Goal: Task Accomplishment & Management: Manage account settings

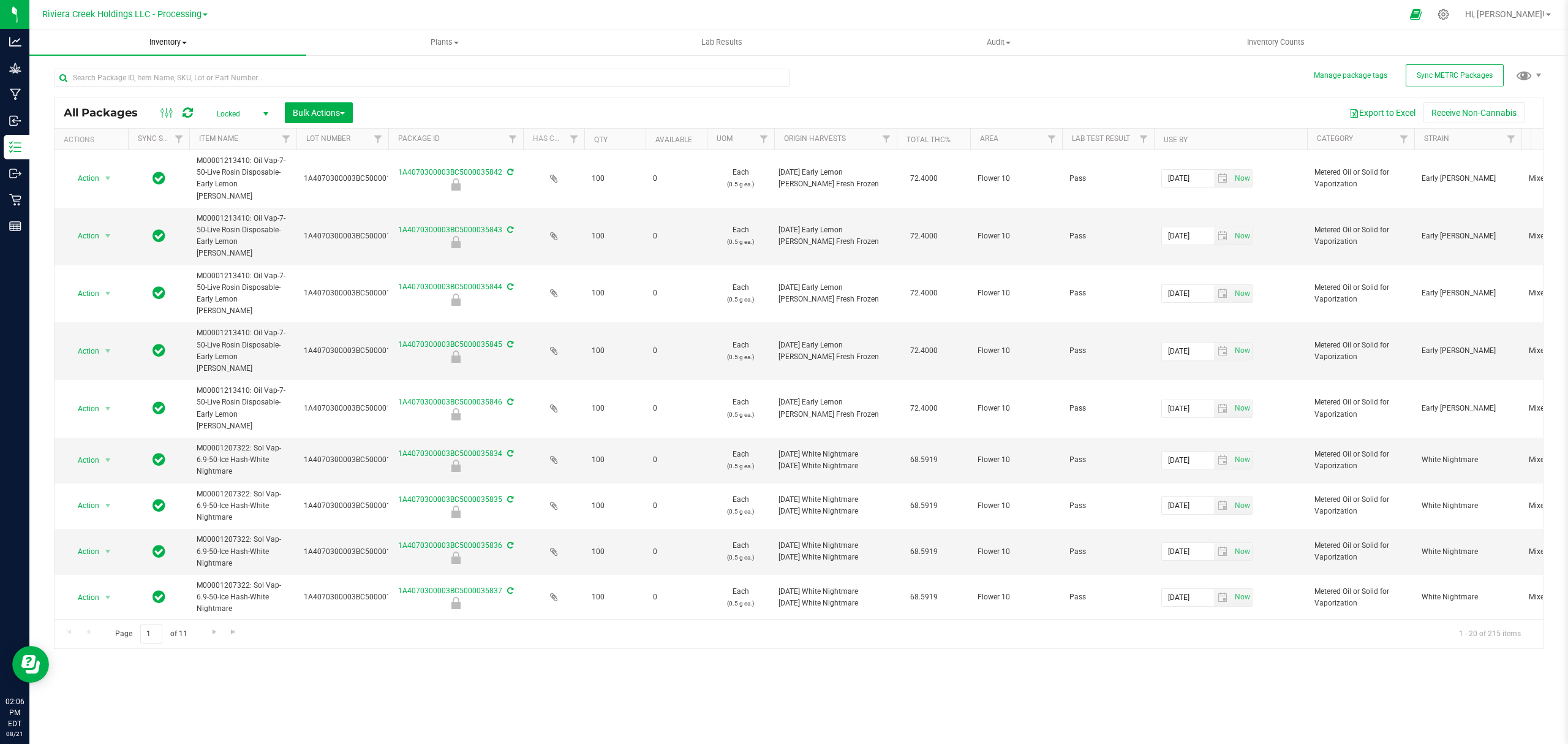
click at [160, 42] on span "Inventory" at bounding box center [168, 42] width 277 height 11
click at [145, 152] on li "From bill of materials" at bounding box center [168, 147] width 277 height 14
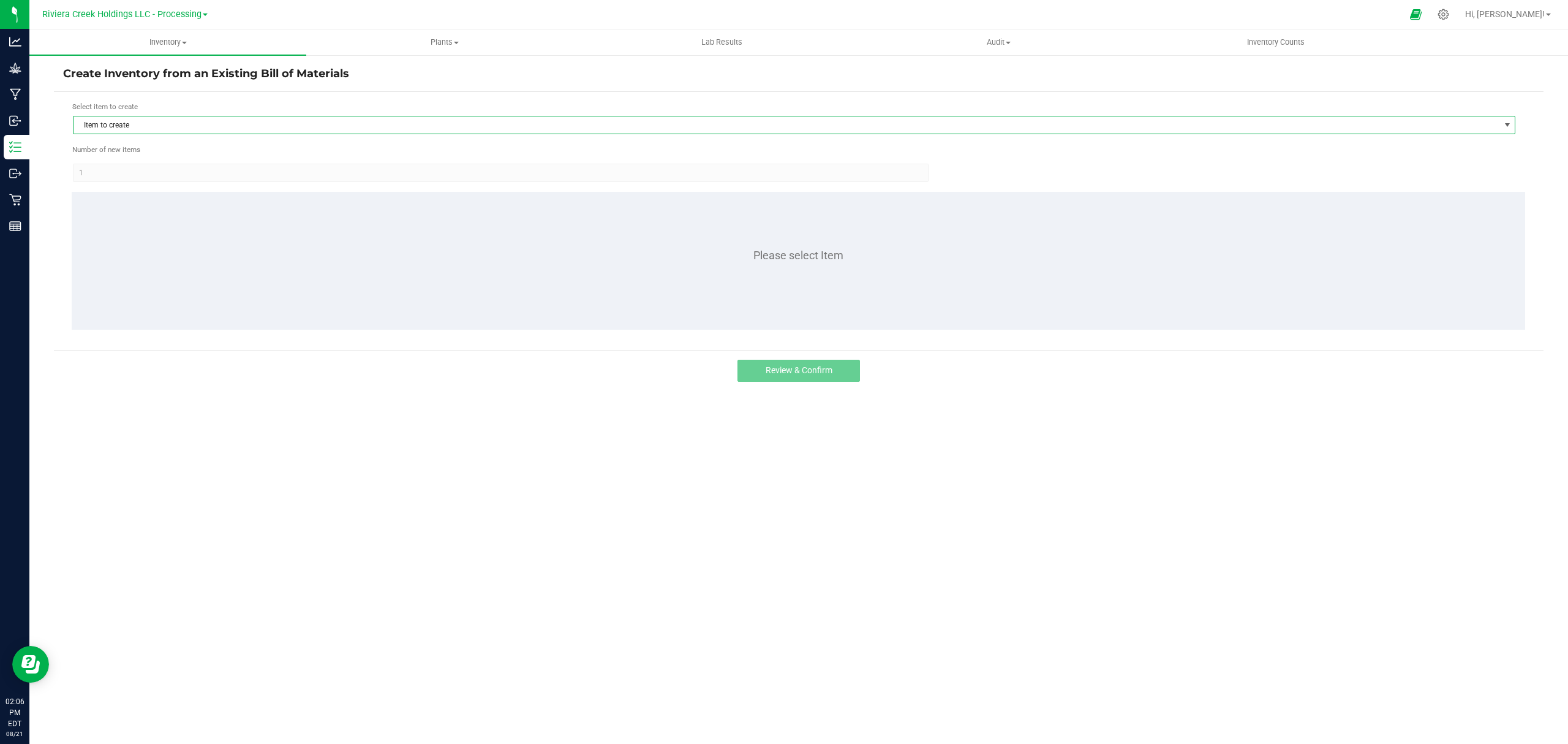
click at [228, 118] on span "Item to create" at bounding box center [787, 124] width 1426 height 17
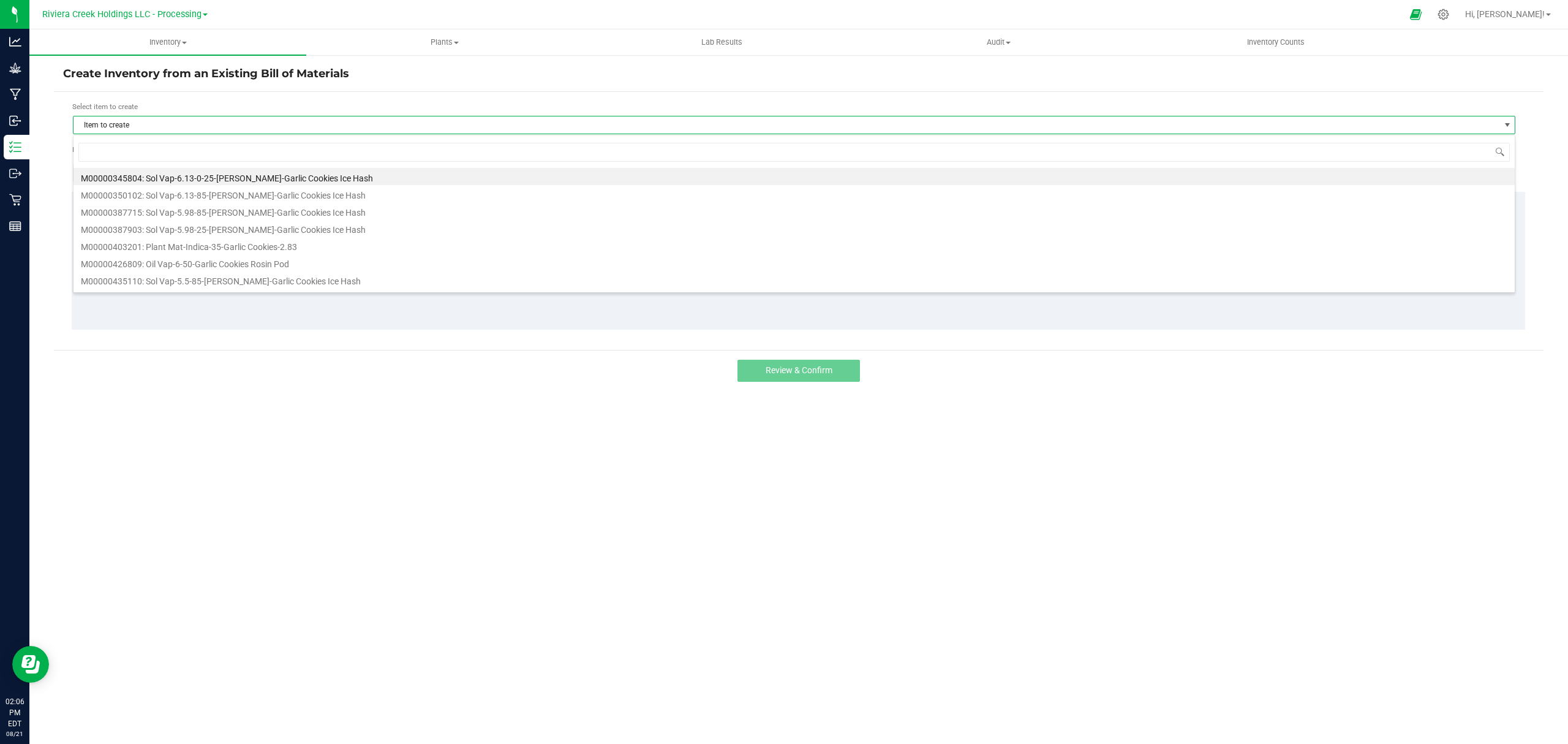
scroll to position [18, 1443]
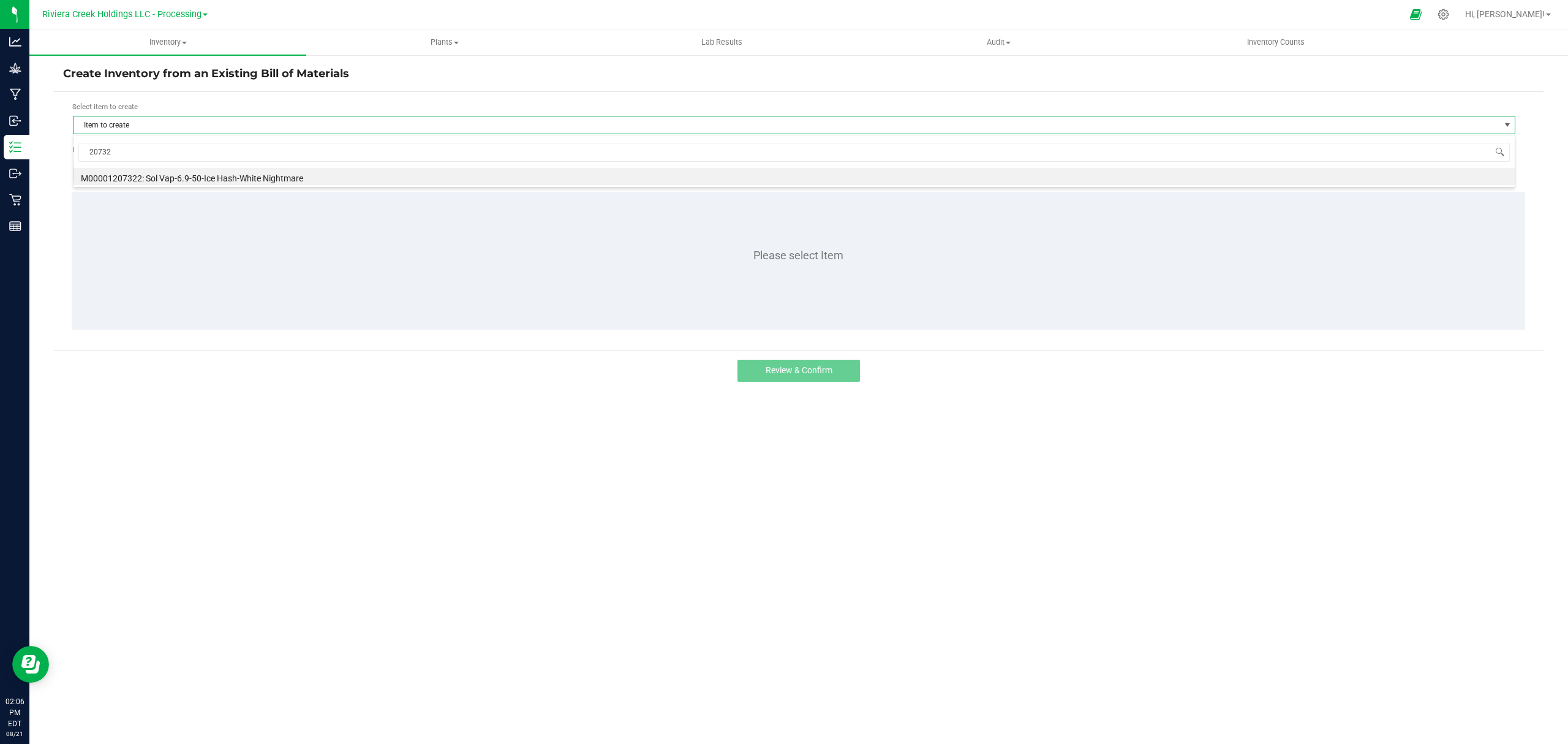
type input "207322"
click at [275, 175] on li "M00001207322: Sol Vap-6.9-50-Ice Hash-White Nightmare" at bounding box center [794, 176] width 1442 height 17
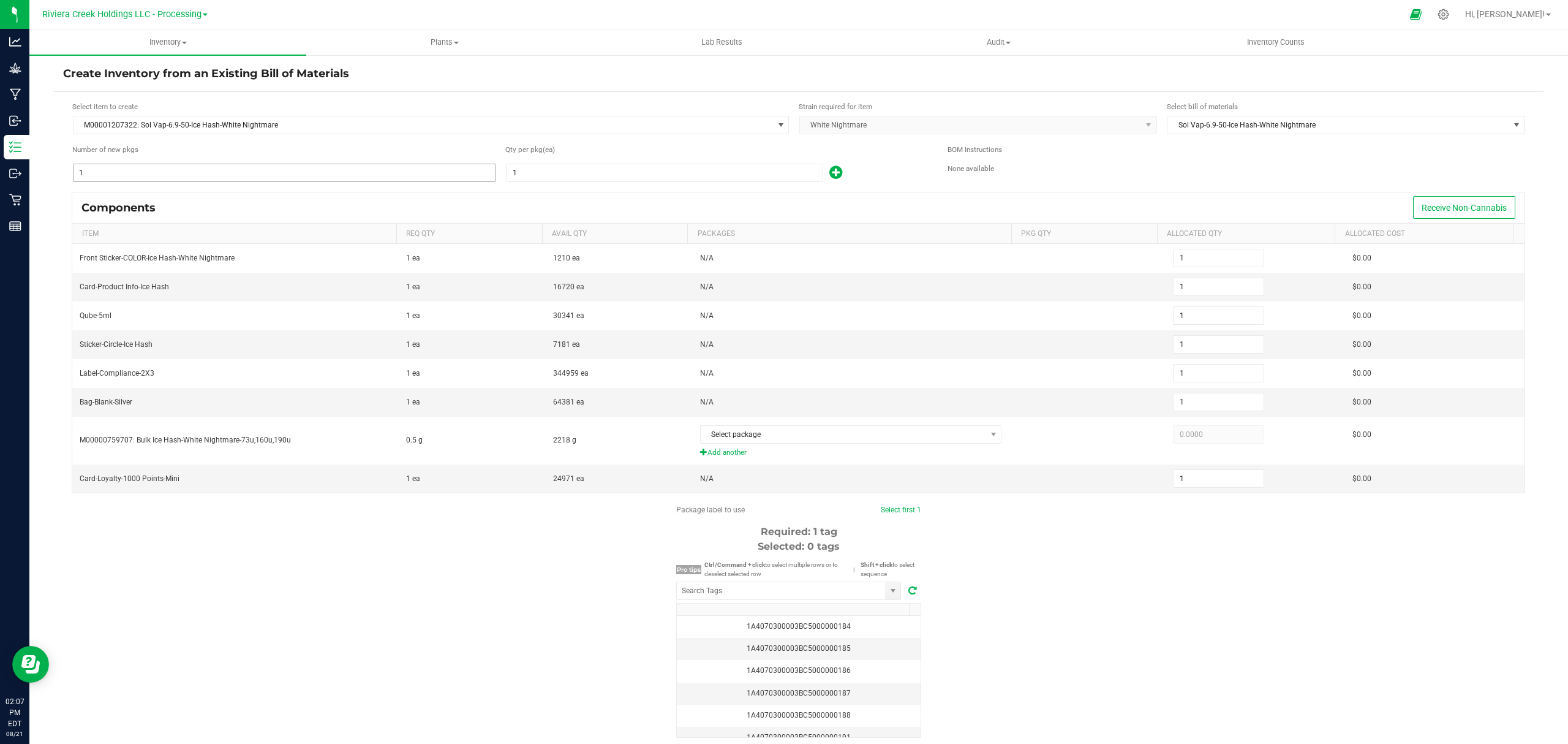
click at [197, 182] on span "1" at bounding box center [284, 172] width 423 height 18
click at [199, 174] on input "1" at bounding box center [284, 172] width 422 height 17
type input "5"
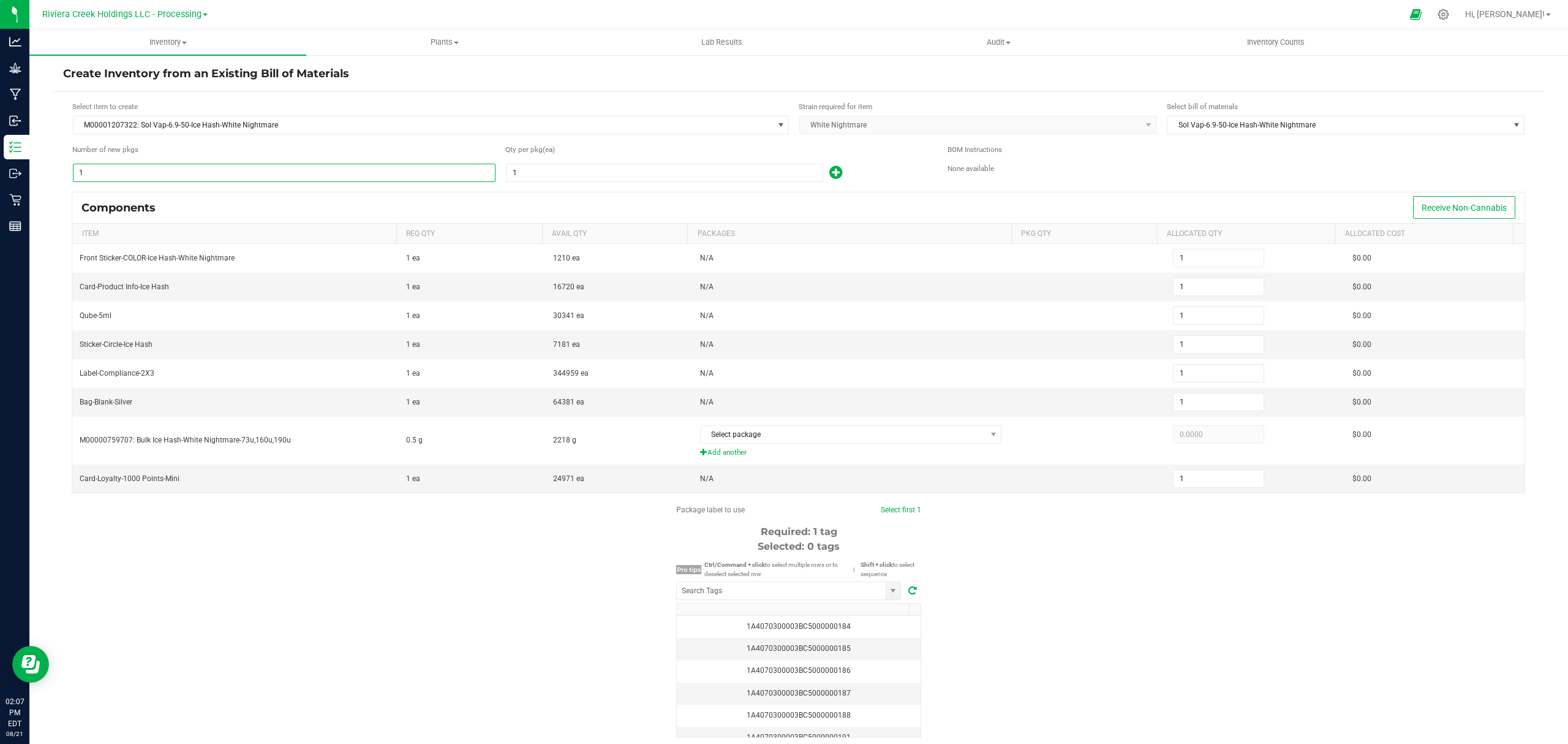
type input "5"
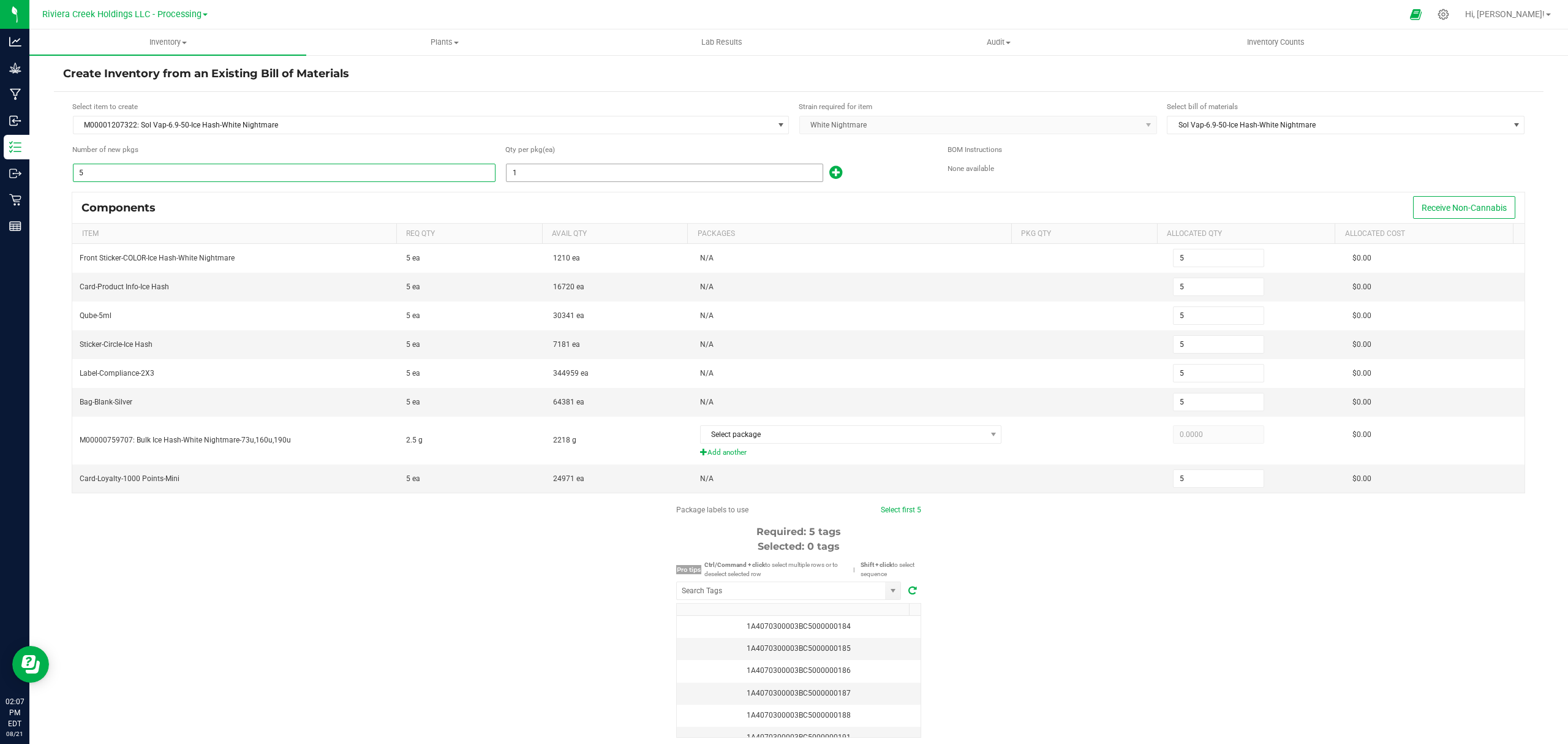
type input "5"
click at [547, 171] on input "1" at bounding box center [664, 172] width 316 height 17
type input "10"
type input "50"
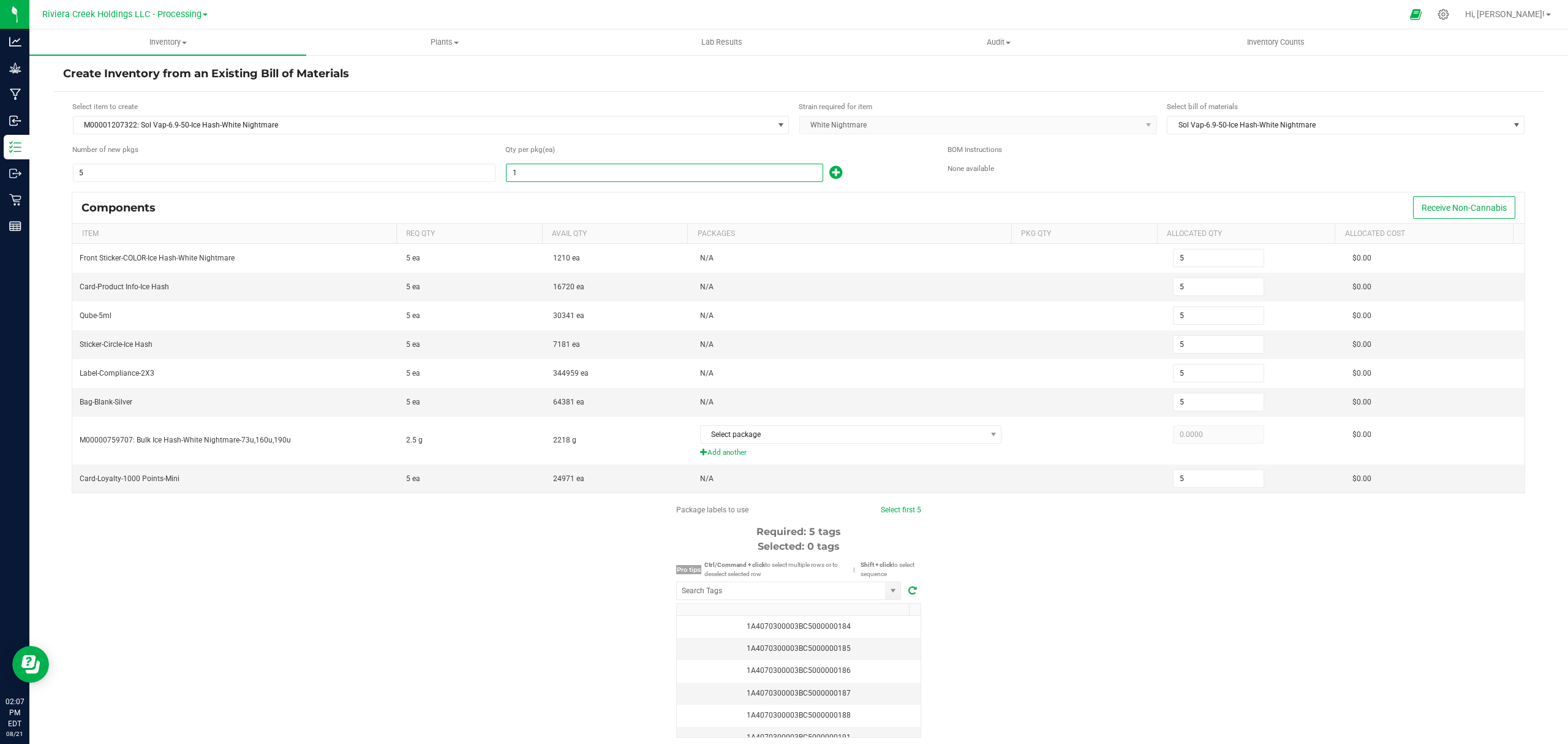
type input "50"
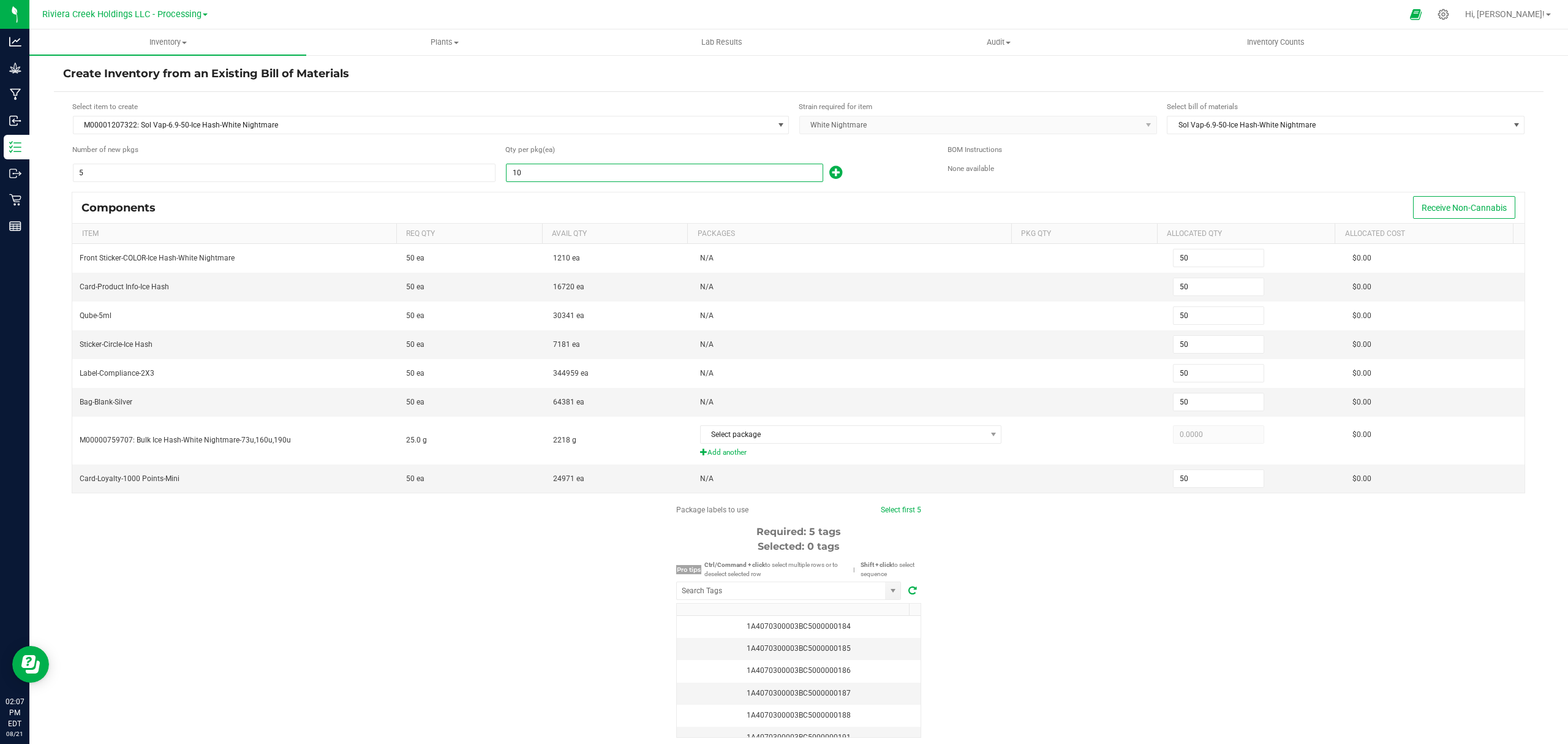
type input "100"
type input "500"
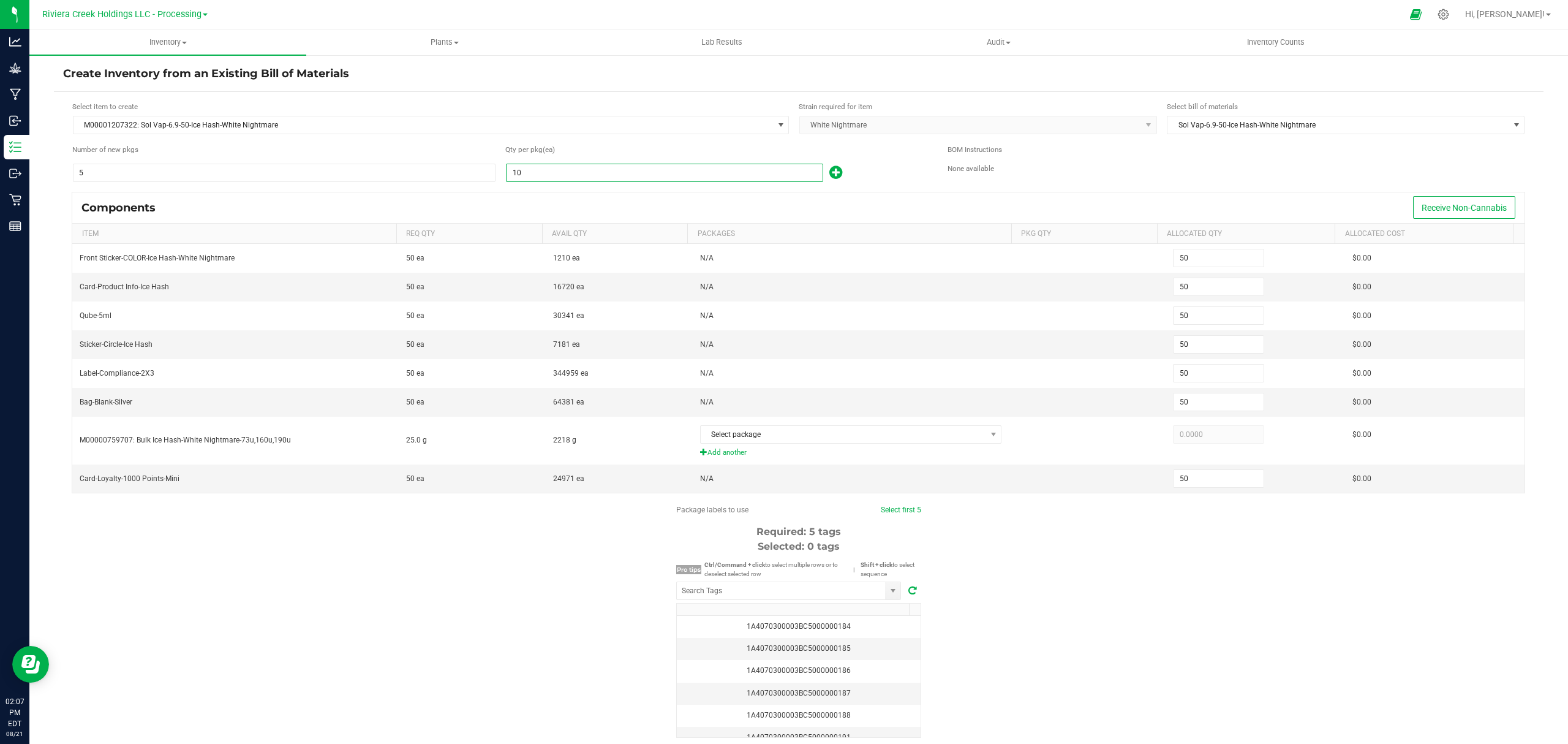
type input "500"
type input "100"
click at [859, 166] on div "100" at bounding box center [717, 173] width 424 height 19
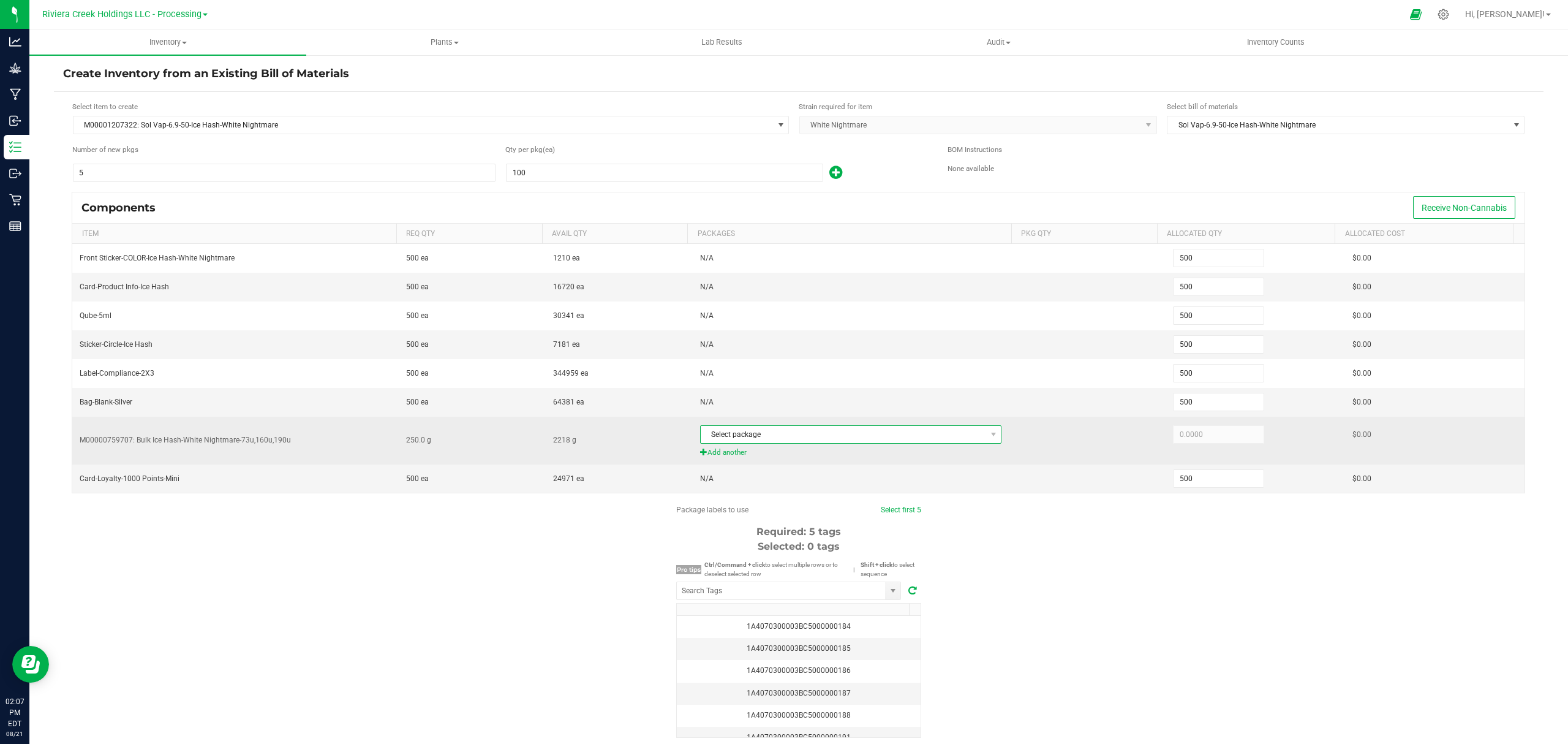
click at [838, 443] on span "Select package" at bounding box center [843, 434] width 286 height 17
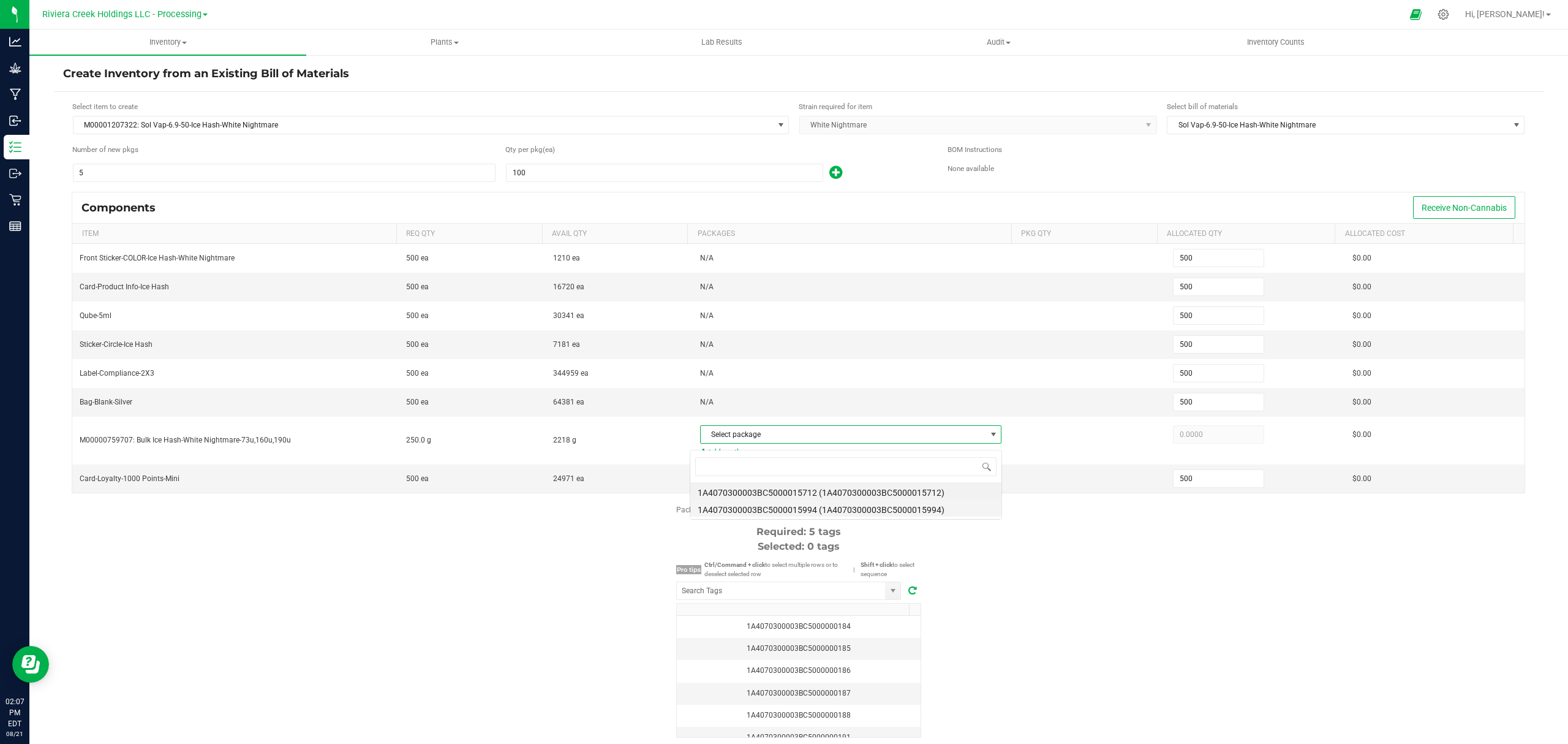
scroll to position [18, 295]
click at [831, 490] on li "1A4070300003BC5000015712 (1A4070300003BC5000015712)" at bounding box center [845, 490] width 311 height 17
type input "250.0000"
click at [844, 567] on input "NO DATA FOUND" at bounding box center [781, 590] width 208 height 17
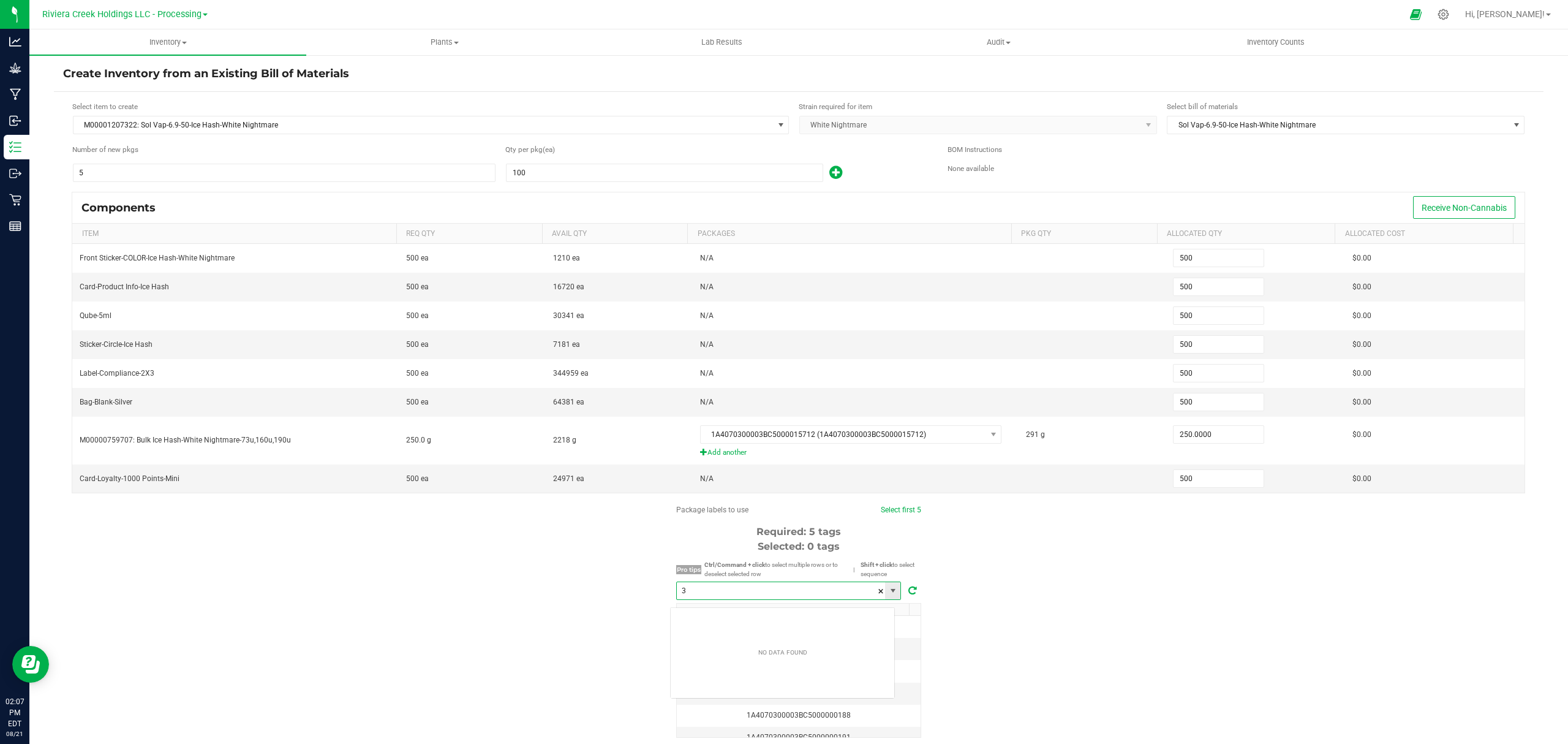
scroll to position [18, 224]
click at [760, 567] on li "1A4070300003BC5000035847" at bounding box center [782, 620] width 223 height 21
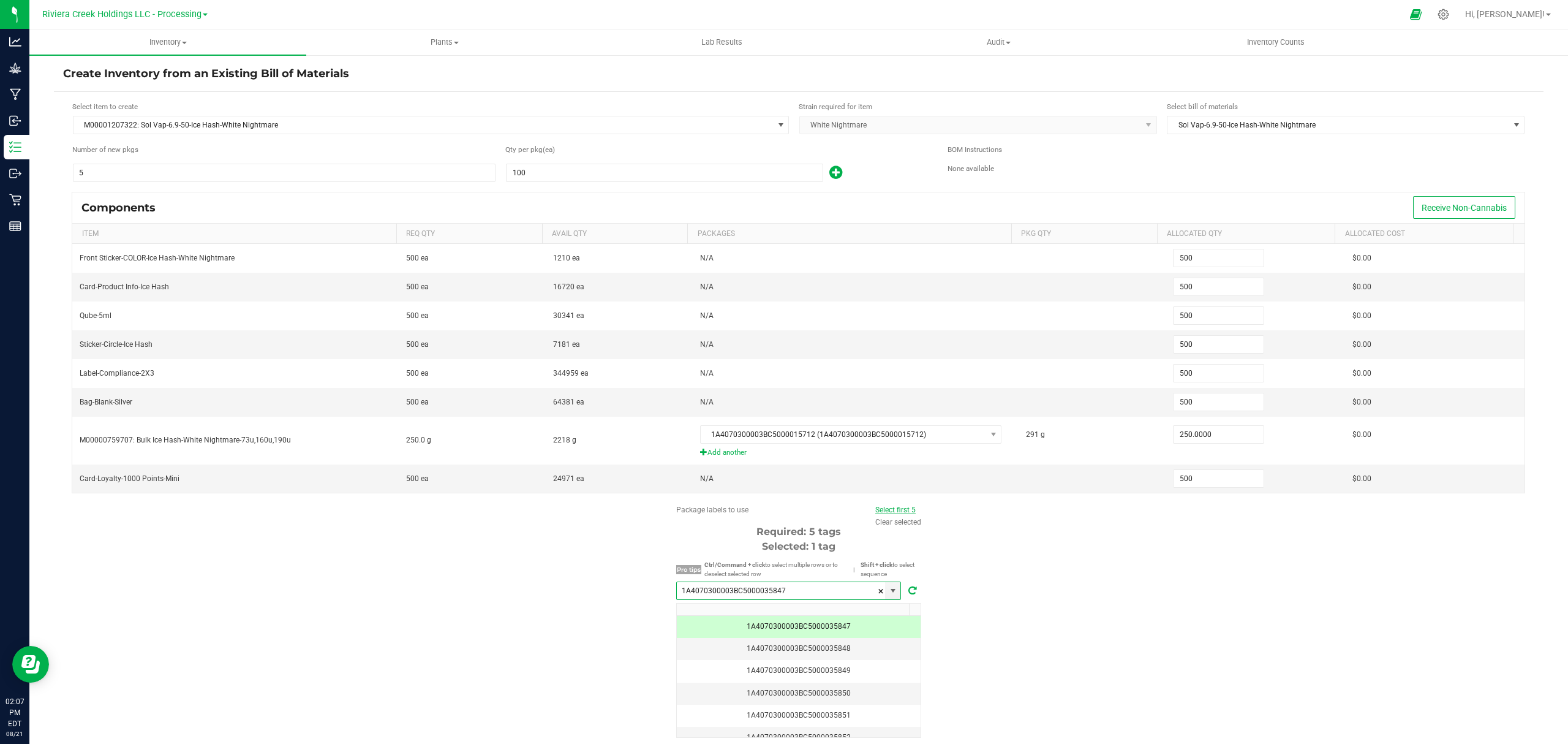
type input "1A4070300003BC5000035847"
click at [888, 513] on link "Select first 5" at bounding box center [896, 509] width 41 height 9
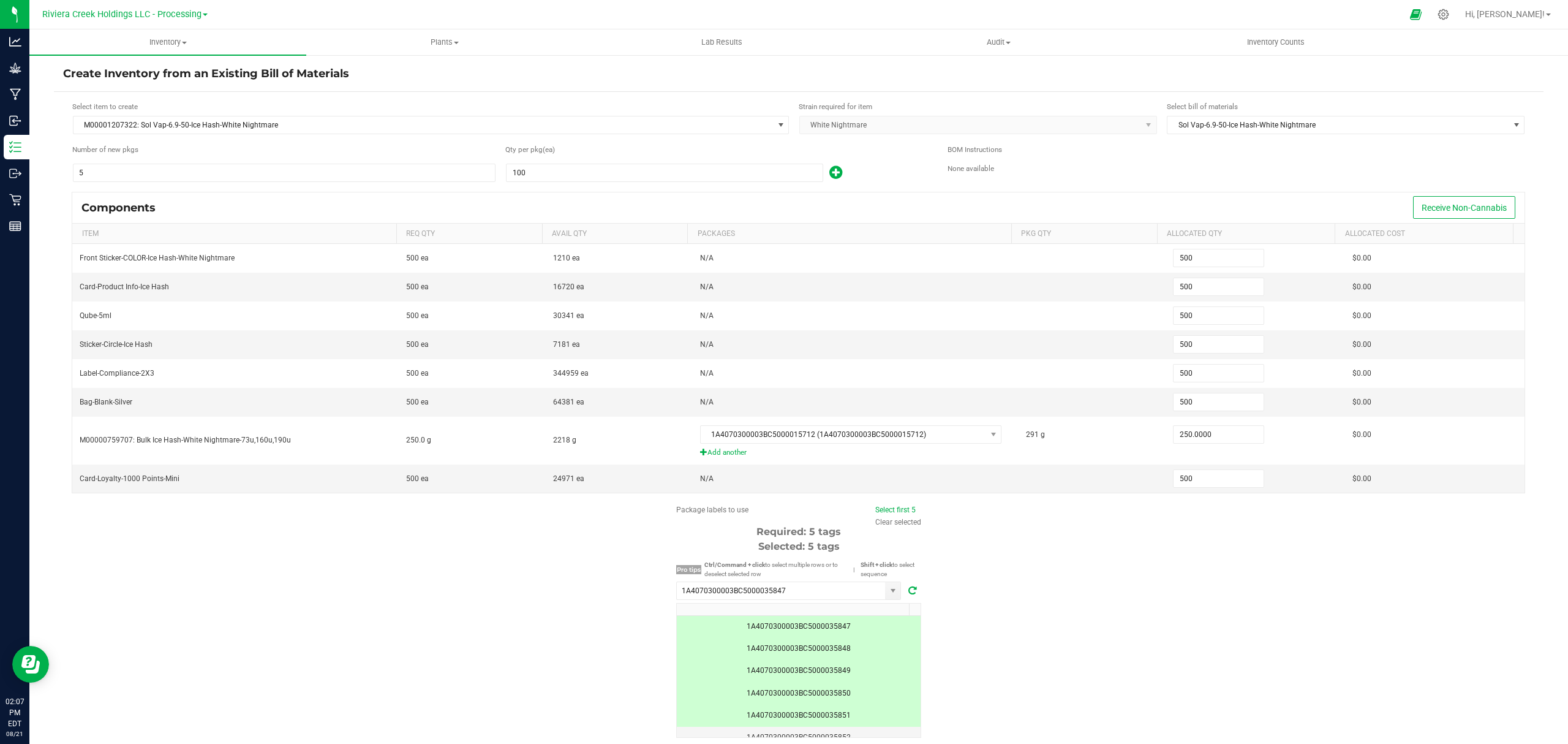
scroll to position [51, 0]
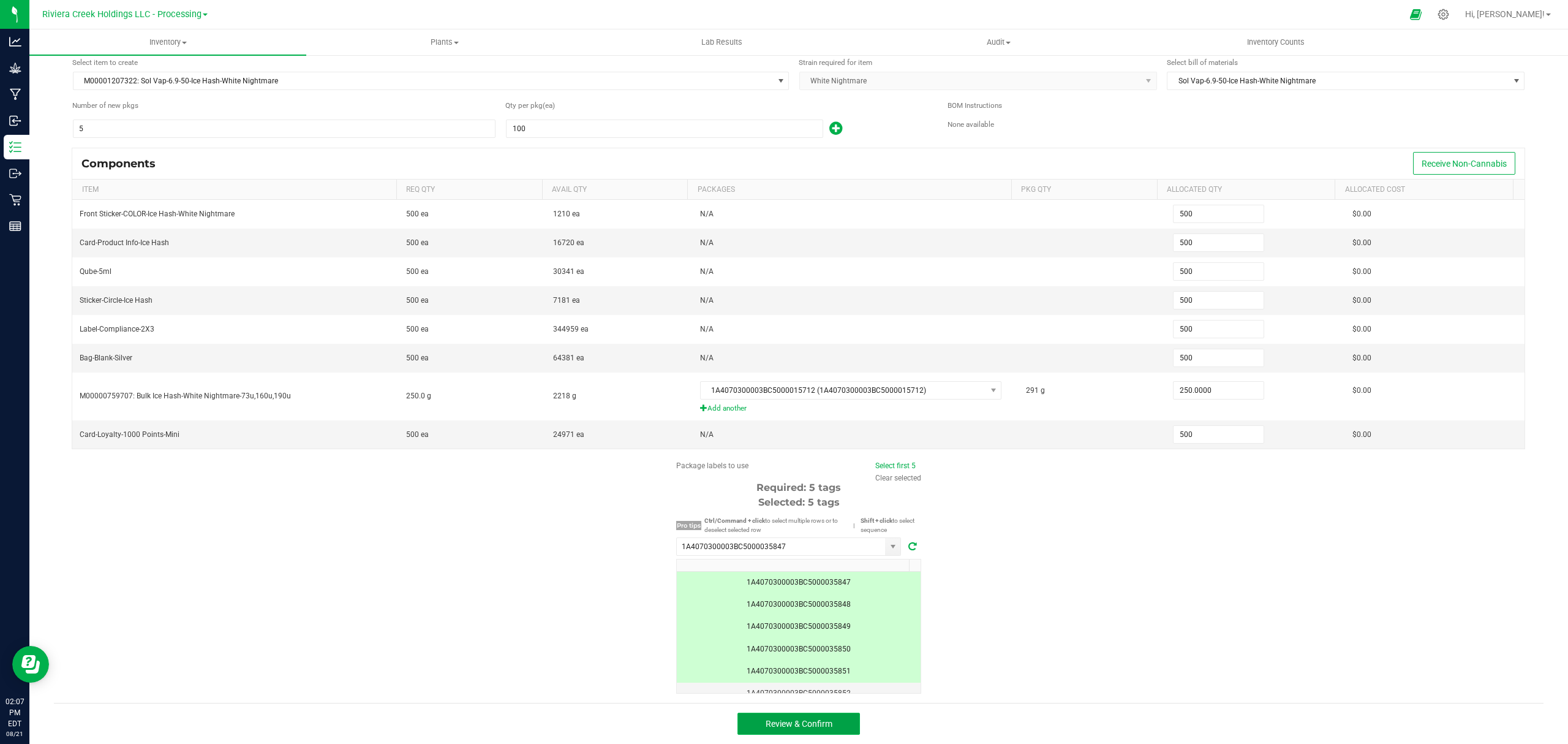
click at [828, 567] on button "Review & Confirm" at bounding box center [798, 724] width 122 height 22
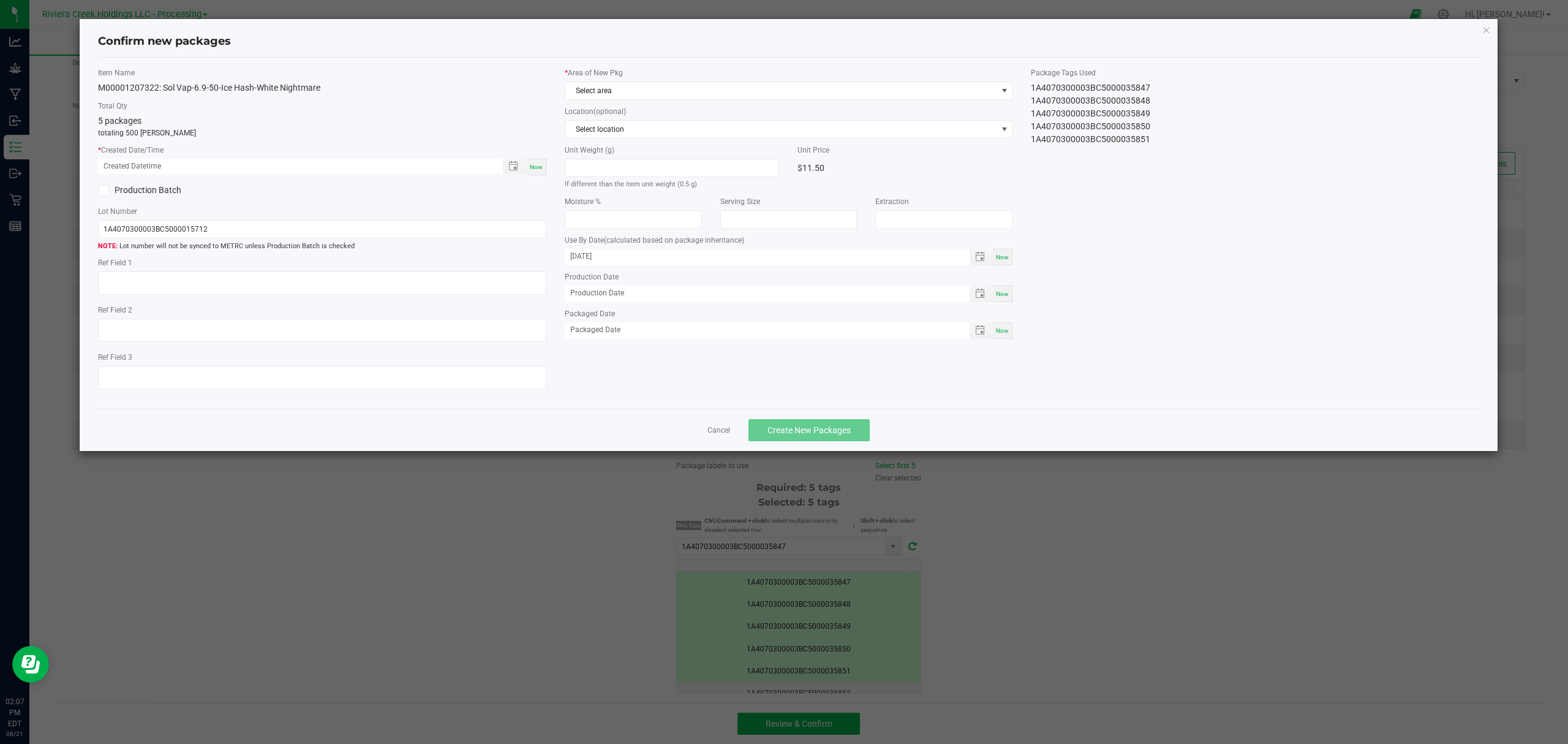
click at [537, 168] on span "Now" at bounding box center [536, 167] width 13 height 6
type input "[DATE] 02:07 PM"
click at [618, 88] on span "Select area" at bounding box center [781, 90] width 432 height 17
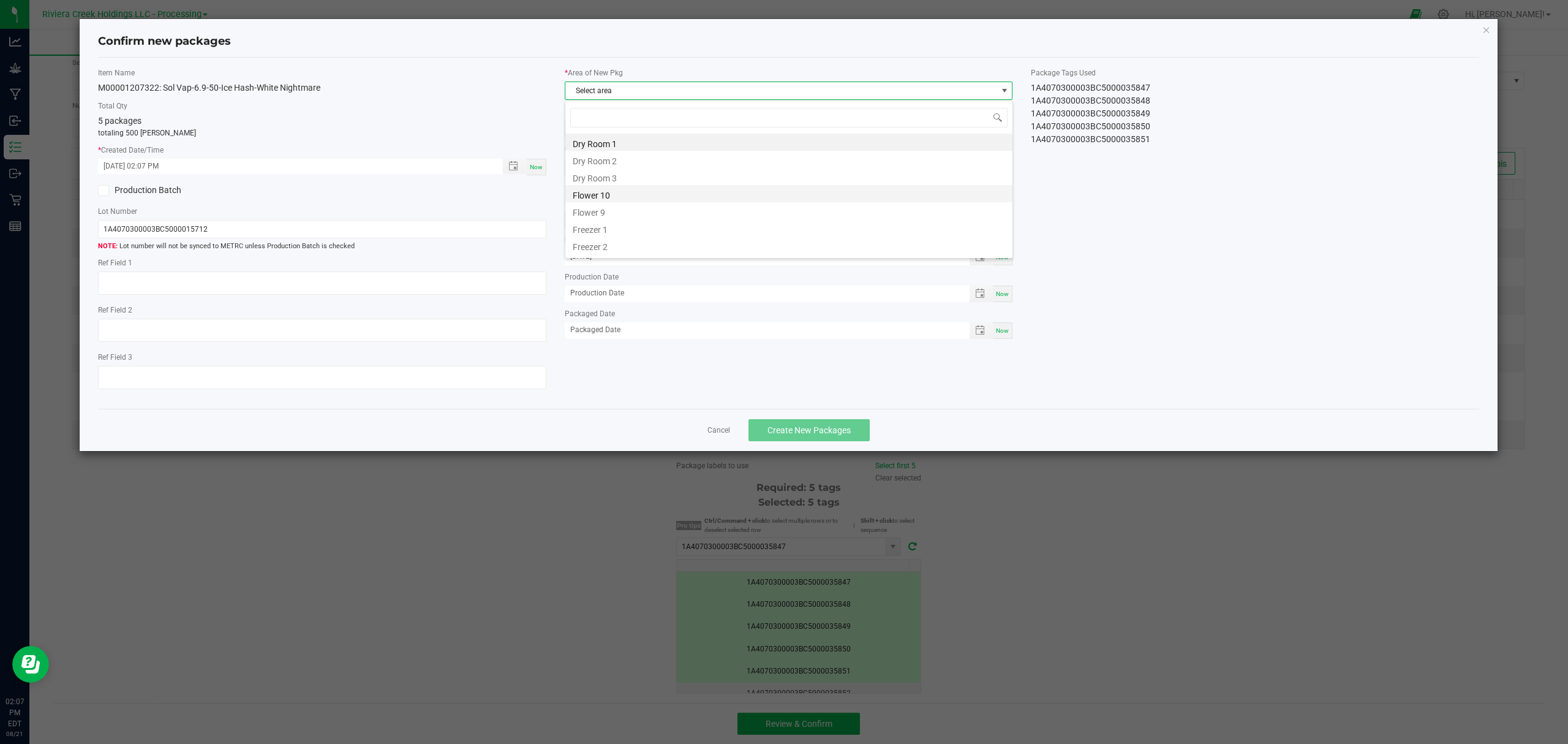
scroll to position [18, 447]
click at [618, 199] on li "Flower 10" at bounding box center [788, 193] width 447 height 17
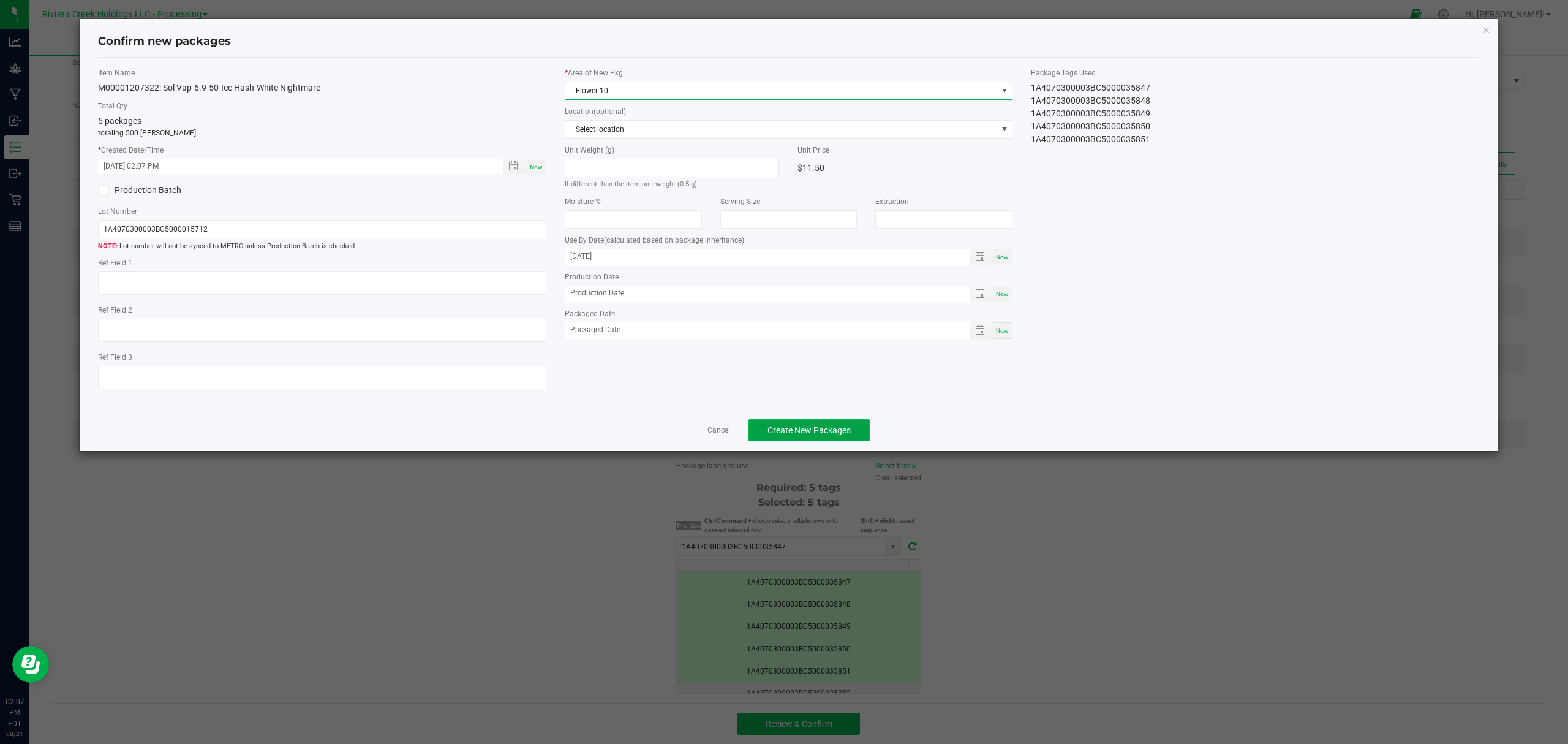
click at [858, 436] on button "Create New Packages" at bounding box center [809, 430] width 122 height 22
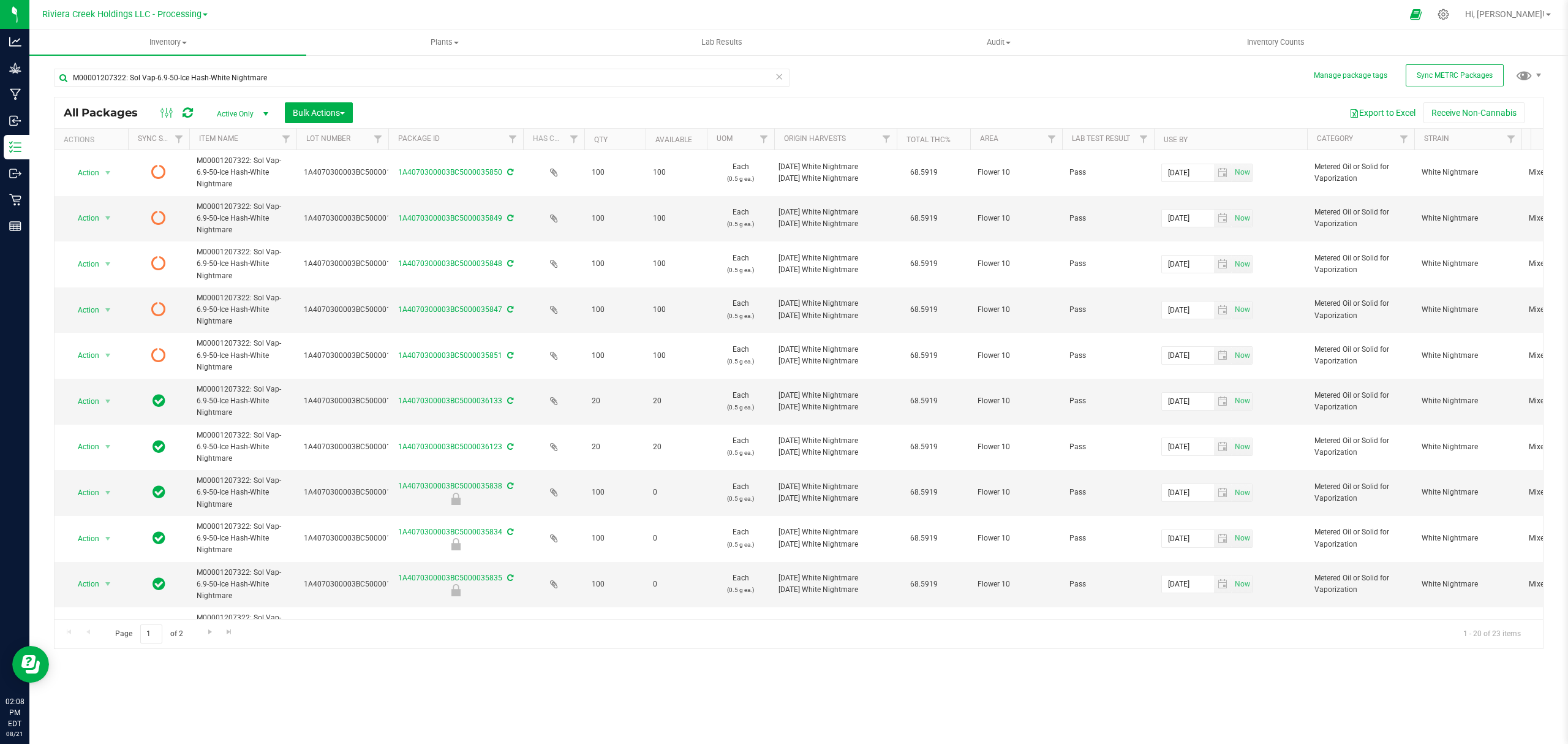
click at [190, 111] on icon at bounding box center [187, 112] width 10 height 12
click at [158, 44] on span "Inventory" at bounding box center [168, 42] width 277 height 11
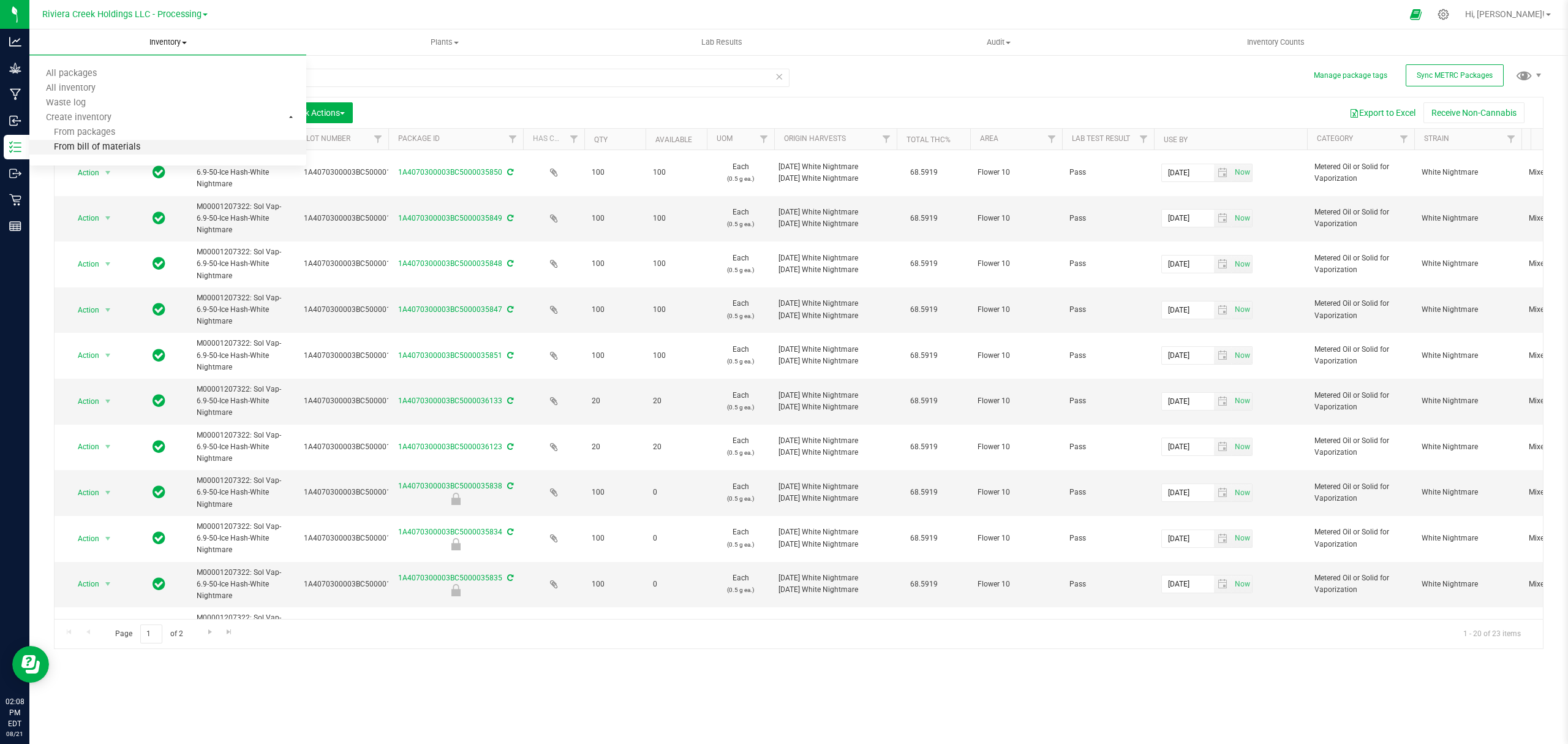
click at [145, 146] on li "From bill of materials" at bounding box center [168, 147] width 277 height 14
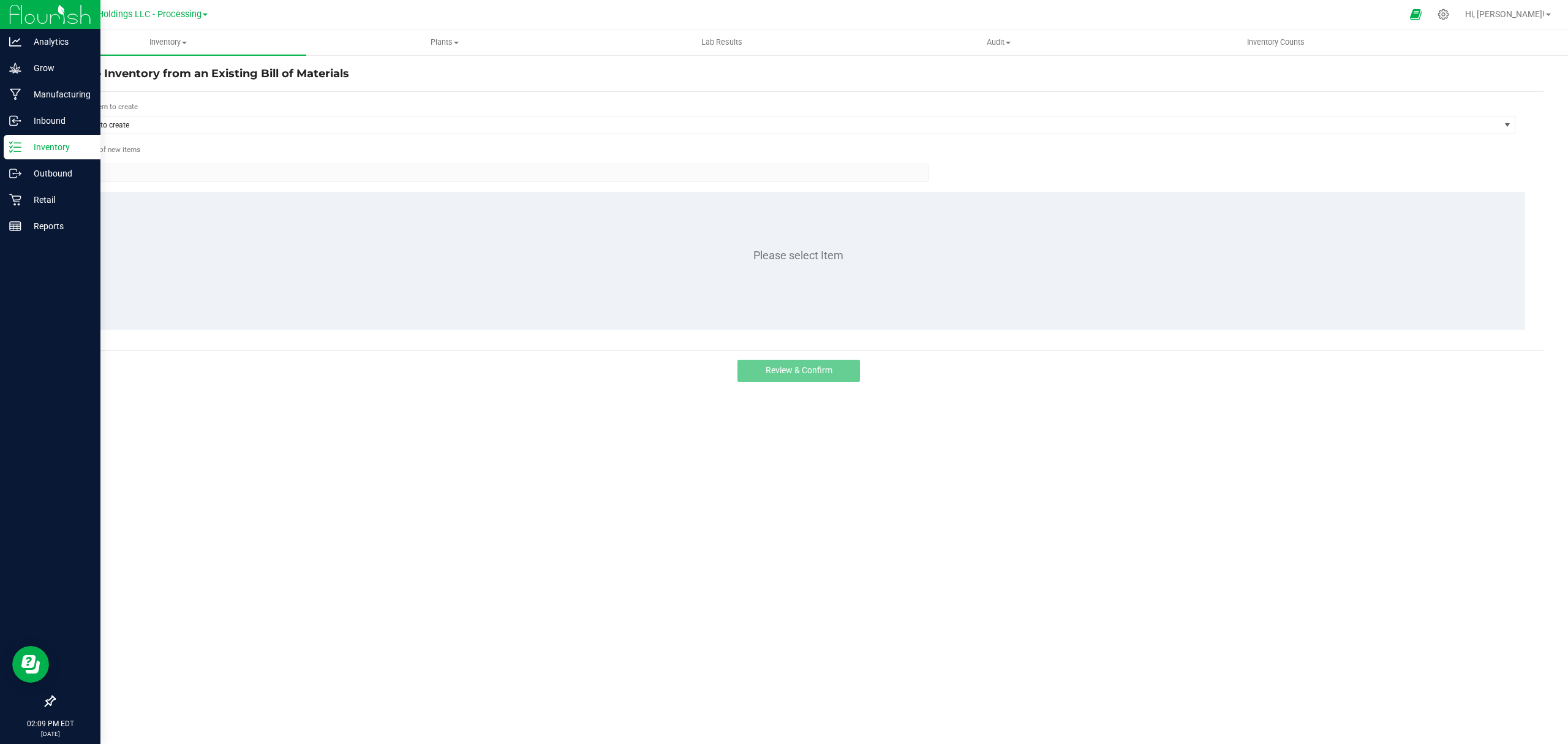
click at [12, 147] on icon at bounding box center [14, 147] width 12 height 12
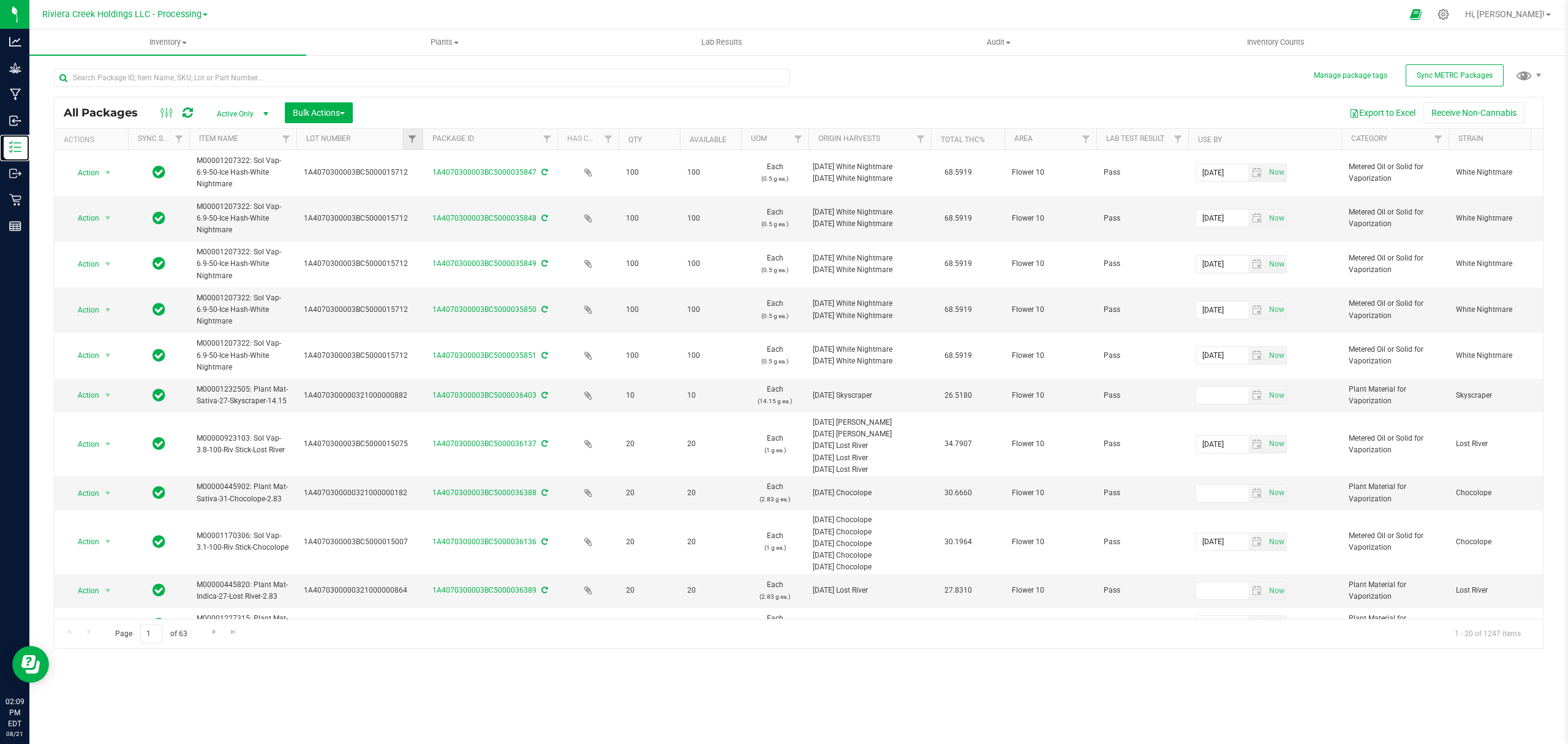
drag, startPoint x: 386, startPoint y: 138, endPoint x: 422, endPoint y: 138, distance: 36.0
click at [422, 138] on div "Actions Sync Status Item Name Lot Number Package ID Has COA Qty Available UOM O…" at bounding box center [792, 139] width 1477 height 21
click at [1254, 42] on span "Inventory Counts" at bounding box center [1275, 42] width 90 height 11
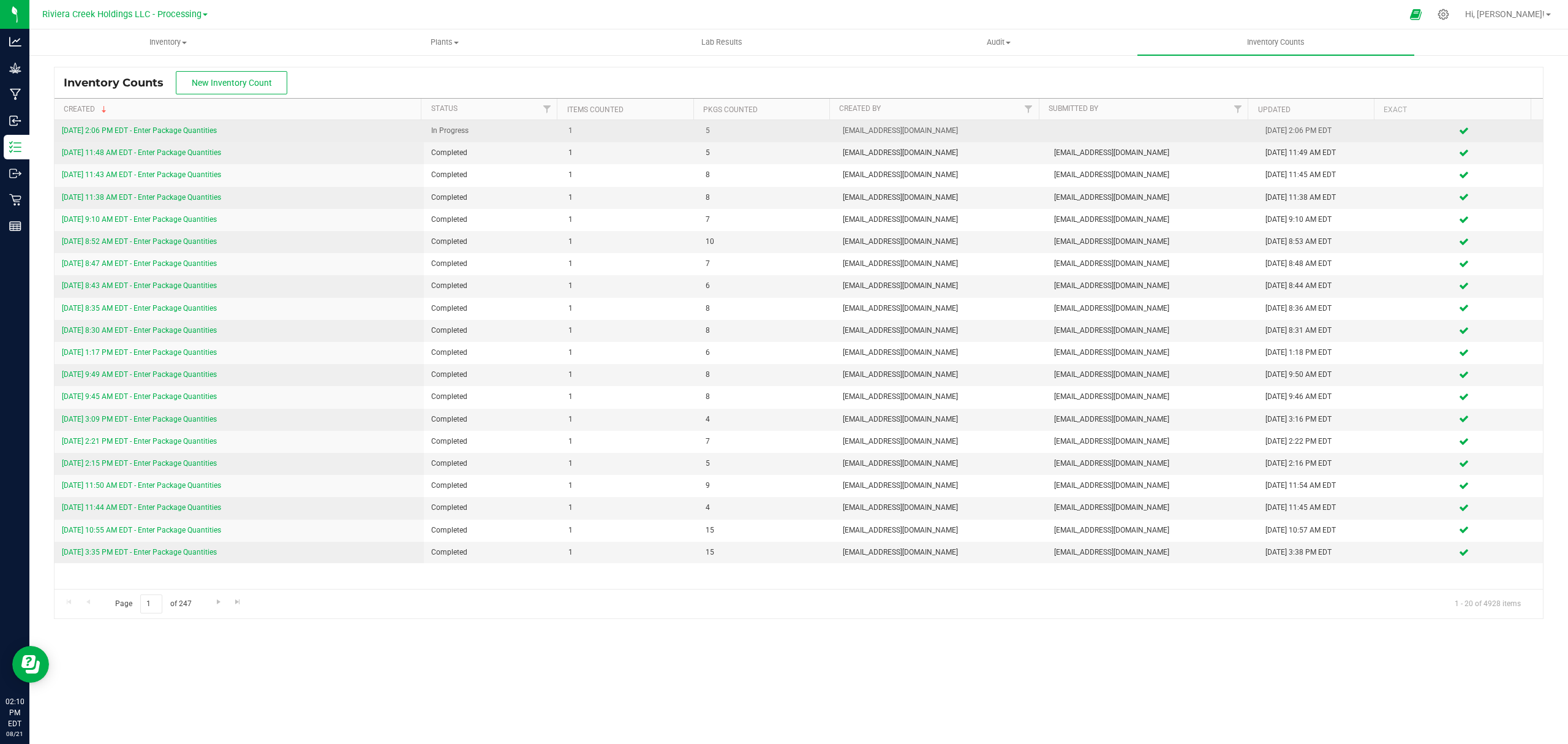
click at [178, 131] on link "[DATE] 2:06 PM EDT - Enter Package Quantities" at bounding box center [139, 131] width 155 height 9
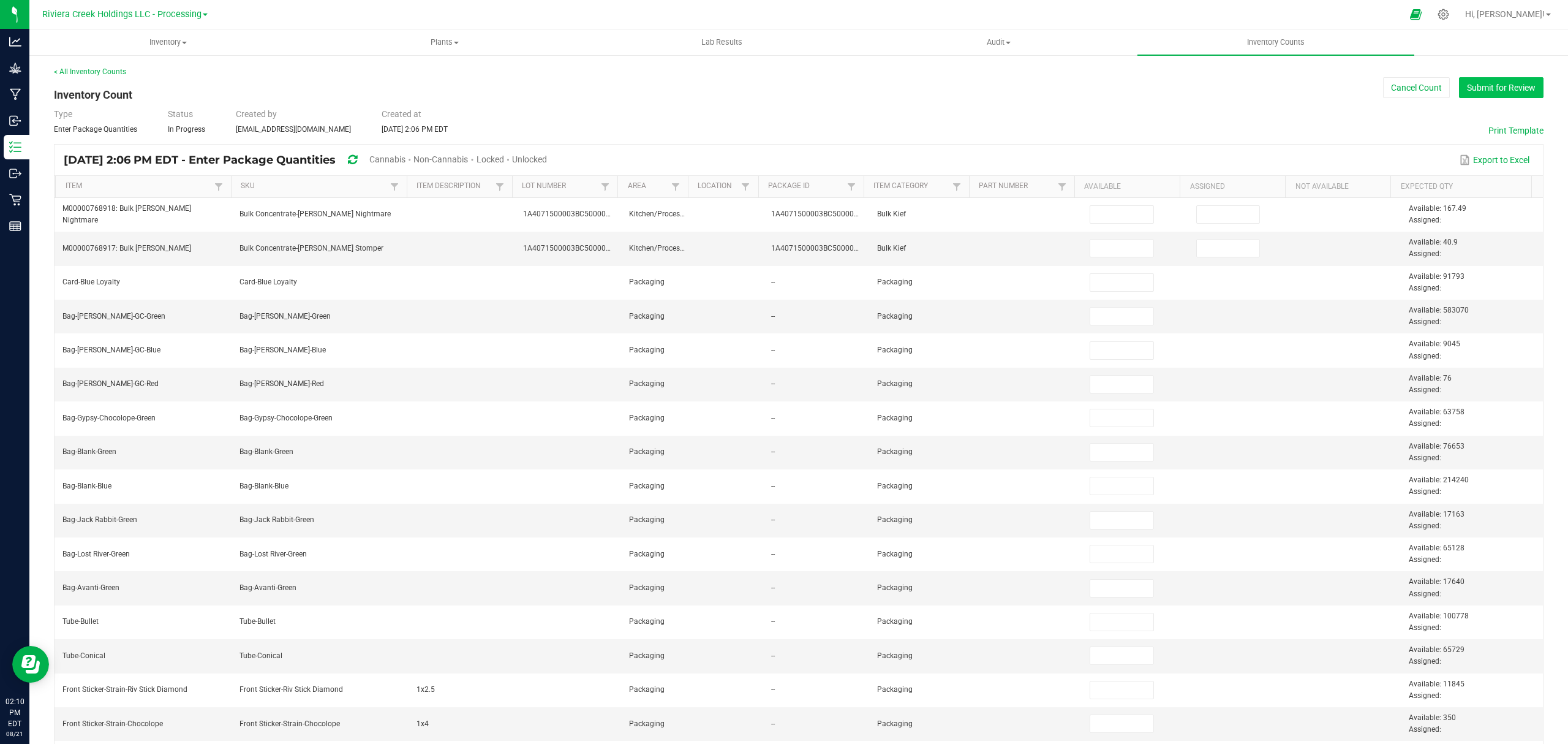
click at [1254, 82] on button "Submit for Review" at bounding box center [1502, 87] width 85 height 21
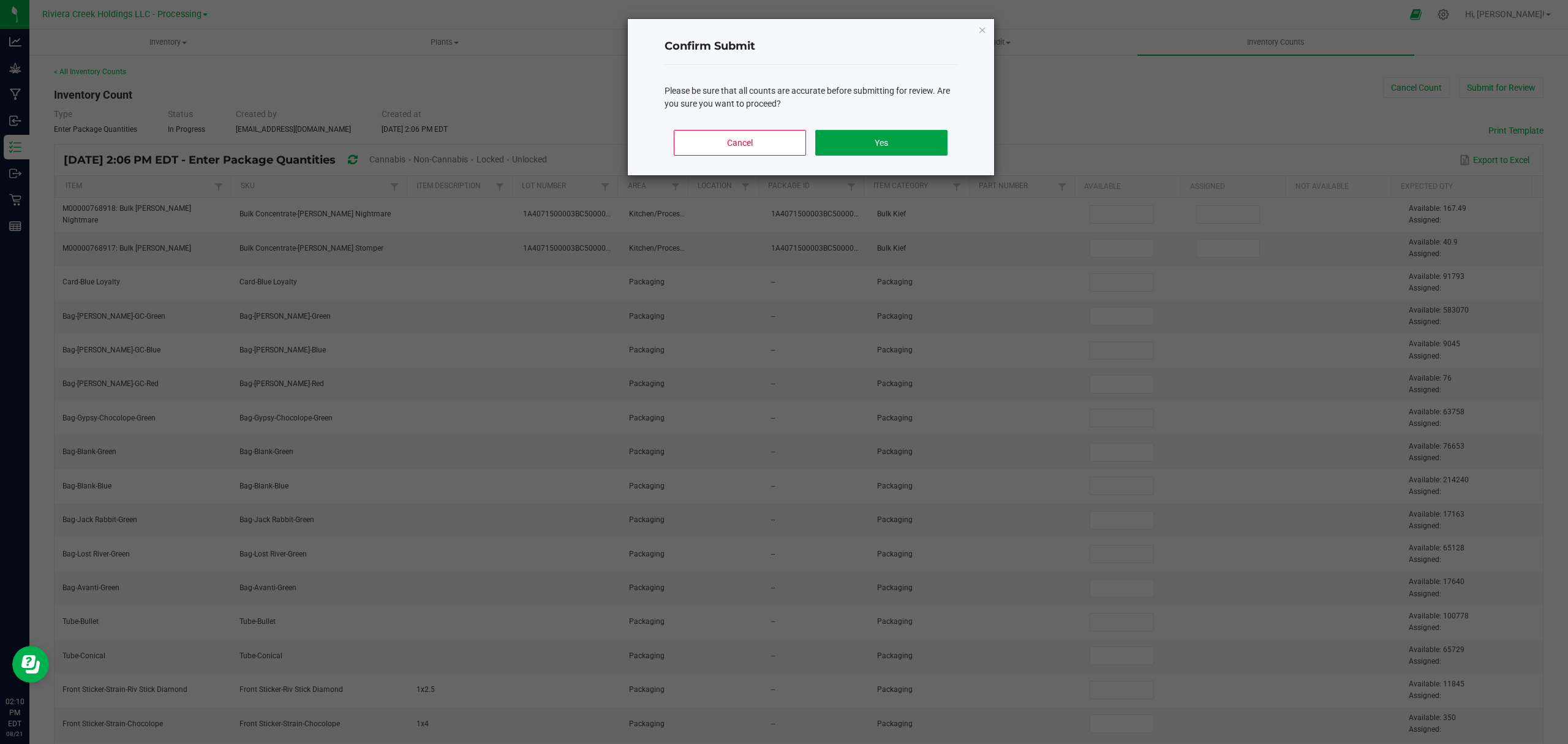
click at [902, 150] on button "Yes" at bounding box center [881, 143] width 132 height 26
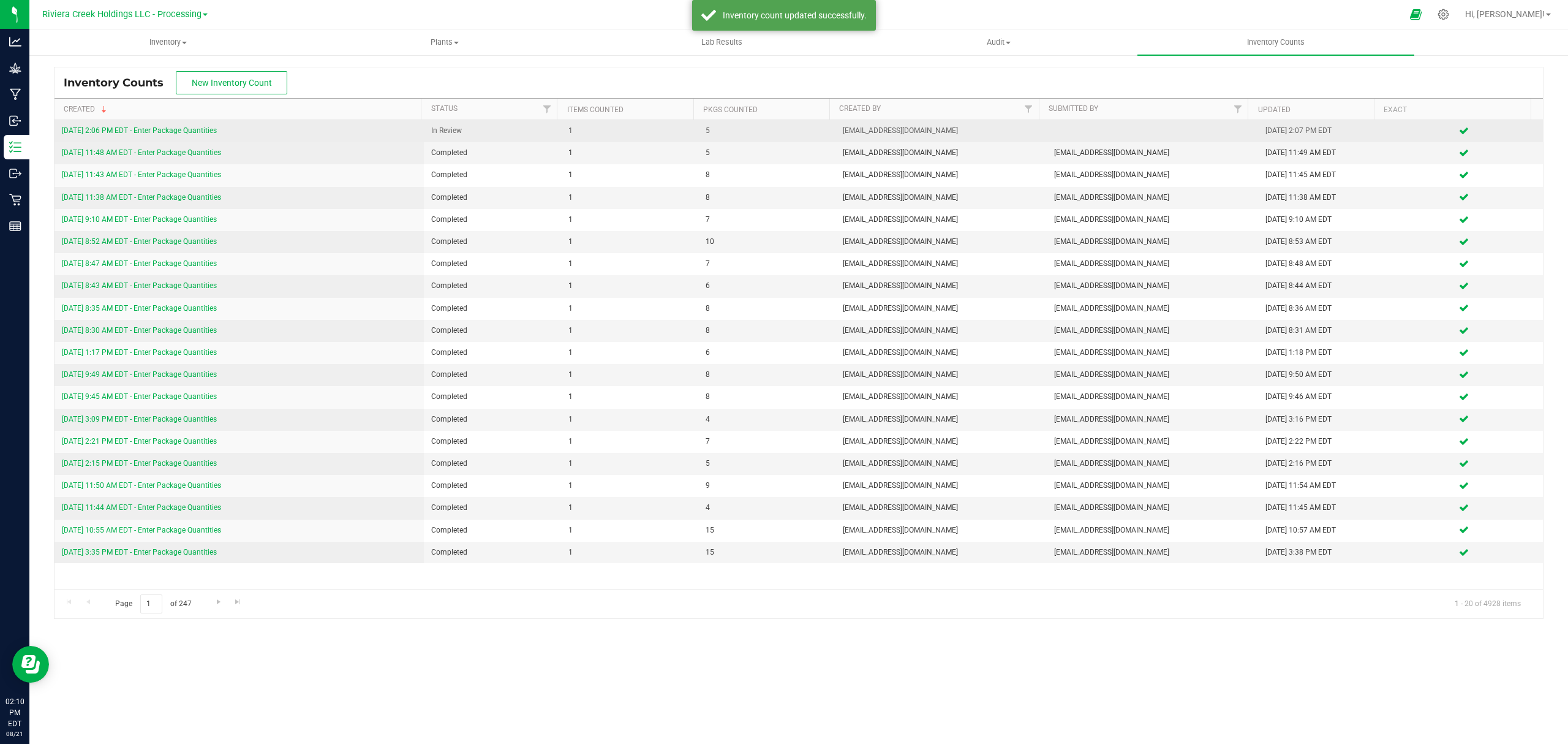
click at [187, 128] on link "[DATE] 2:06 PM EDT - Enter Package Quantities" at bounding box center [139, 131] width 155 height 9
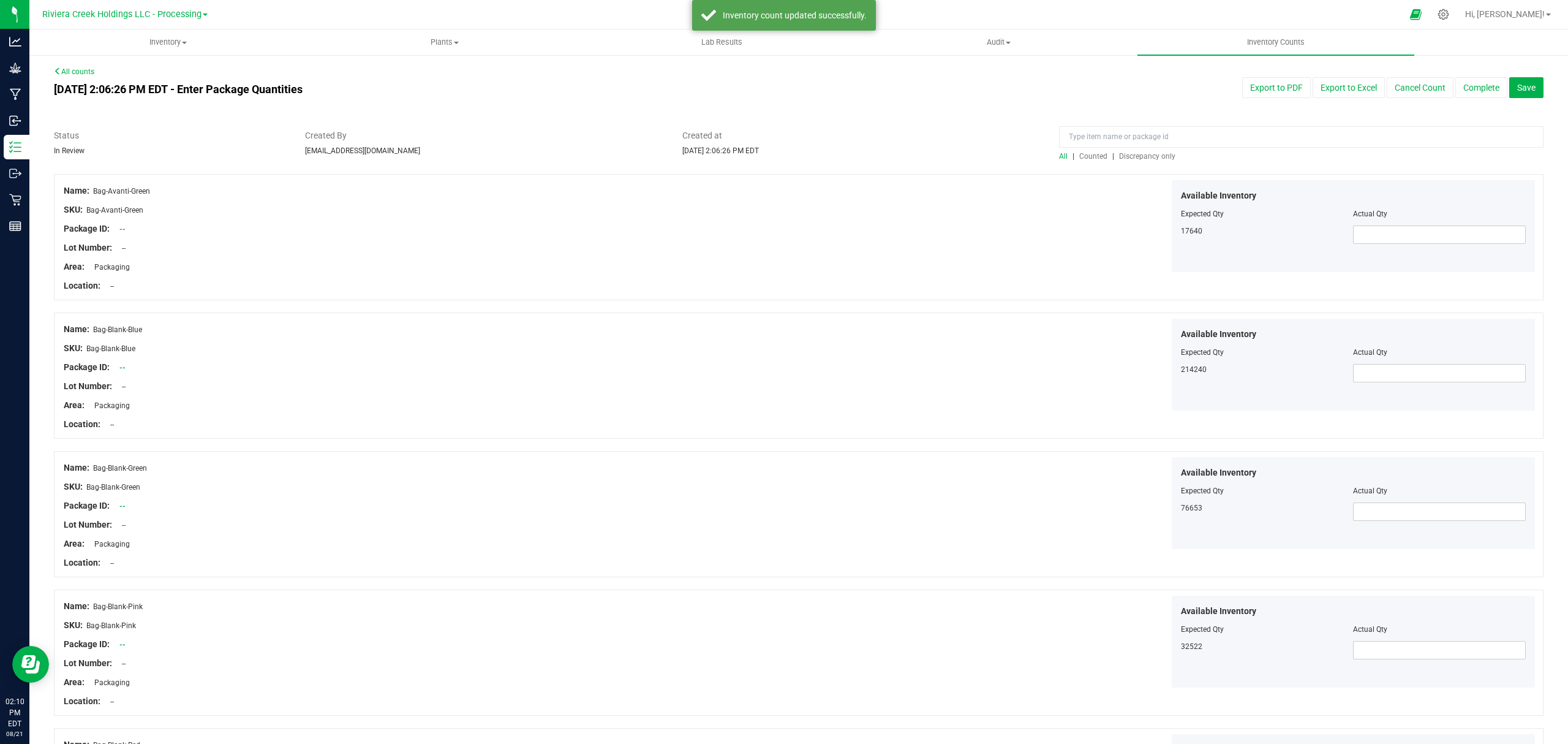
click at [1093, 153] on span "Counted" at bounding box center [1093, 156] width 28 height 9
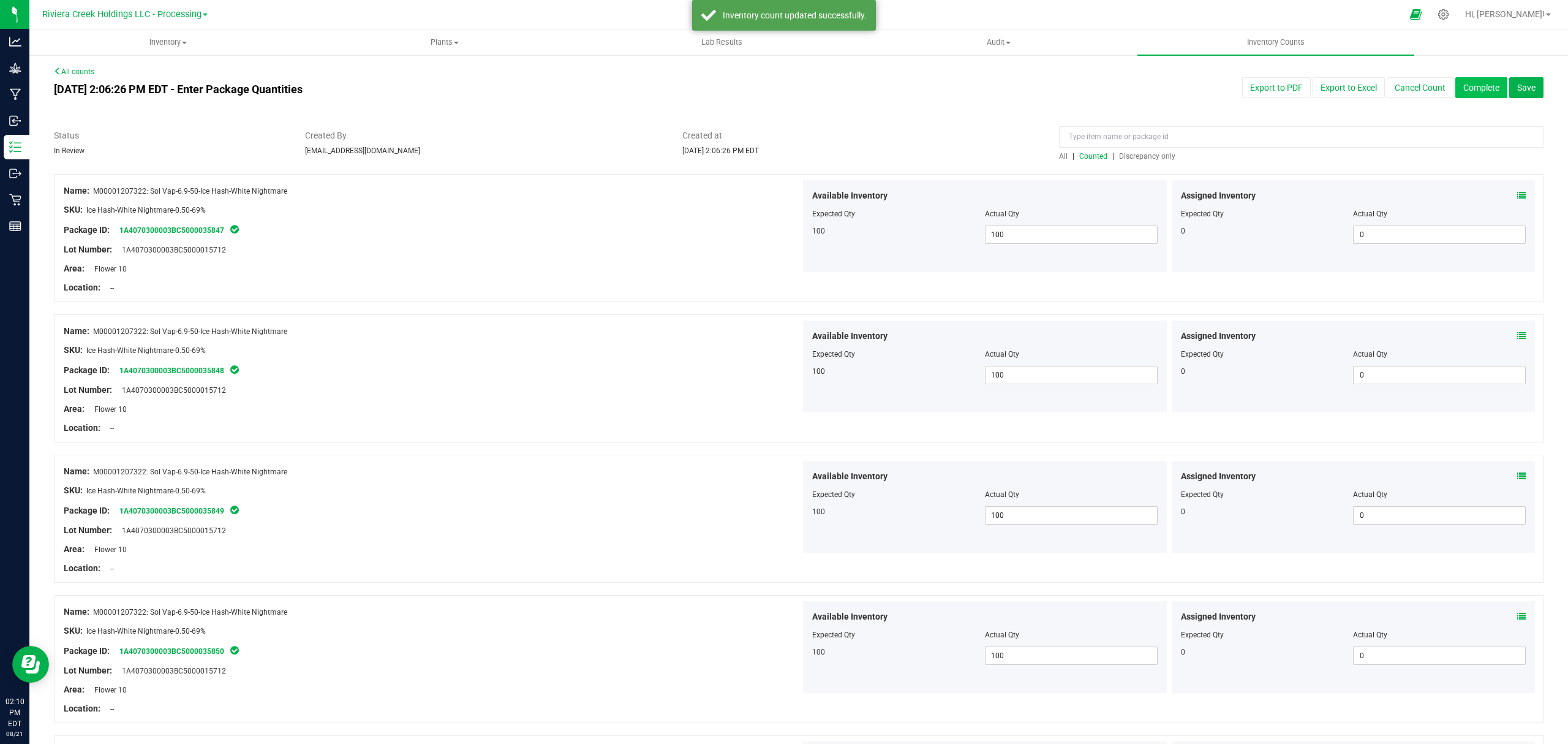
click at [1254, 93] on button "Complete" at bounding box center [1481, 87] width 52 height 21
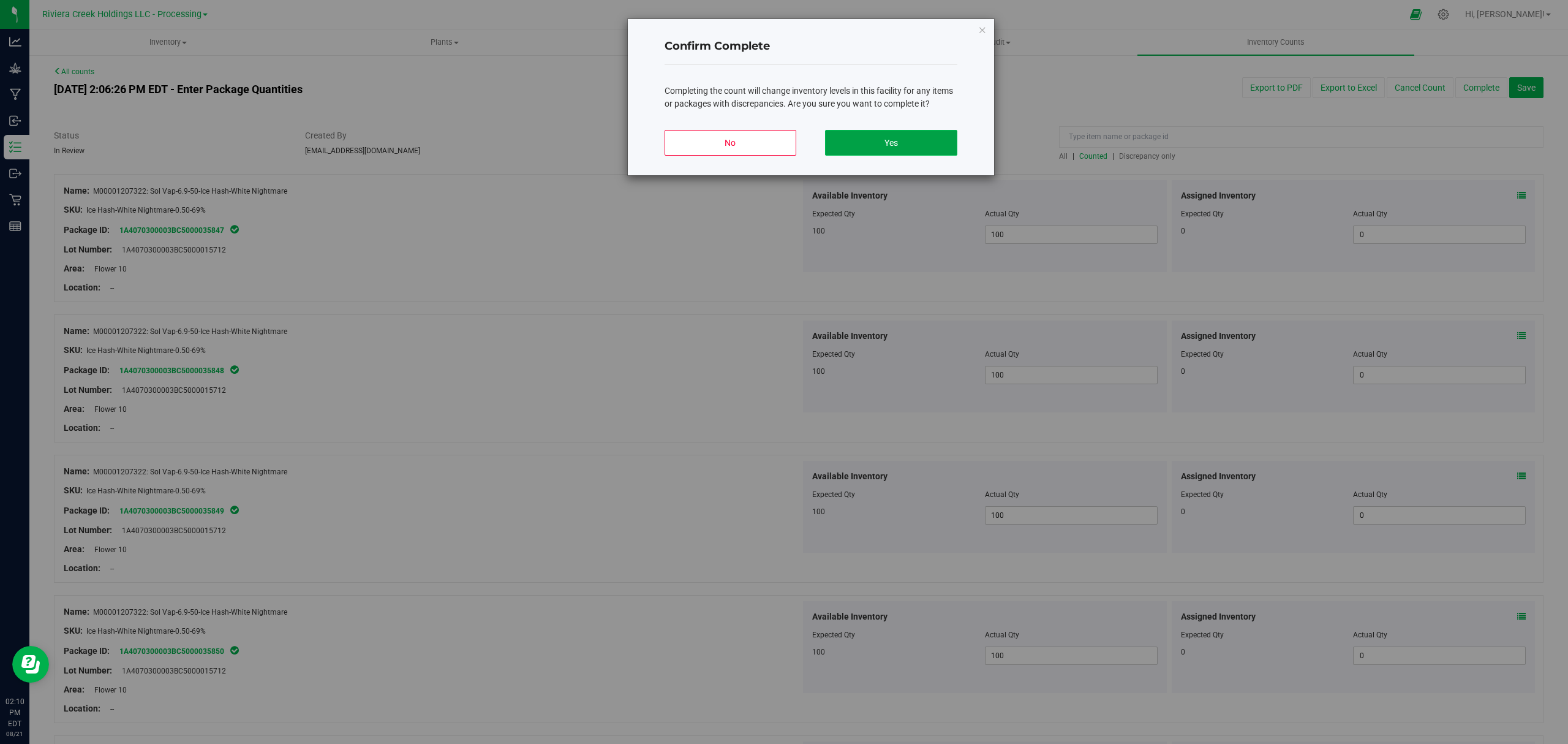
click at [882, 146] on button "Yes" at bounding box center [891, 143] width 132 height 26
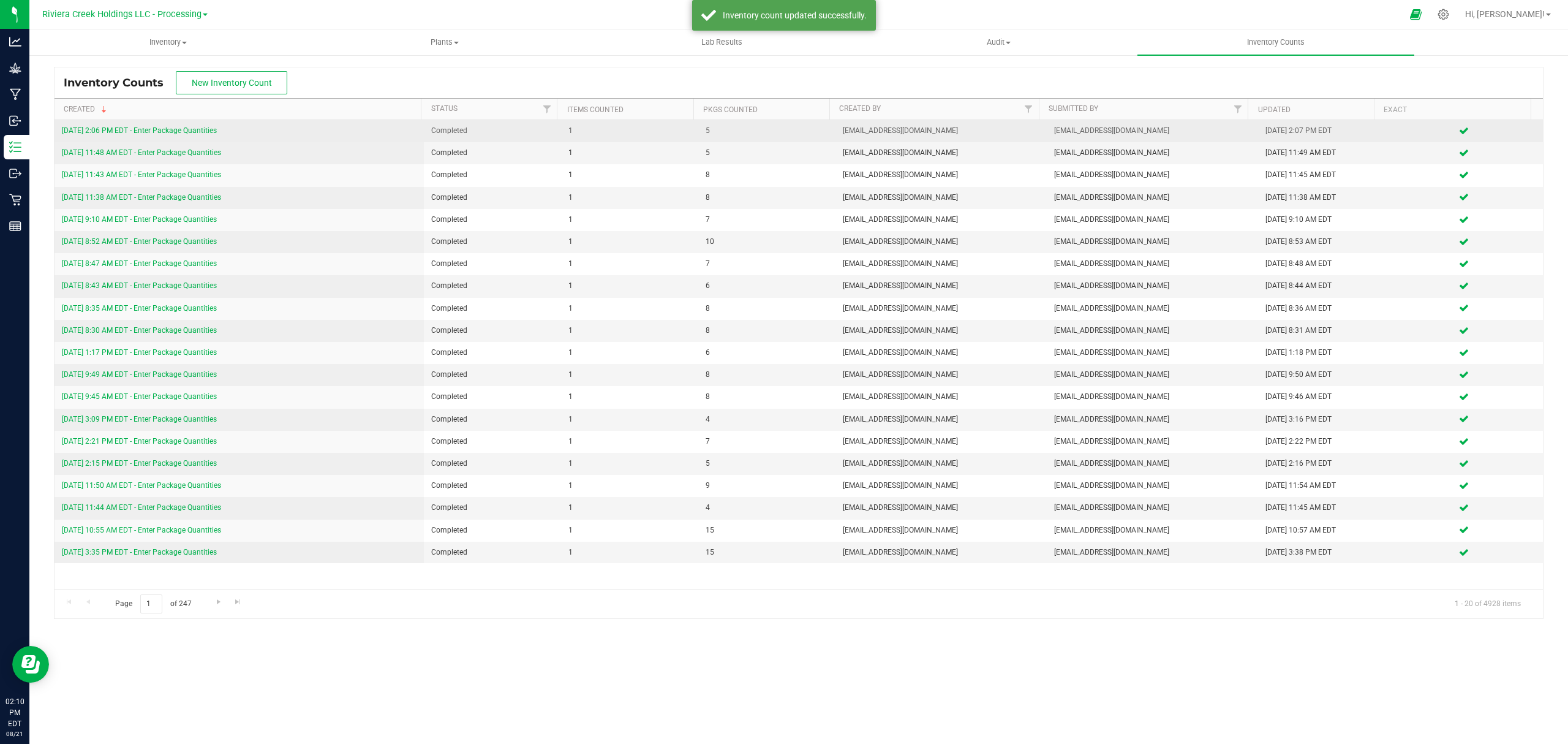
click at [203, 130] on link "[DATE] 2:06 PM EDT - Enter Package Quantities" at bounding box center [139, 131] width 155 height 9
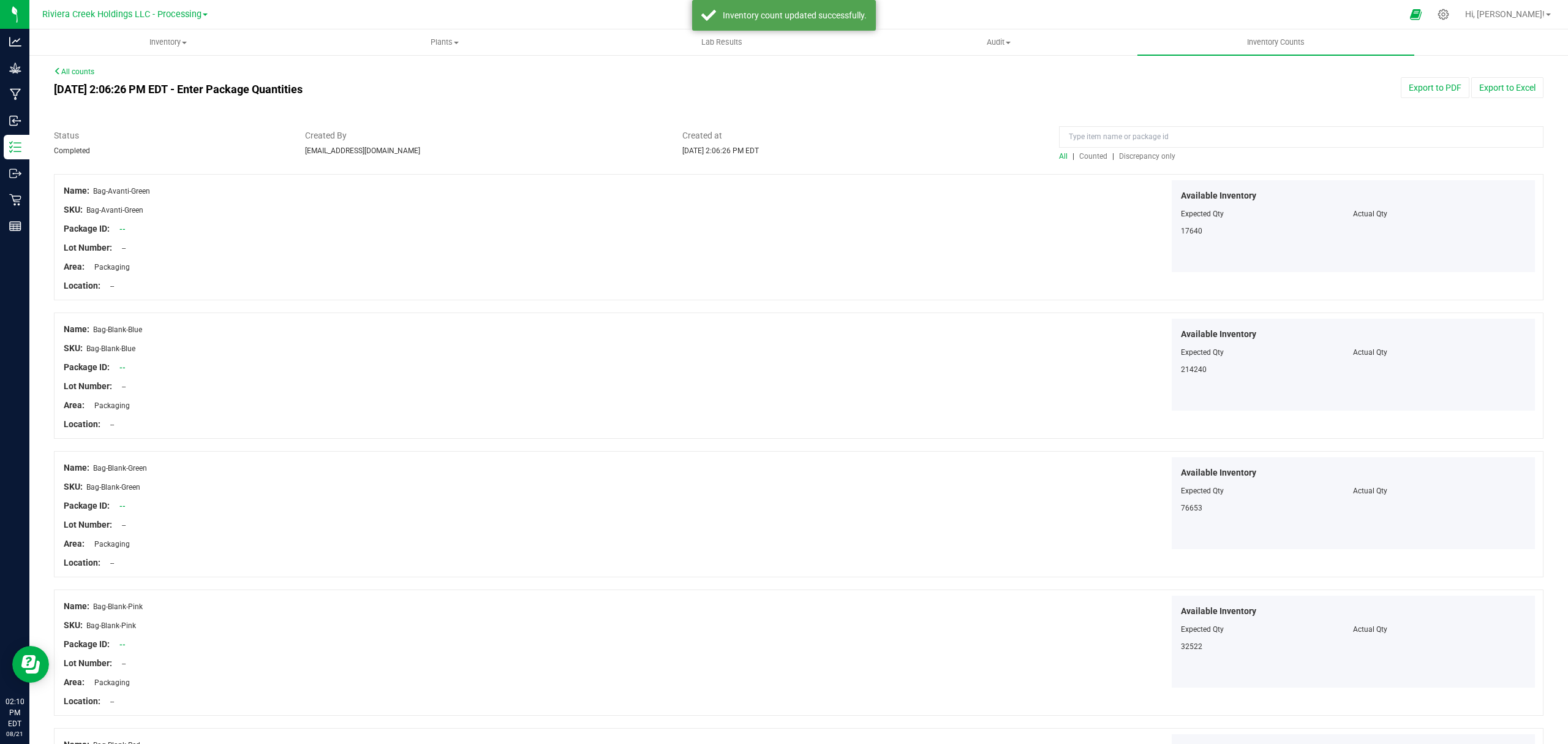
click at [1079, 153] on span "Counted" at bounding box center [1093, 156] width 28 height 9
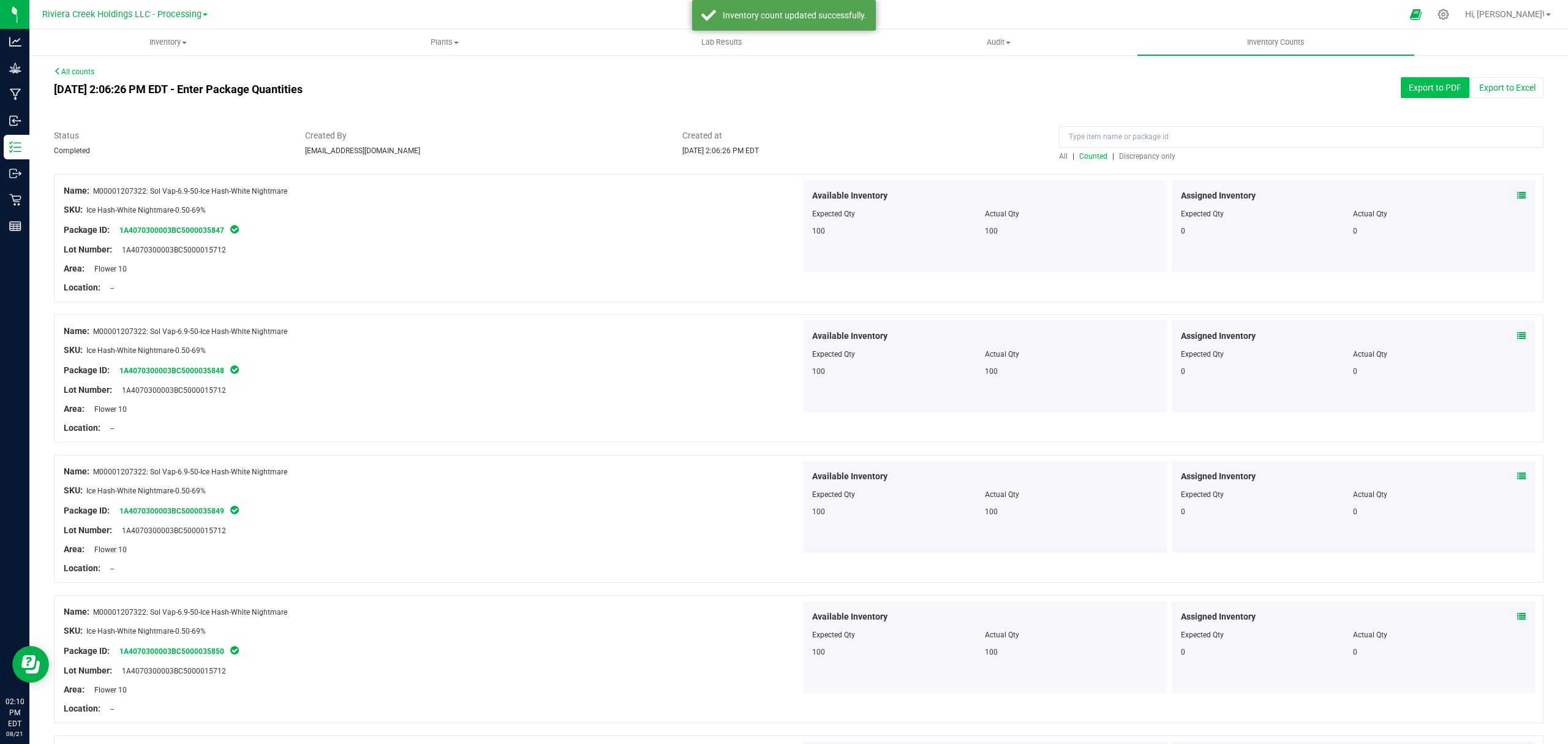
click at [1254, 88] on button "Export to PDF" at bounding box center [1435, 87] width 69 height 21
drag, startPoint x: 176, startPoint y: 46, endPoint x: 168, endPoint y: 52, distance: 10.0
click at [176, 46] on span "Inventory" at bounding box center [167, 42] width 275 height 11
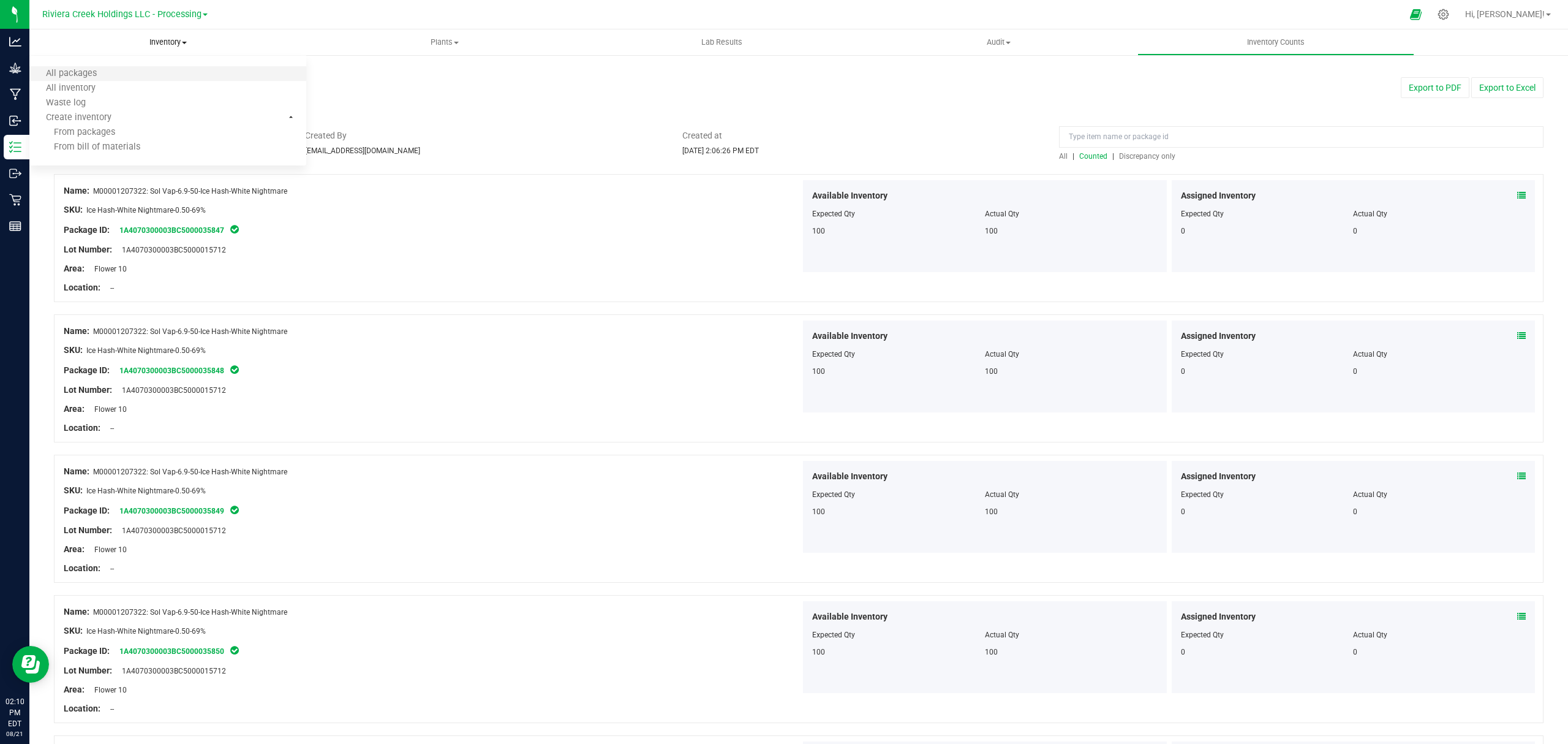
click at [134, 72] on li "All packages" at bounding box center [168, 74] width 277 height 14
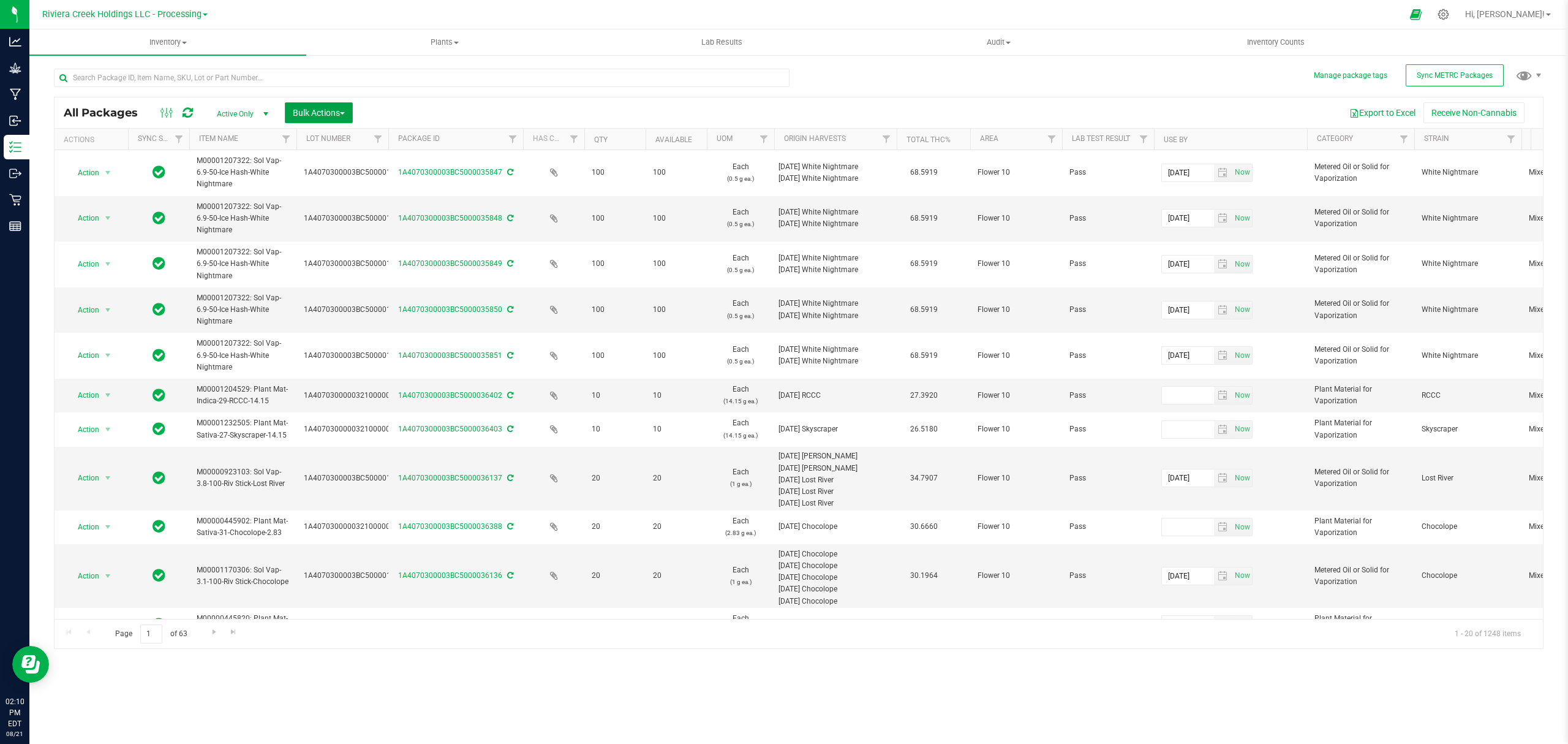
click at [323, 115] on span "Bulk Actions" at bounding box center [319, 113] width 52 height 10
click at [323, 228] on span "Lock/Unlock packages" at bounding box center [334, 231] width 84 height 10
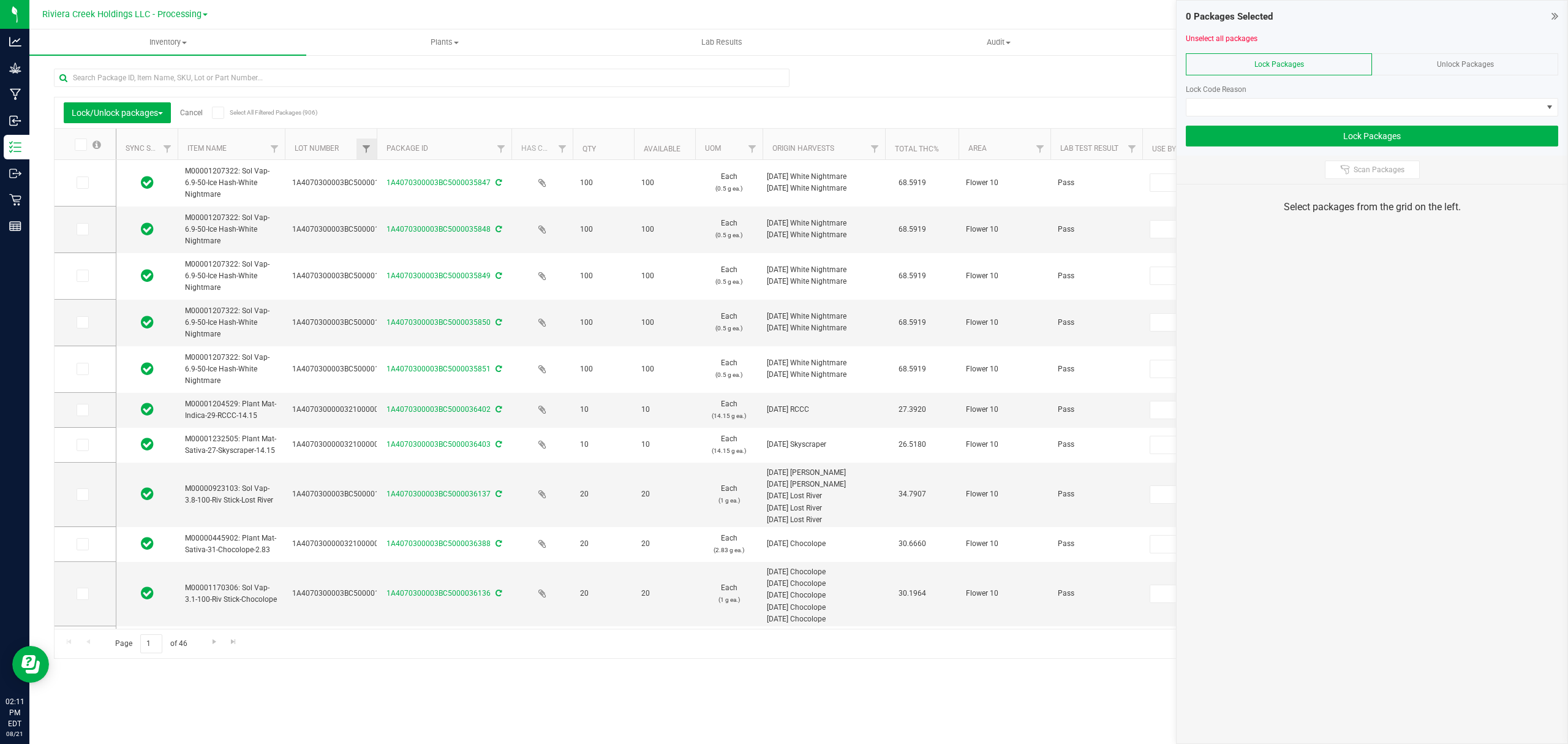
type input "[DATE]"
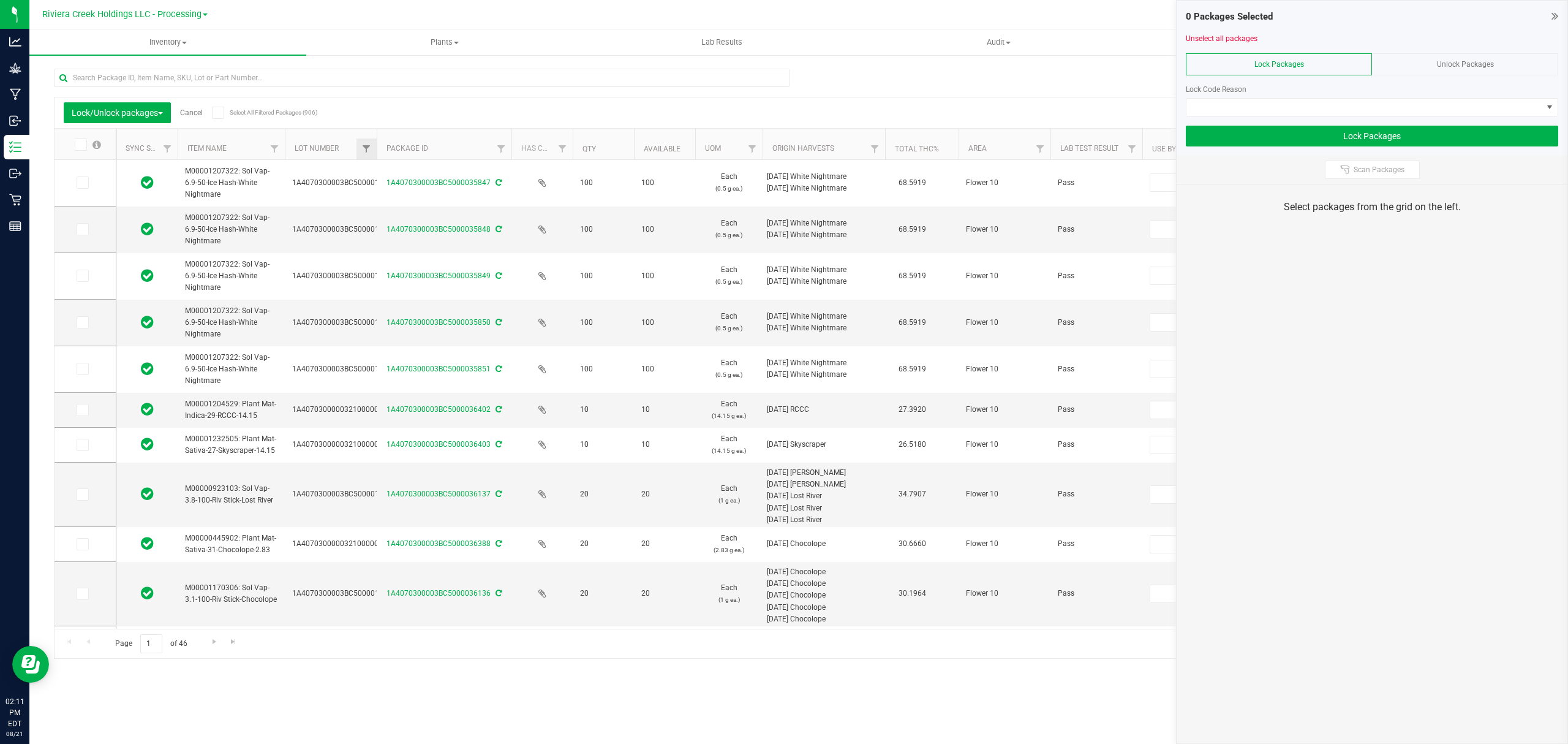
type input "[DATE]"
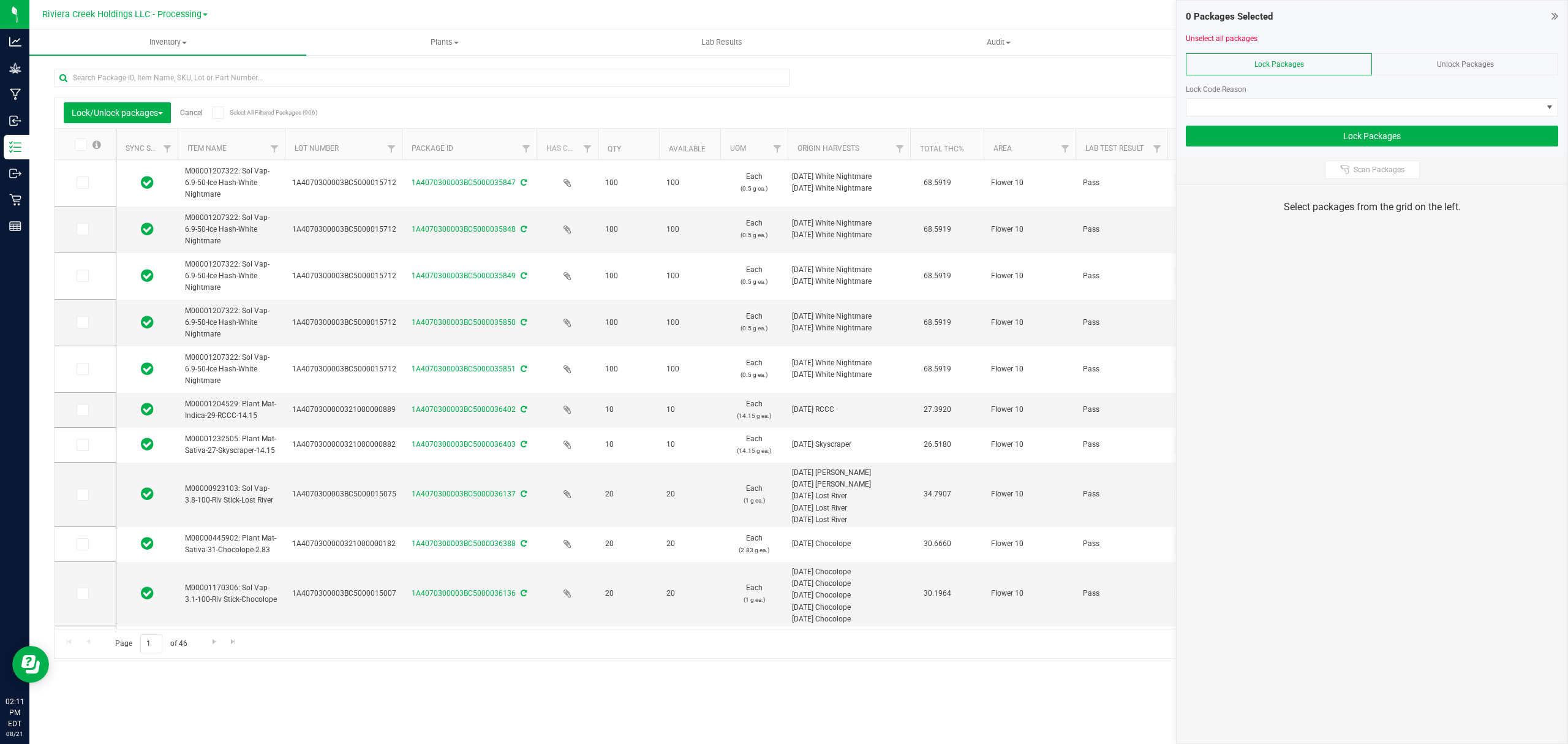
drag, startPoint x: 378, startPoint y: 150, endPoint x: 407, endPoint y: 147, distance: 29.2
click at [82, 183] on icon at bounding box center [82, 183] width 8 height 0
click at [0, 0] on input "checkbox" at bounding box center [0, 0] width 0 height 0
drag, startPoint x: 84, startPoint y: 224, endPoint x: 79, endPoint y: 231, distance: 8.6
click at [82, 229] on icon at bounding box center [82, 229] width 8 height 0
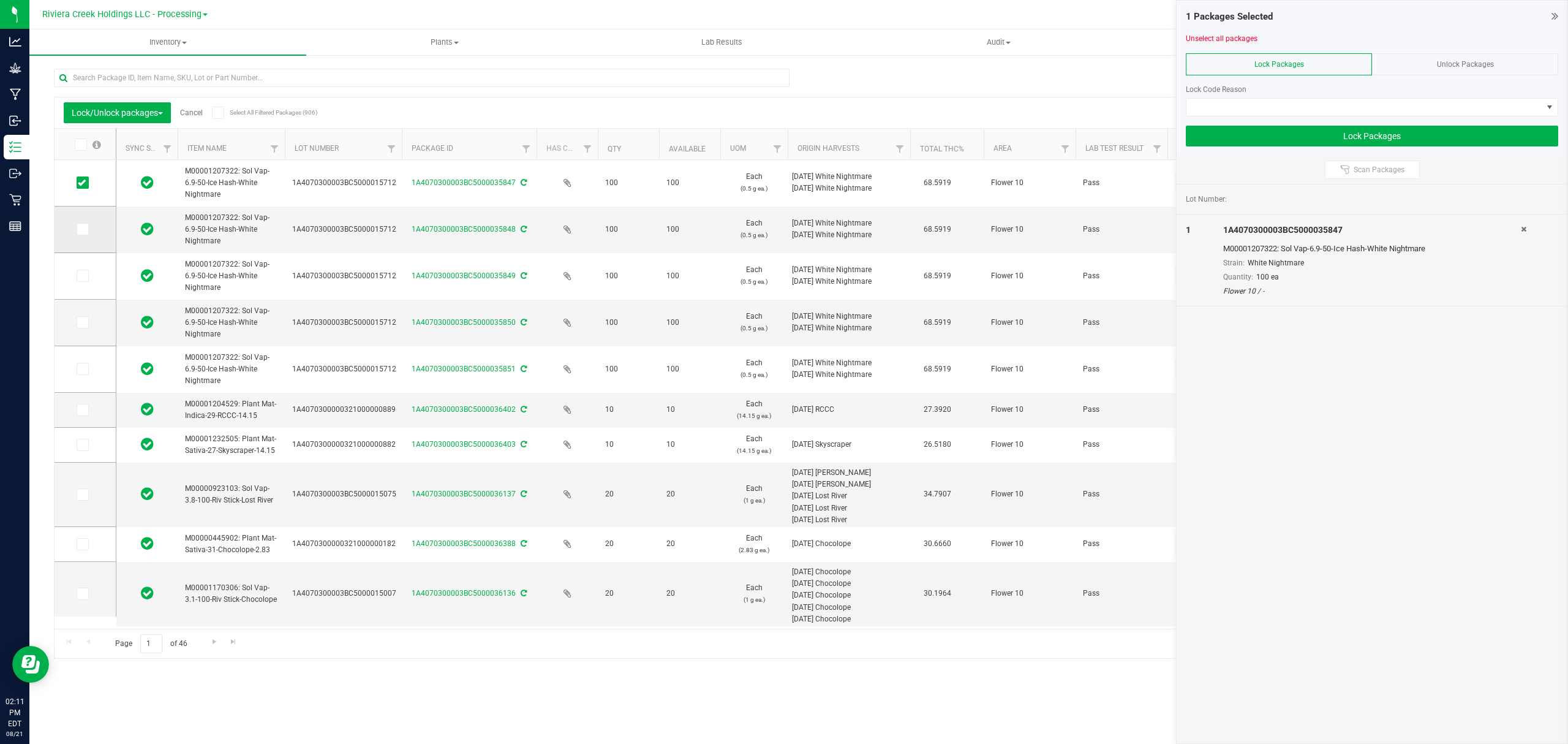
click at [0, 0] on input "checkbox" at bounding box center [0, 0] width 0 height 0
click at [82, 275] on icon at bounding box center [82, 275] width 8 height 0
click at [0, 0] on input "checkbox" at bounding box center [0, 0] width 0 height 0
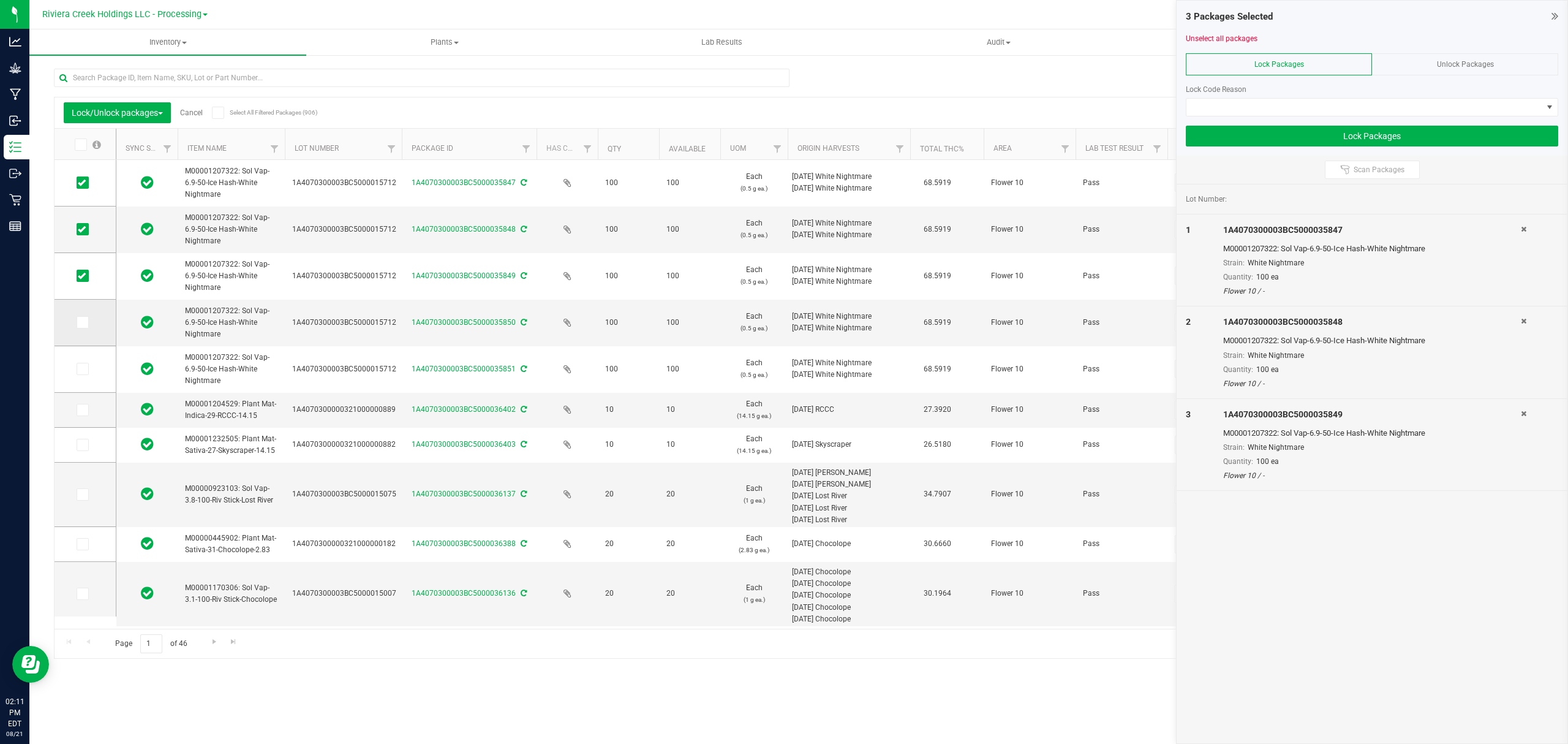
click at [86, 319] on span at bounding box center [82, 322] width 12 height 12
click at [0, 0] on input "checkbox" at bounding box center [0, 0] width 0 height 0
click at [83, 364] on span at bounding box center [82, 368] width 12 height 12
click at [0, 0] on input "checkbox" at bounding box center [0, 0] width 0 height 0
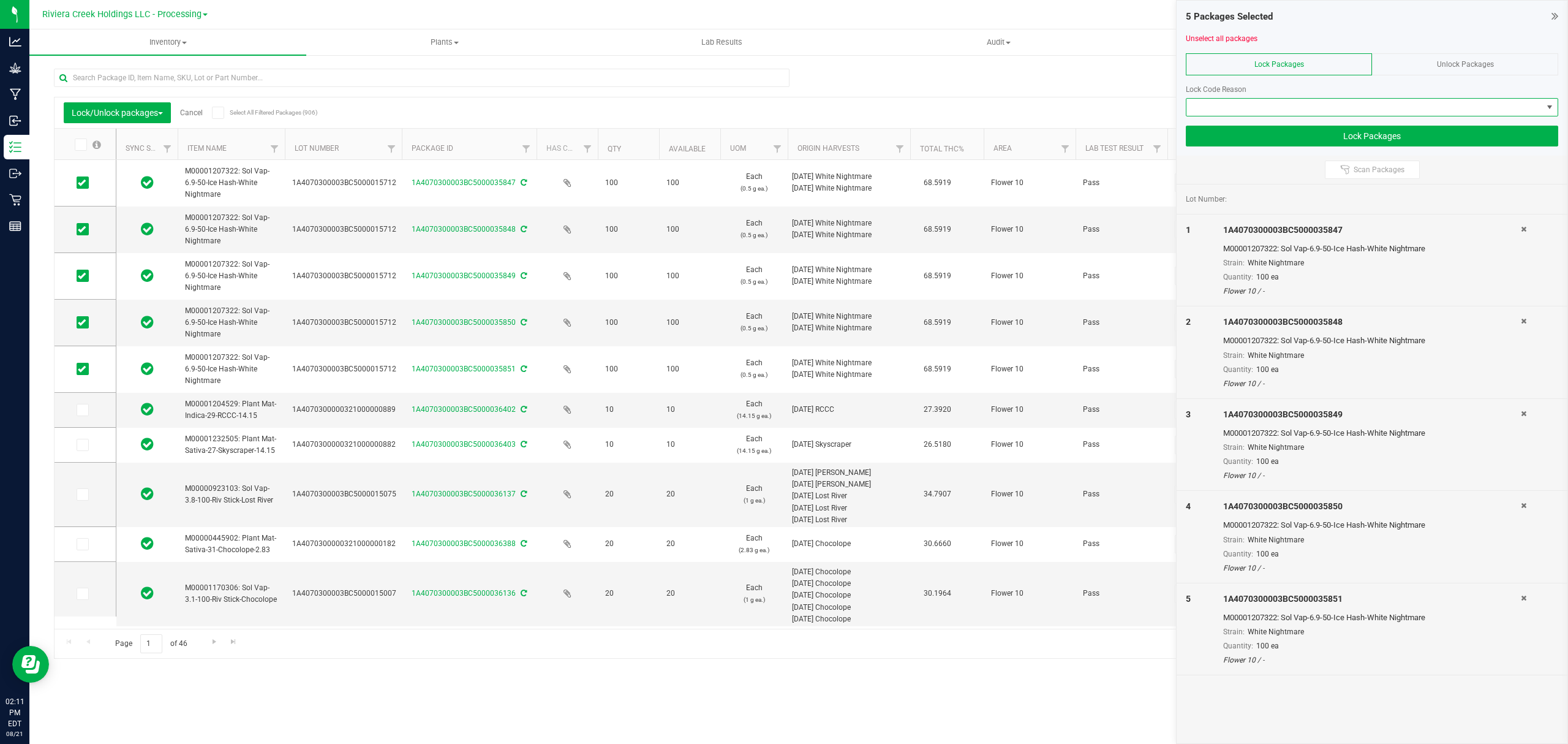
click at [1254, 111] on span at bounding box center [1364, 107] width 356 height 17
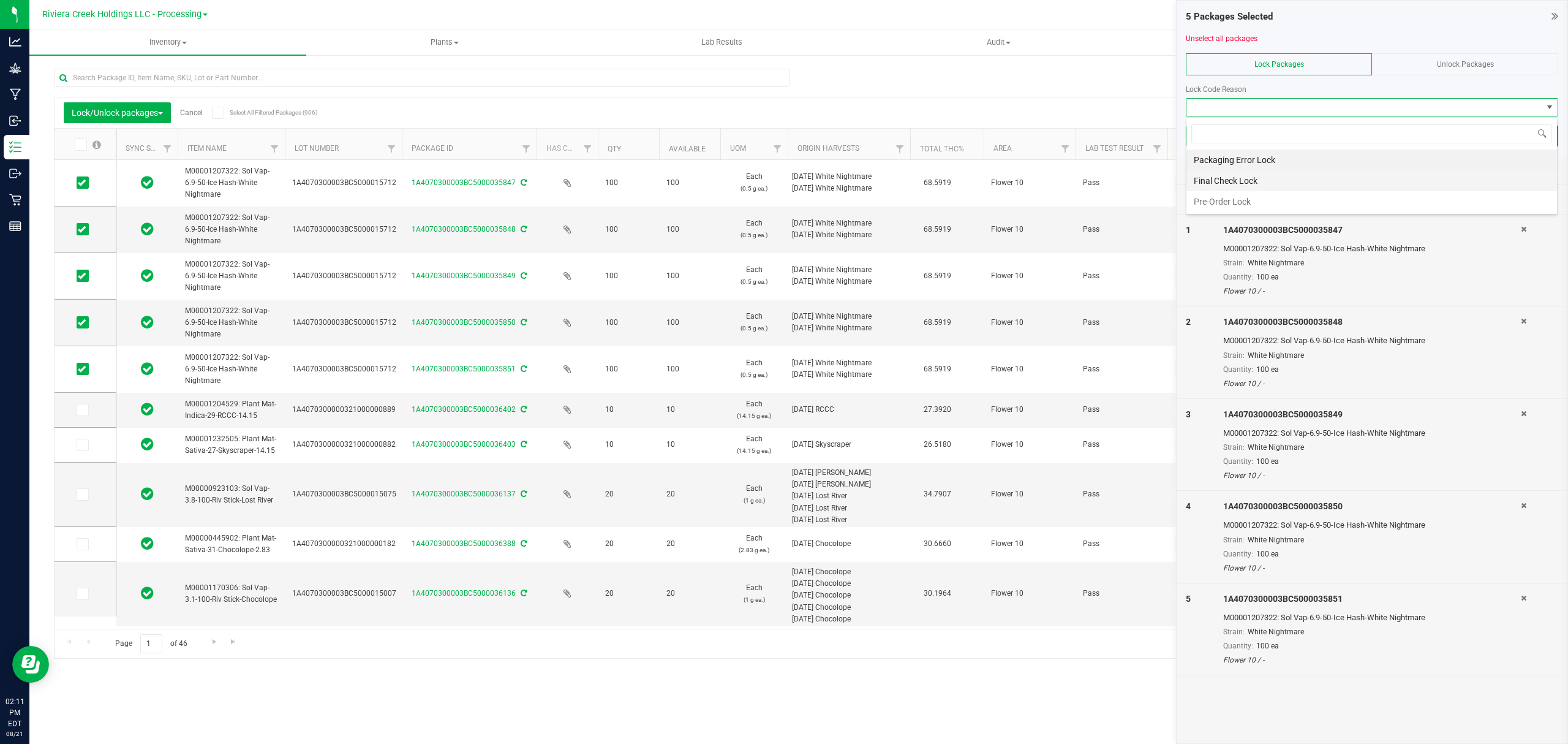
scroll to position [18, 371]
click at [1254, 183] on li "Final Check Lock" at bounding box center [1371, 181] width 371 height 21
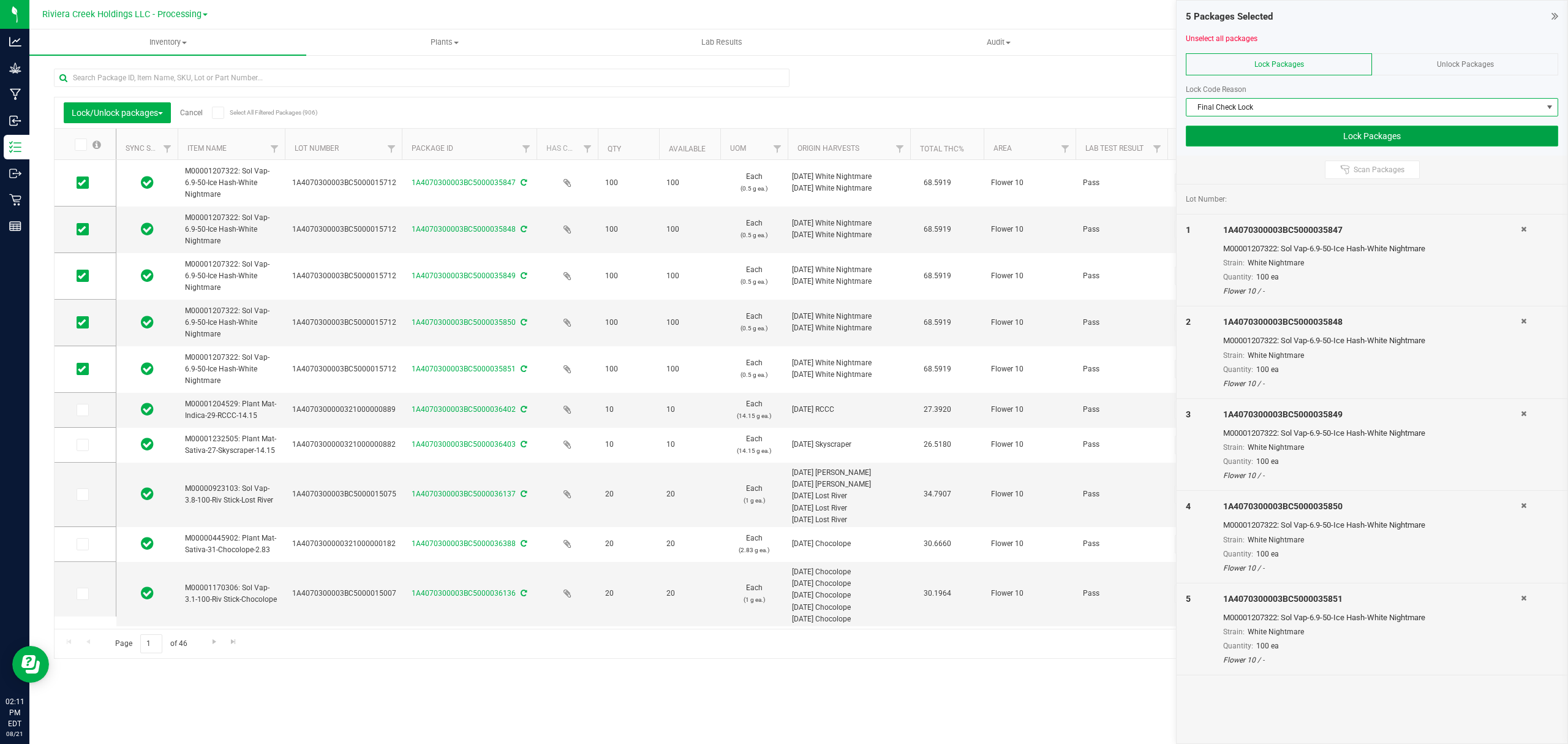
click at [1254, 143] on button "Lock Packages" at bounding box center [1372, 136] width 372 height 21
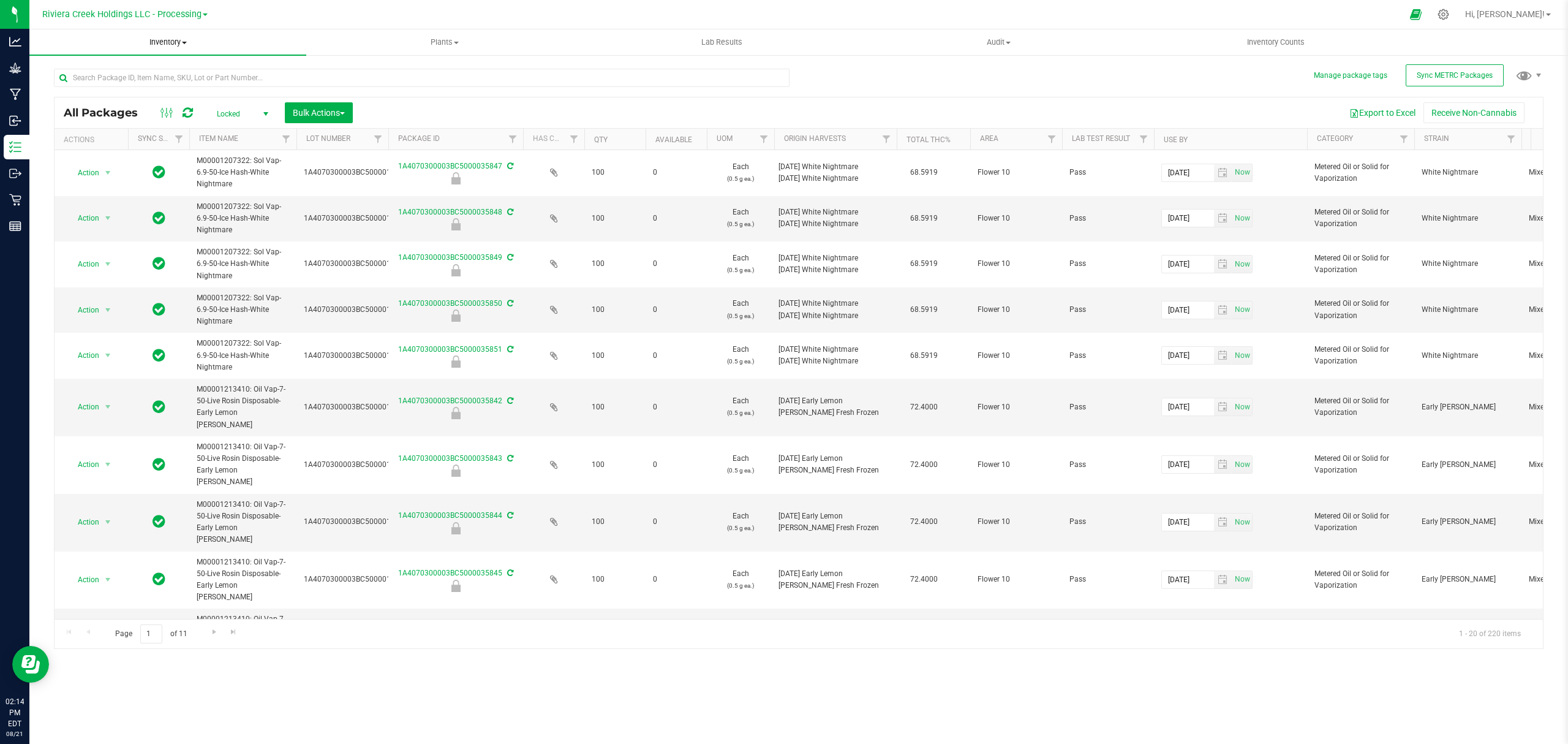
click at [167, 37] on span "Inventory" at bounding box center [168, 42] width 277 height 11
click at [123, 150] on span "From bill of materials" at bounding box center [85, 147] width 111 height 10
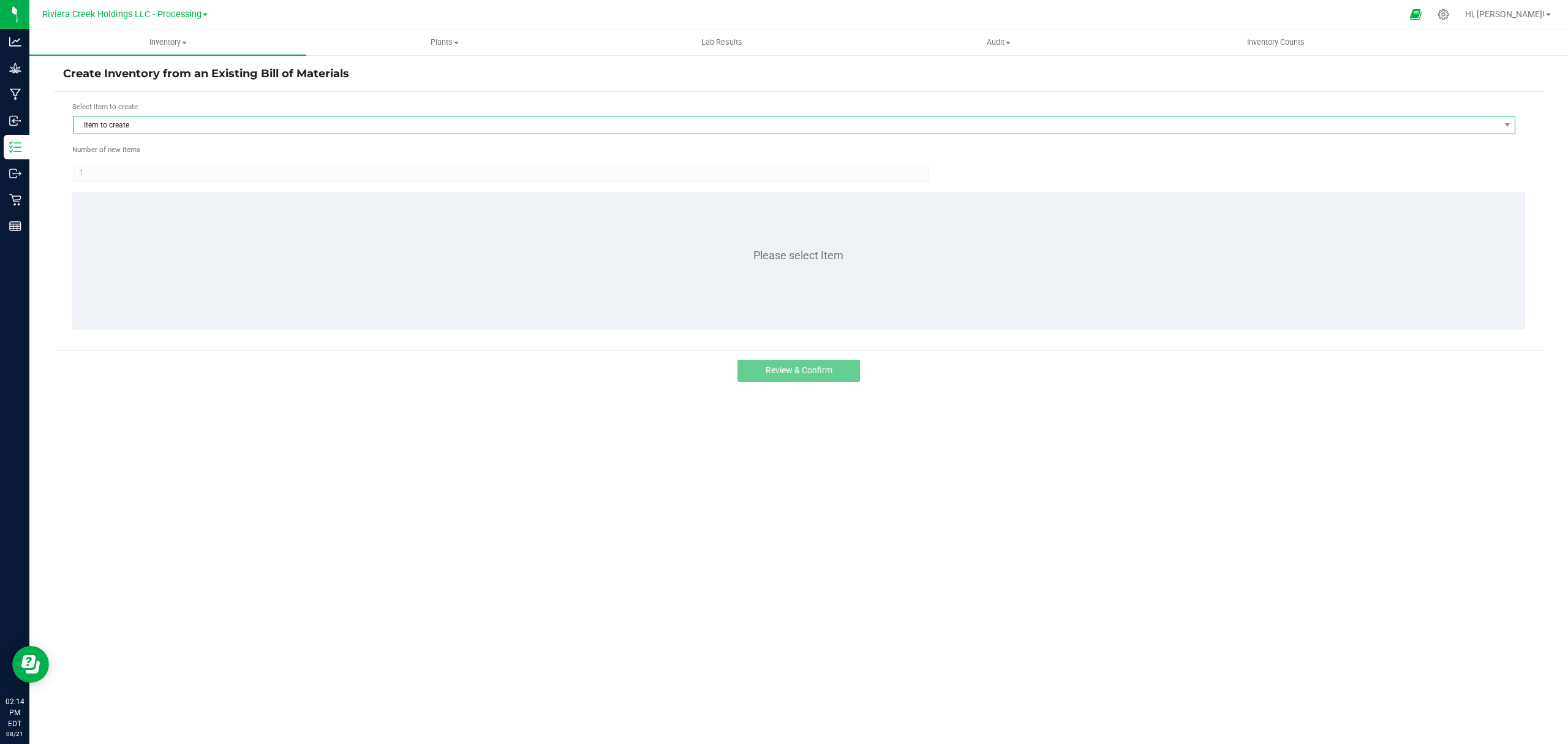
click at [158, 130] on span "Item to create" at bounding box center [787, 124] width 1426 height 17
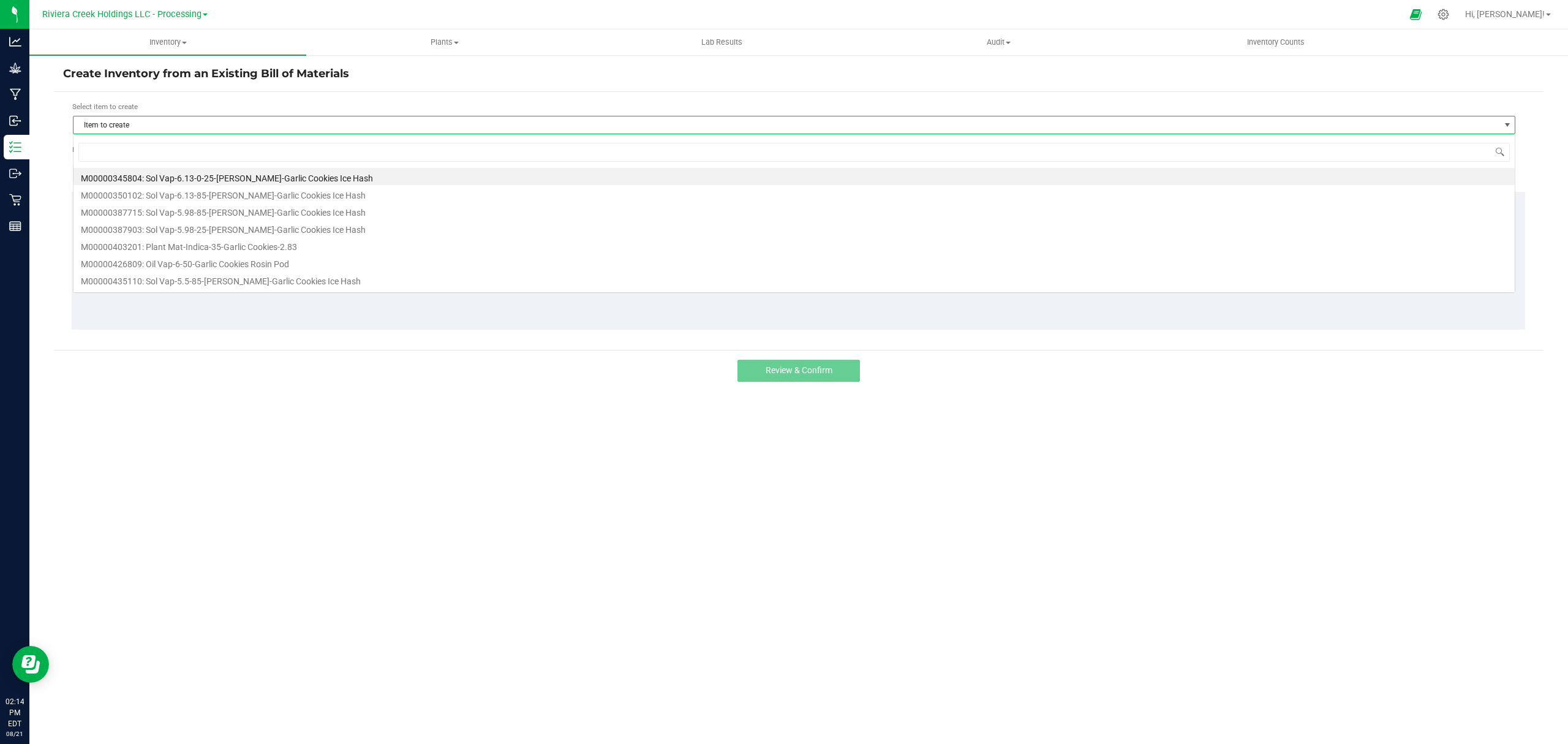
scroll to position [18, 1443]
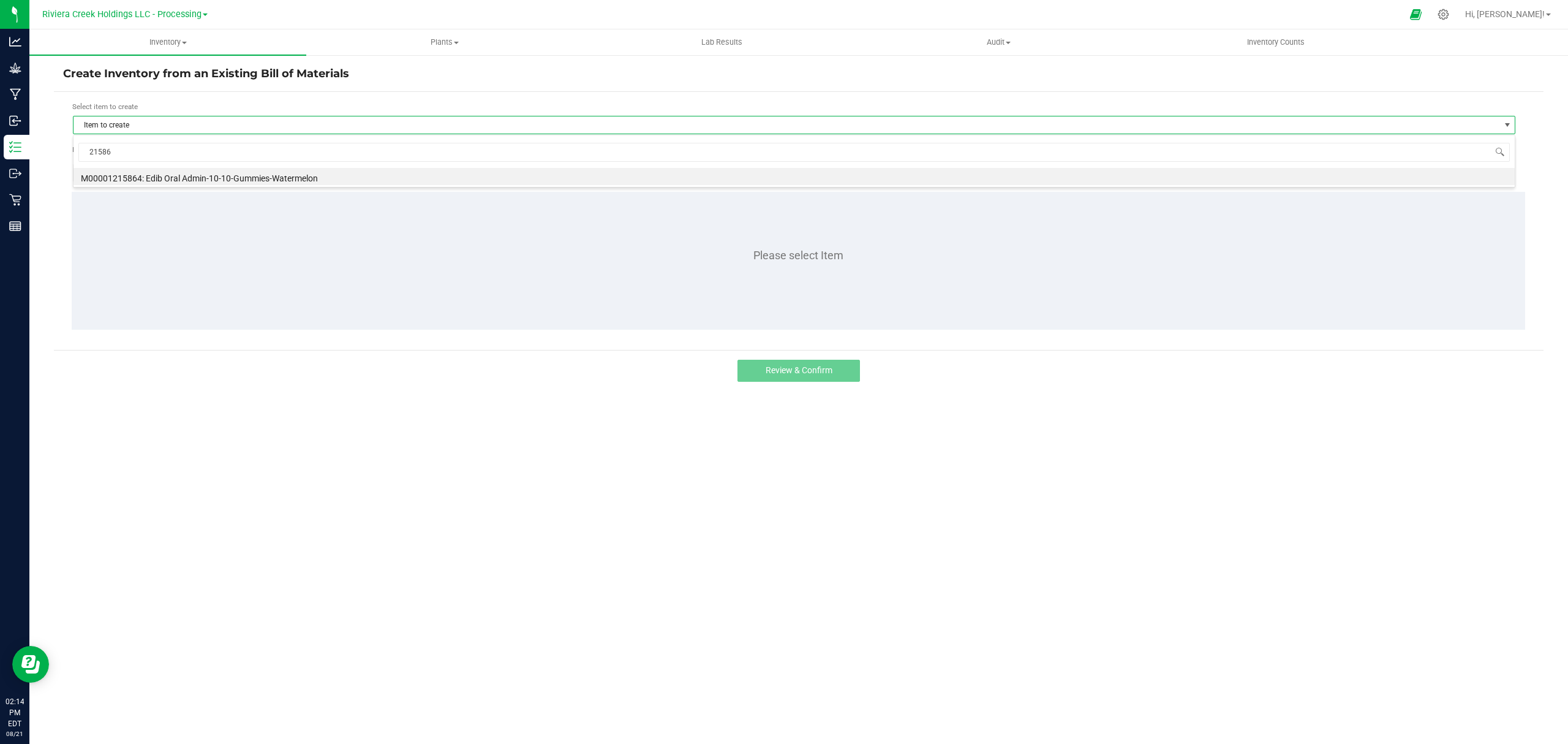
type input "215864"
click at [215, 168] on li "M00001215864: Edib Oral Admin-10-10-Gummies-Watermelon" at bounding box center [794, 176] width 1442 height 17
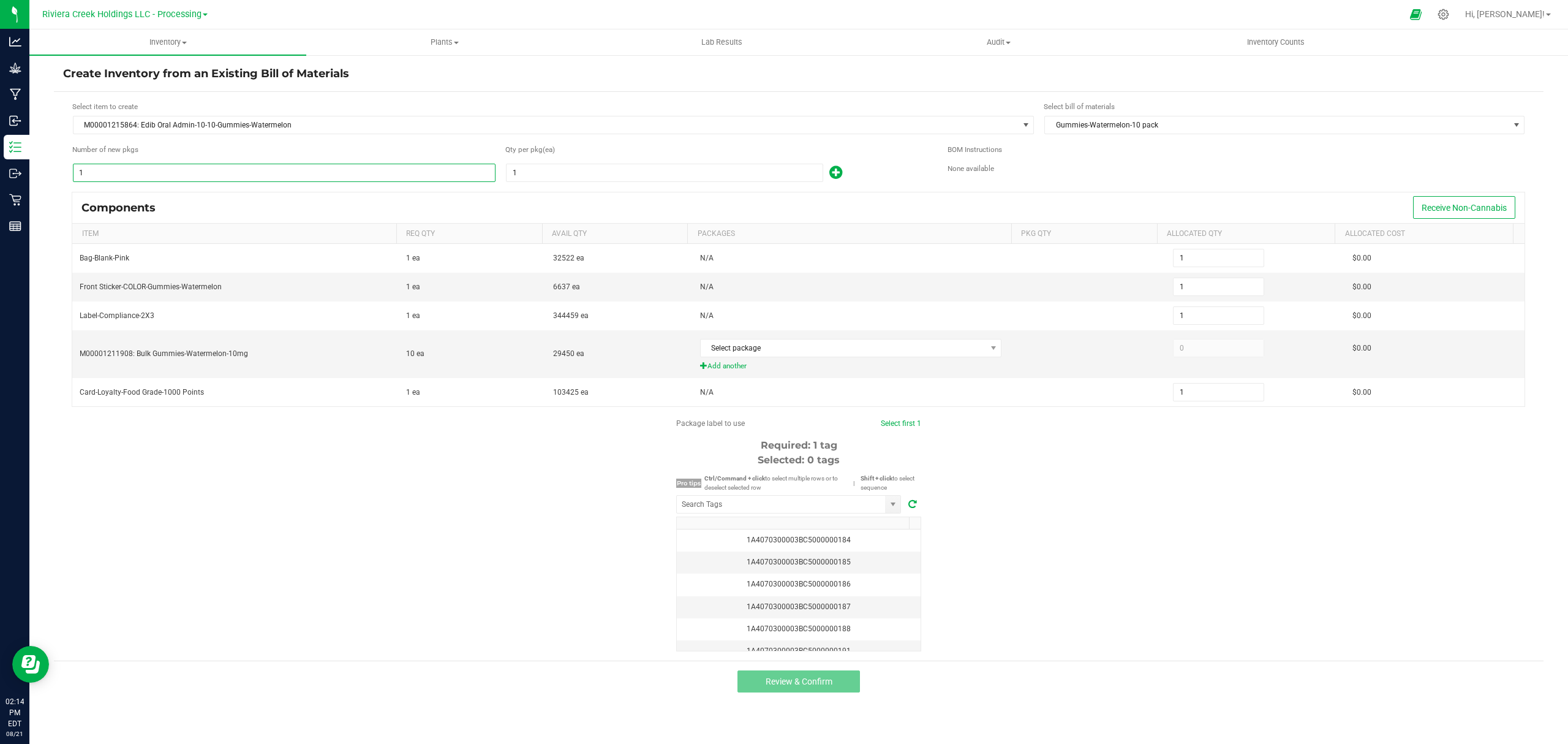
click at [197, 175] on input "1" at bounding box center [284, 172] width 422 height 17
type input "4"
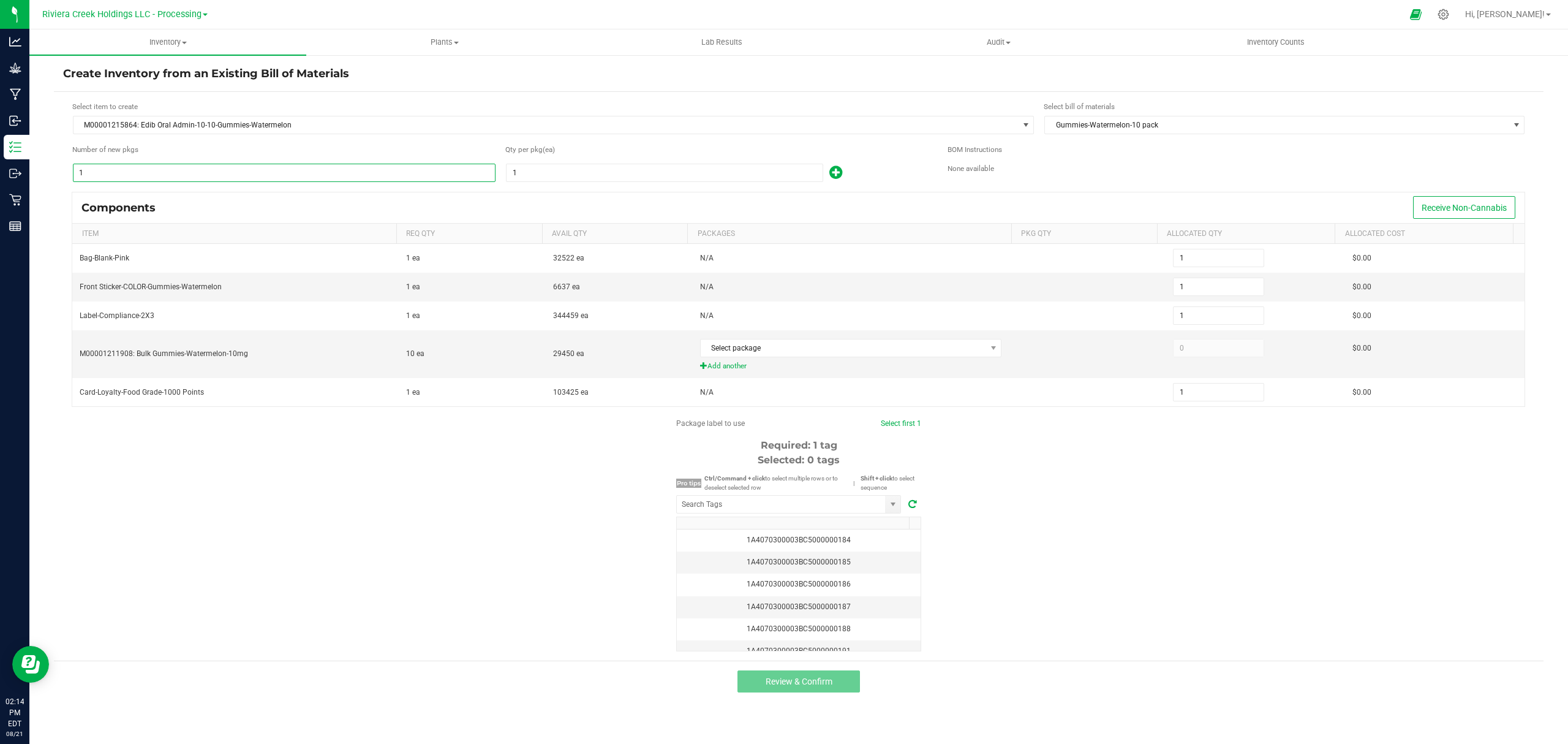
type input "4"
click at [535, 168] on input "1" at bounding box center [664, 172] width 316 height 17
type input "10"
type input "40"
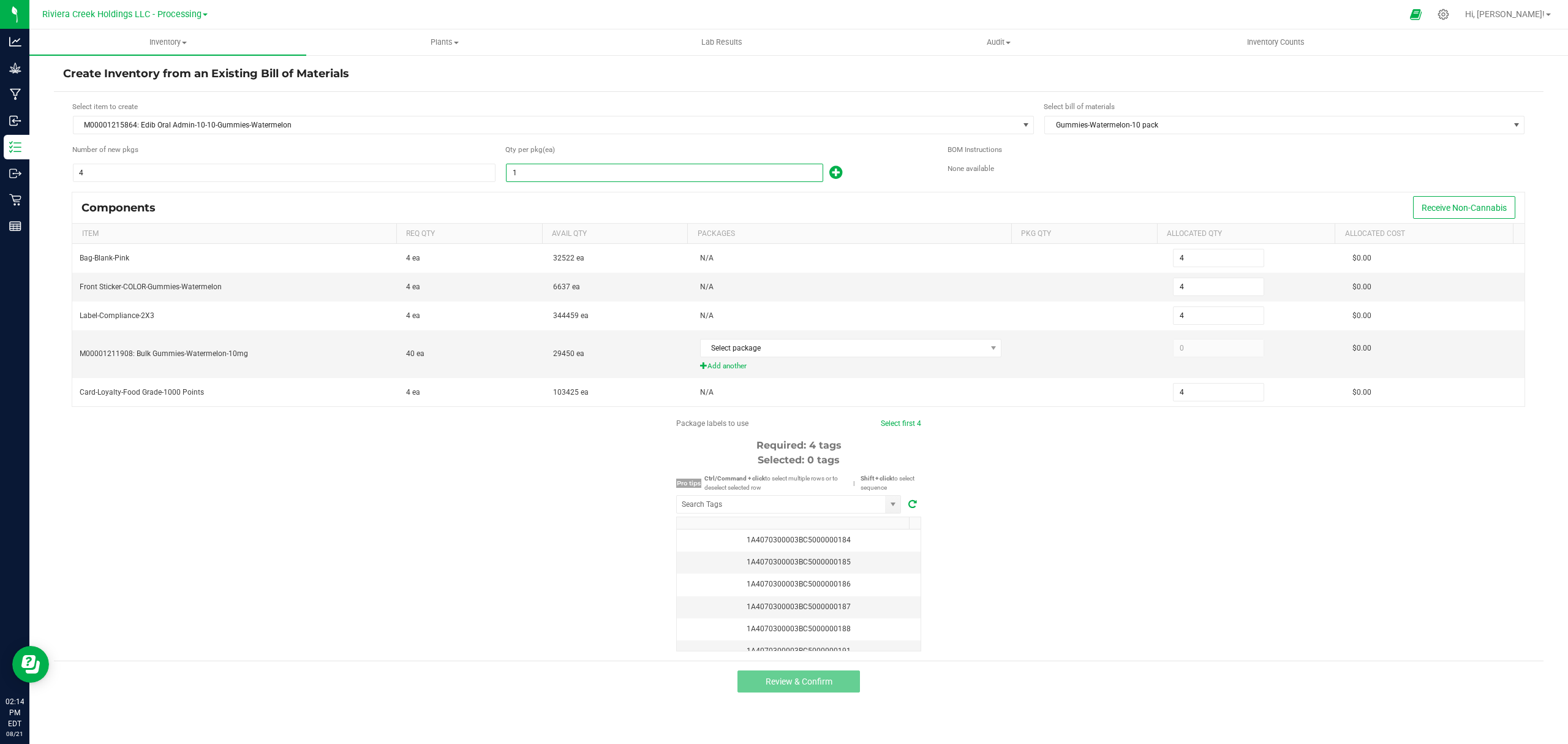
type input "40"
type input "100"
type input "400"
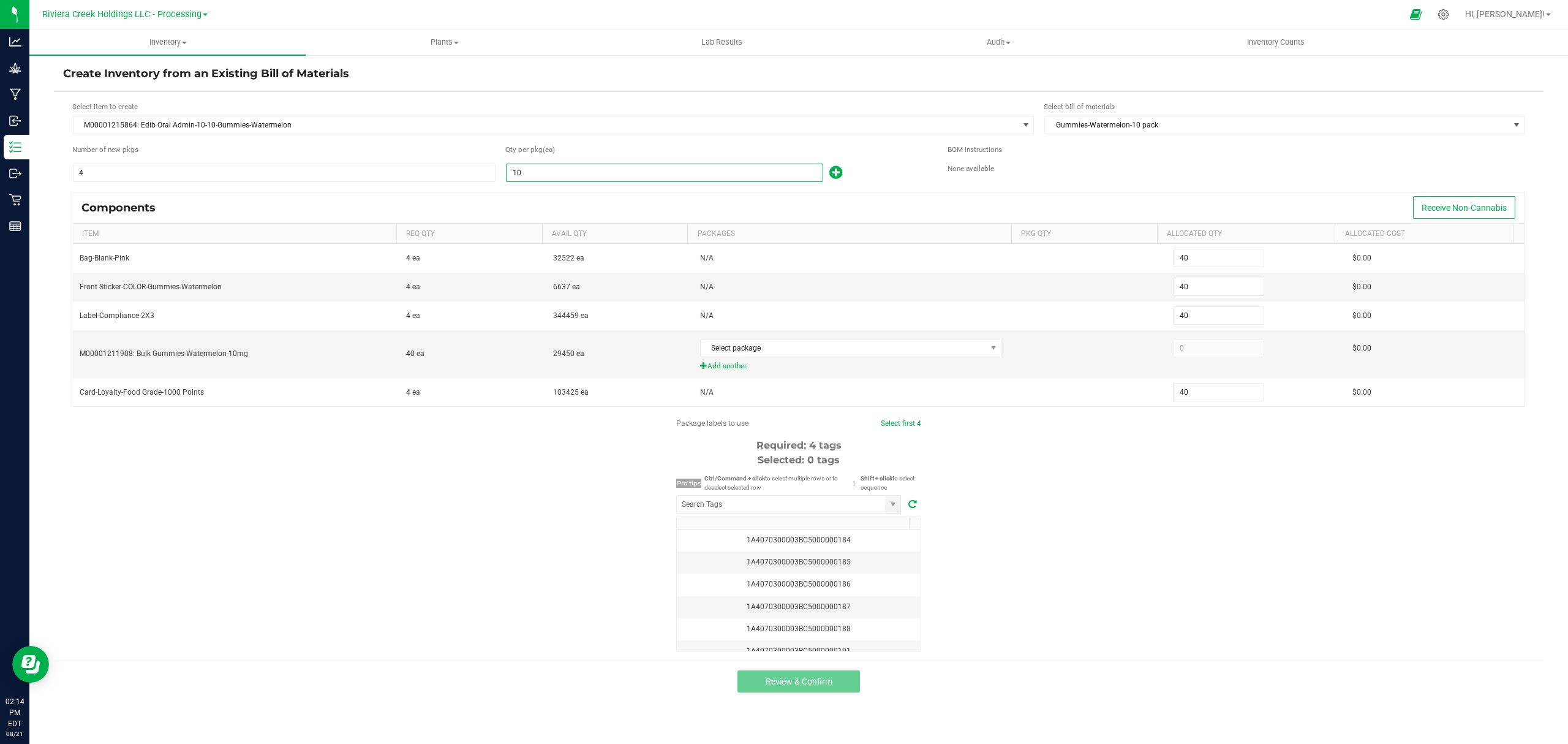
type input "400"
type input "100"
click at [776, 349] on span "Select package" at bounding box center [843, 348] width 286 height 17
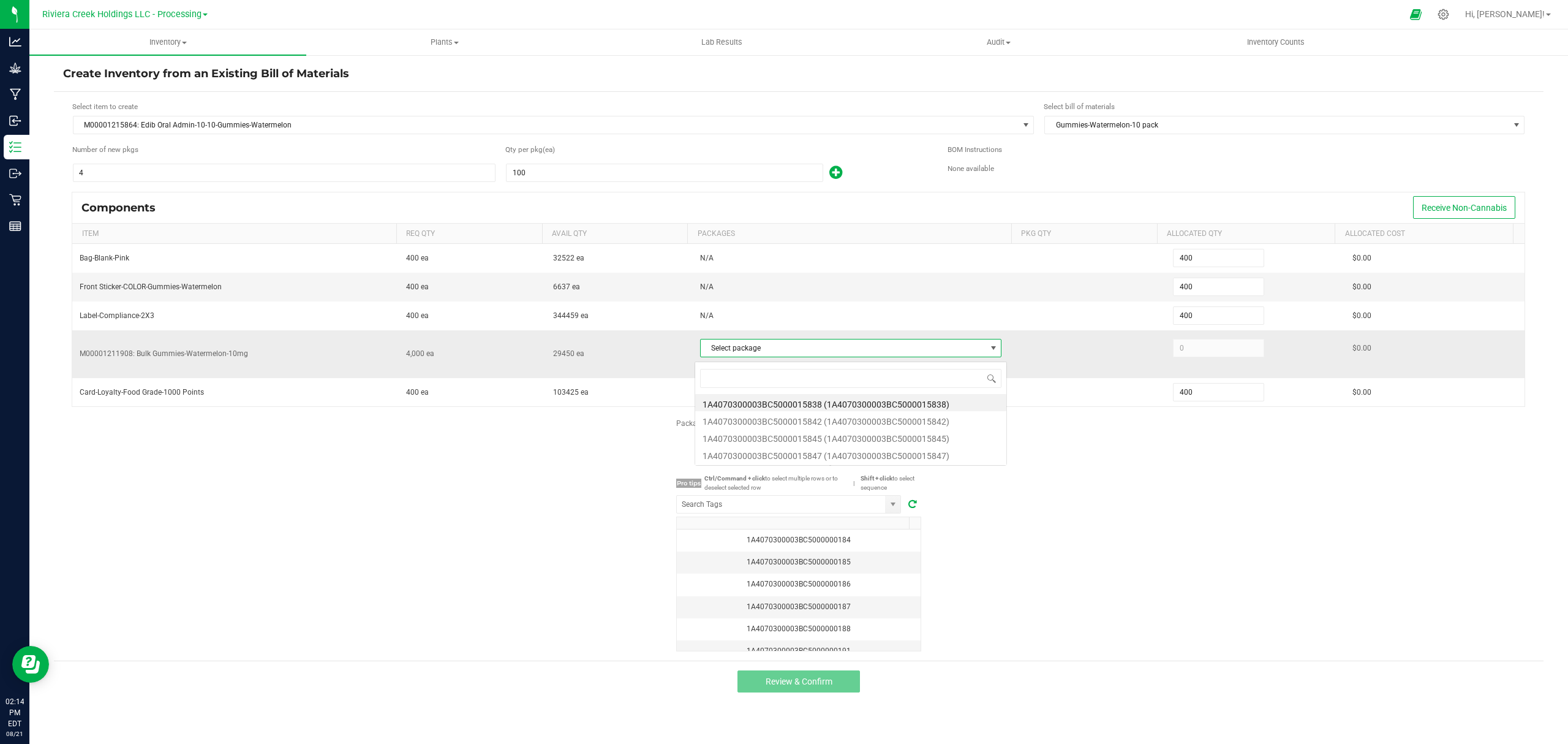
scroll to position [18, 299]
click at [834, 168] on icon at bounding box center [836, 172] width 13 height 15
type input "401"
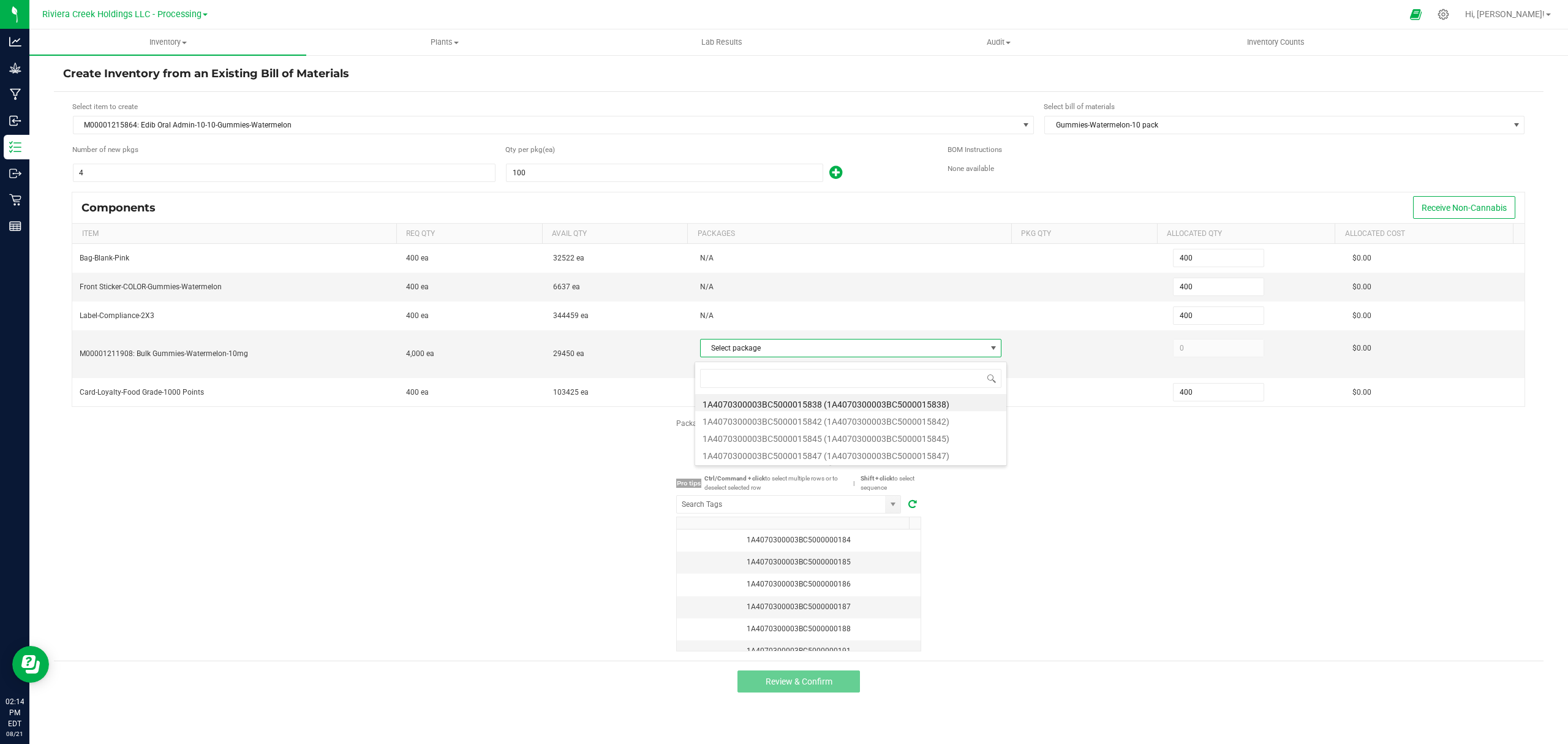
type input "401"
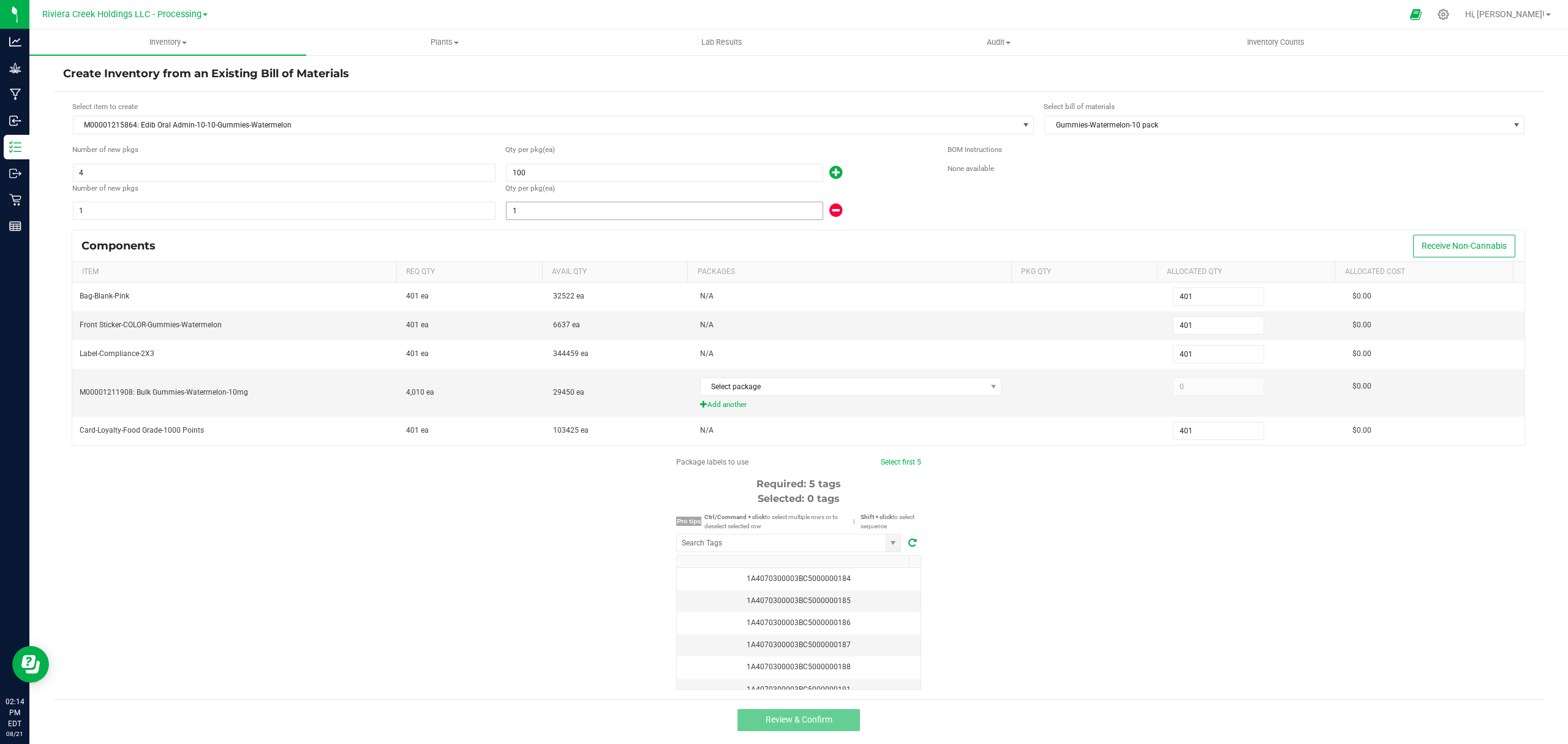
click at [644, 214] on input "1" at bounding box center [664, 211] width 316 height 17
type input "402"
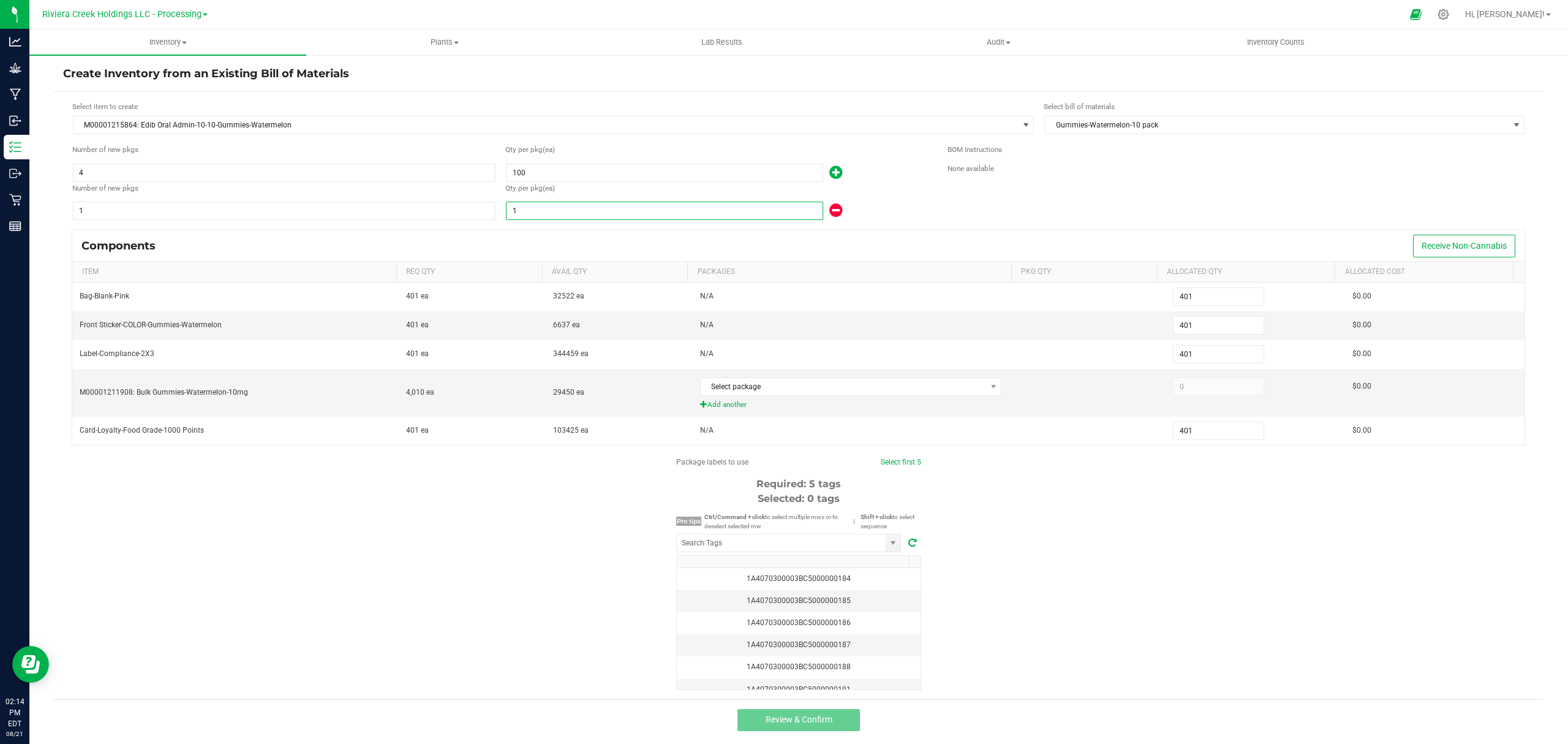
type input "2"
type input "422"
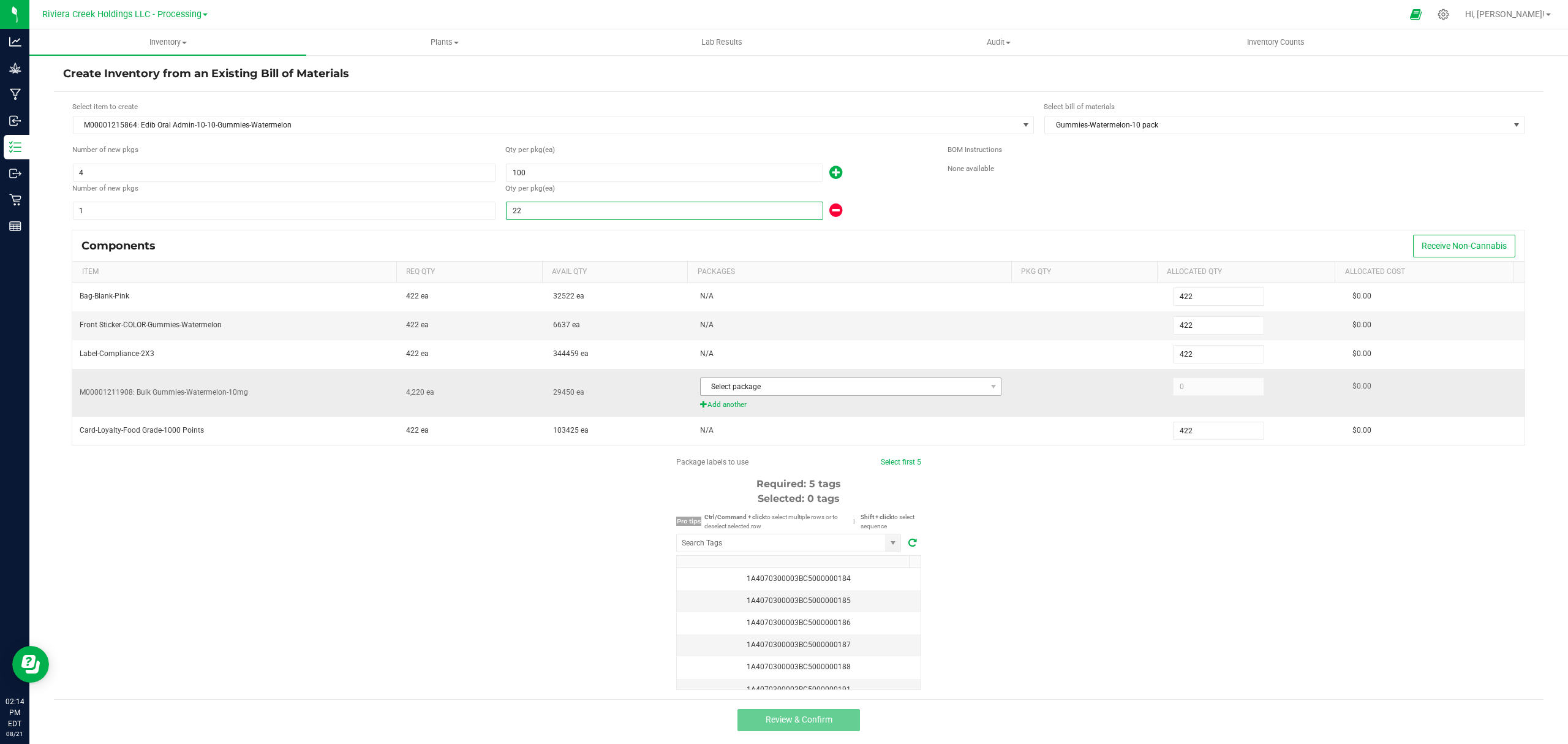
type input "22"
click at [787, 393] on span "Select package" at bounding box center [843, 386] width 286 height 17
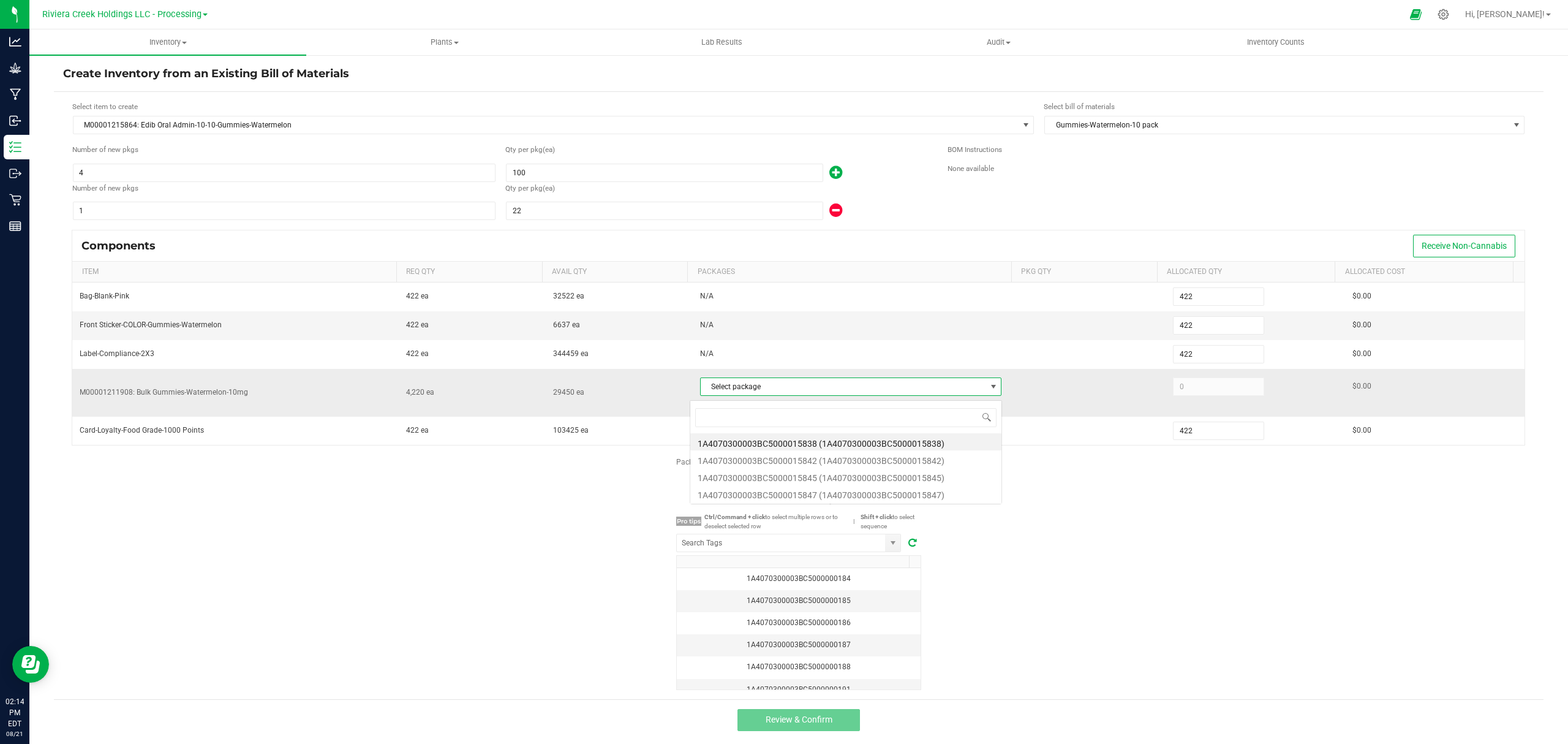
scroll to position [18, 295]
click at [849, 440] on li "1A4070300003BC5000015838 (1A4070300003BC5000015838)" at bounding box center [845, 441] width 311 height 17
type input "4,220"
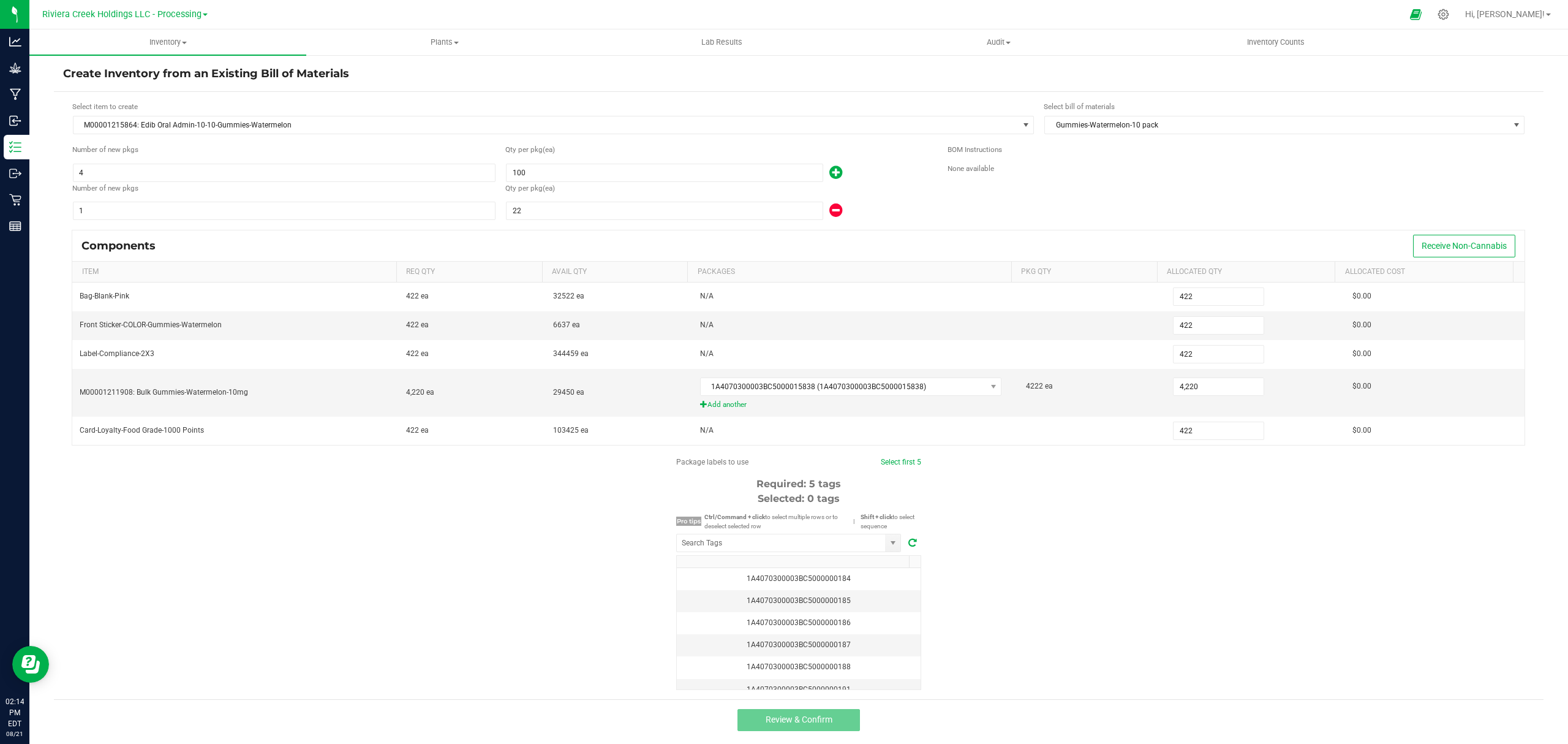
click at [1087, 550] on div "Package labels to use Select first 5 Required: 5 tags Selected: 0 tags Pro tips…" at bounding box center [798, 573] width 1490 height 234
click at [831, 547] on input "NO DATA FOUND" at bounding box center [781, 542] width 208 height 17
click at [813, 567] on li "1A4070300003BC5000035852" at bounding box center [782, 571] width 223 height 21
type input "1A4070300003BC5000035852"
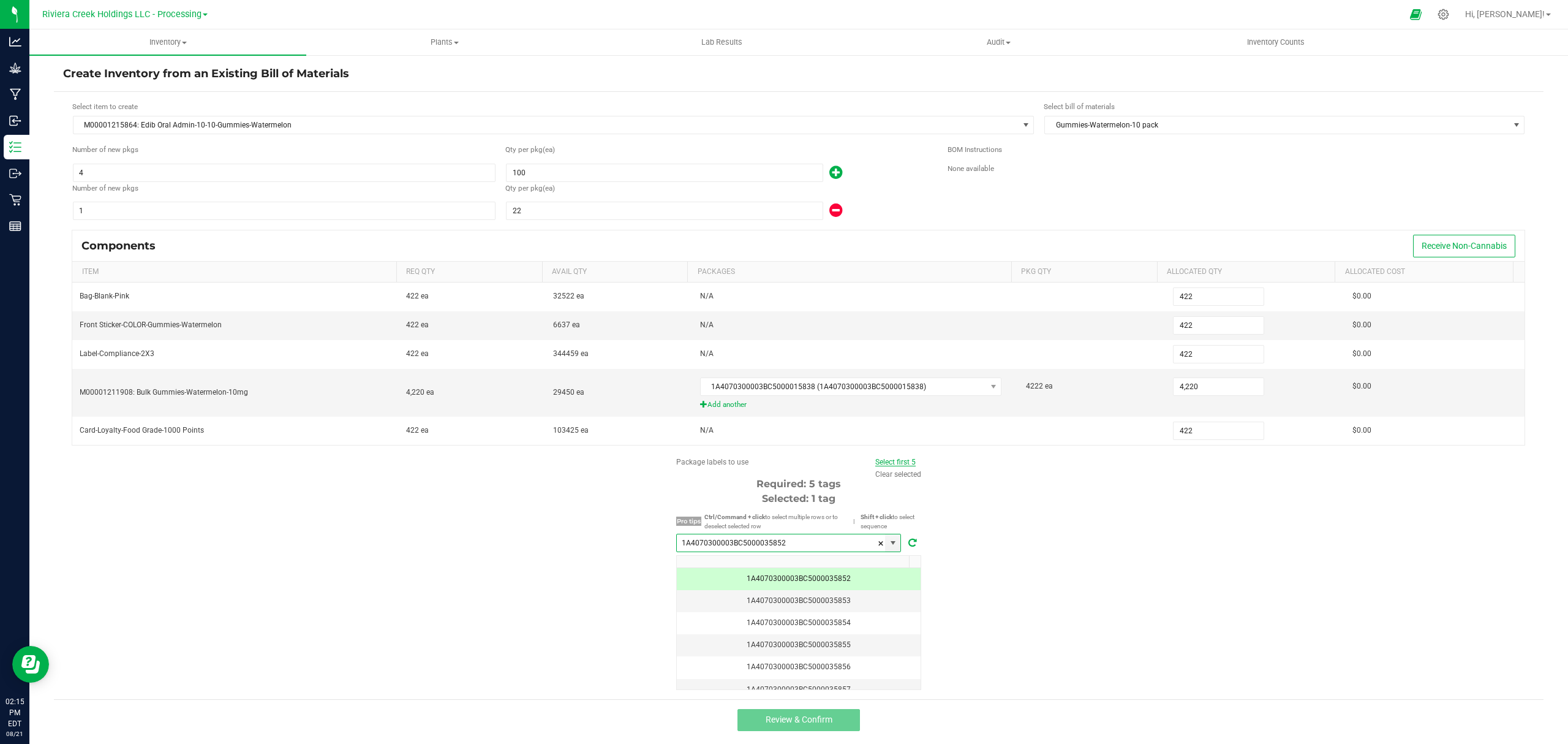
click at [885, 466] on link "Select first 5" at bounding box center [896, 462] width 41 height 9
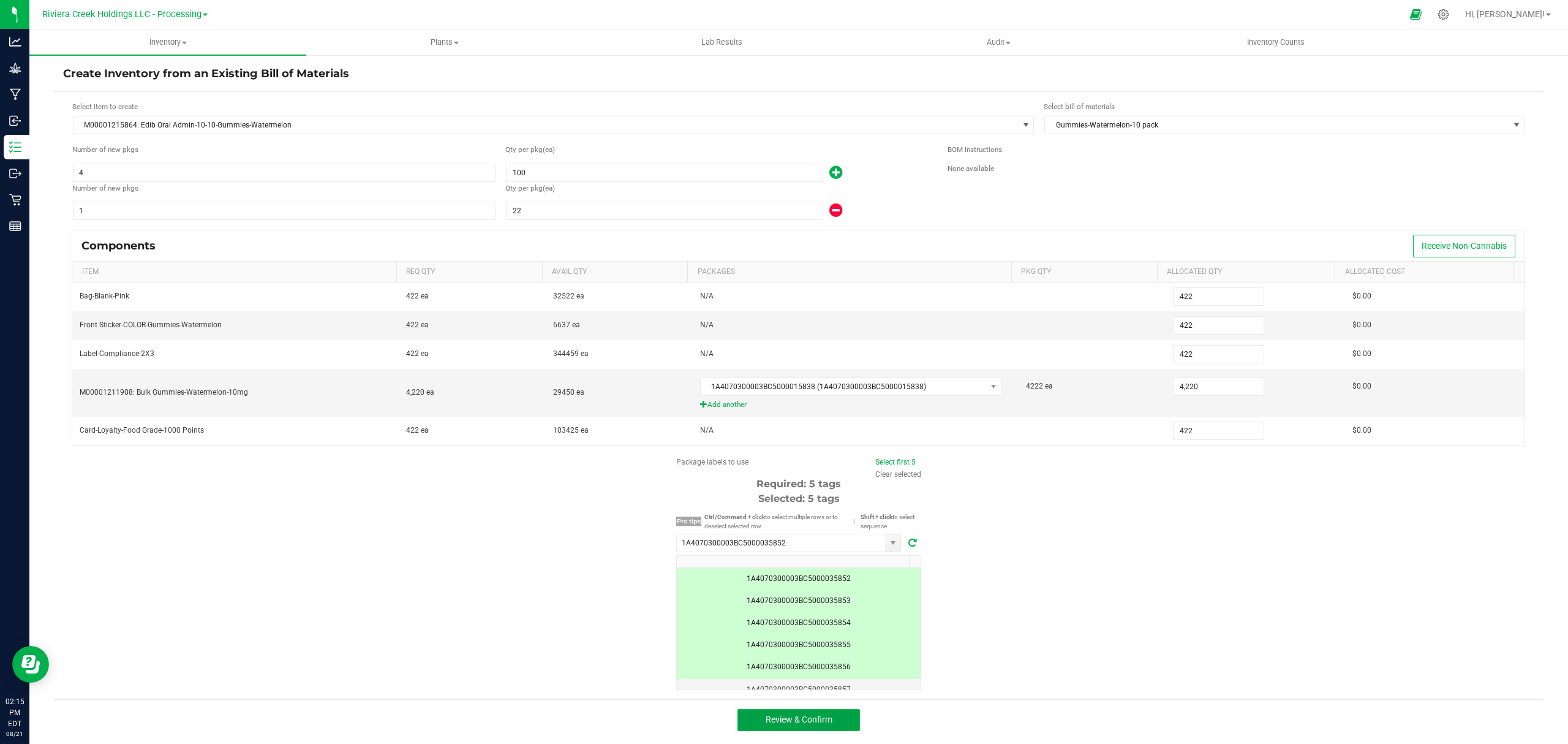
click at [836, 567] on button "Review & Confirm" at bounding box center [798, 720] width 122 height 22
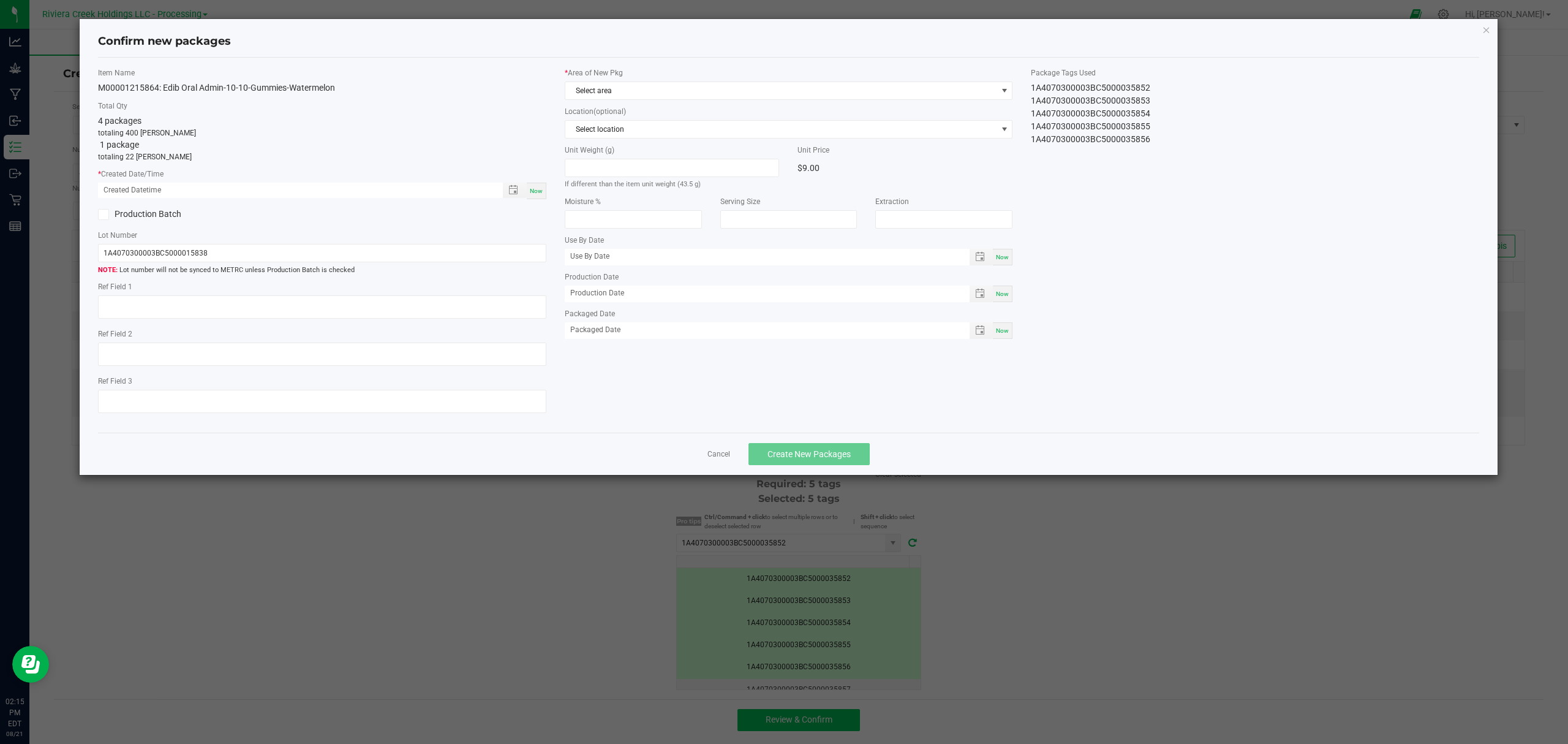
type input "[DATE]"
click at [534, 190] on span "Now" at bounding box center [536, 191] width 13 height 6
type input "[DATE] 02:15 PM"
click at [682, 94] on span "Select area" at bounding box center [781, 90] width 432 height 17
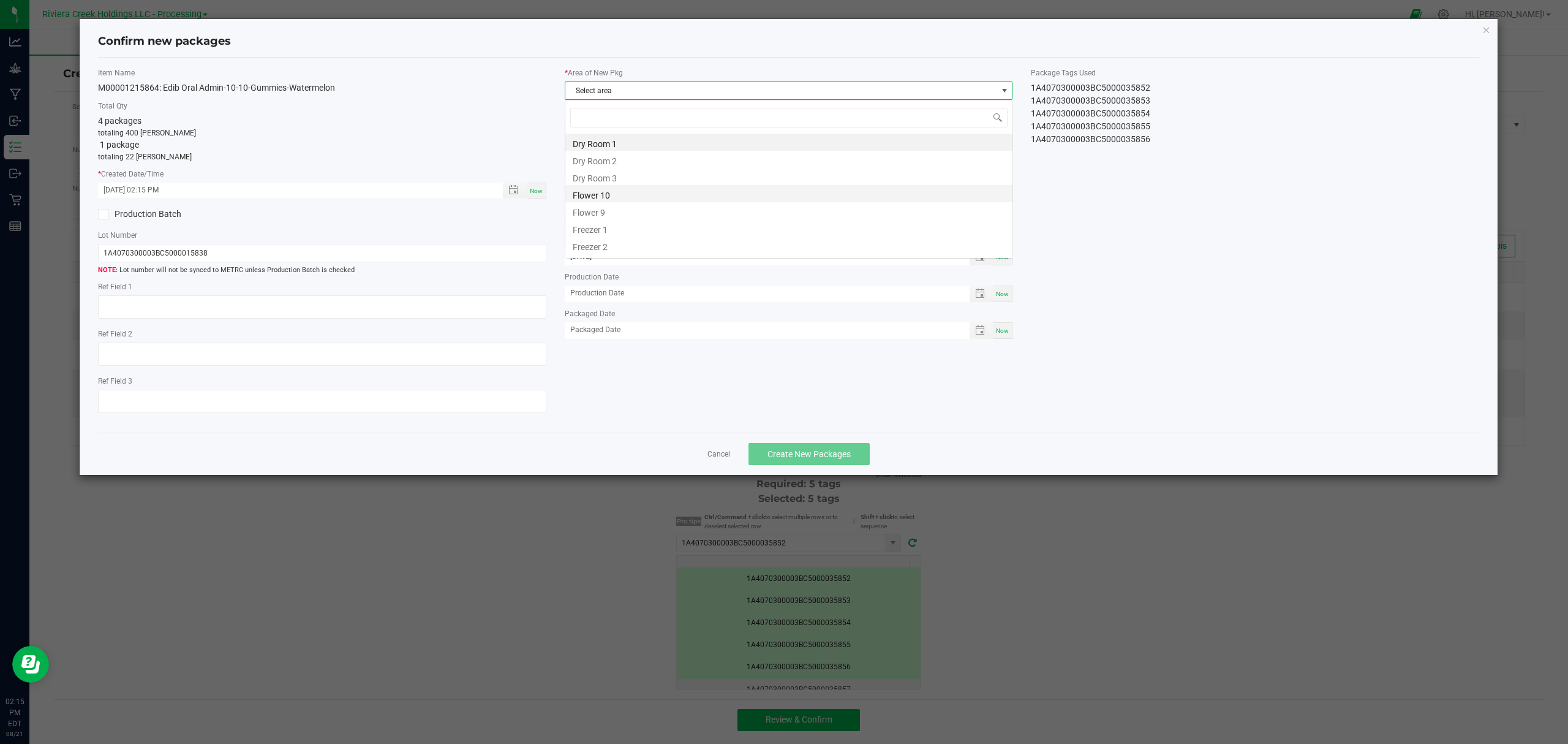
scroll to position [18, 447]
click at [665, 195] on li "Flower 10" at bounding box center [788, 193] width 447 height 17
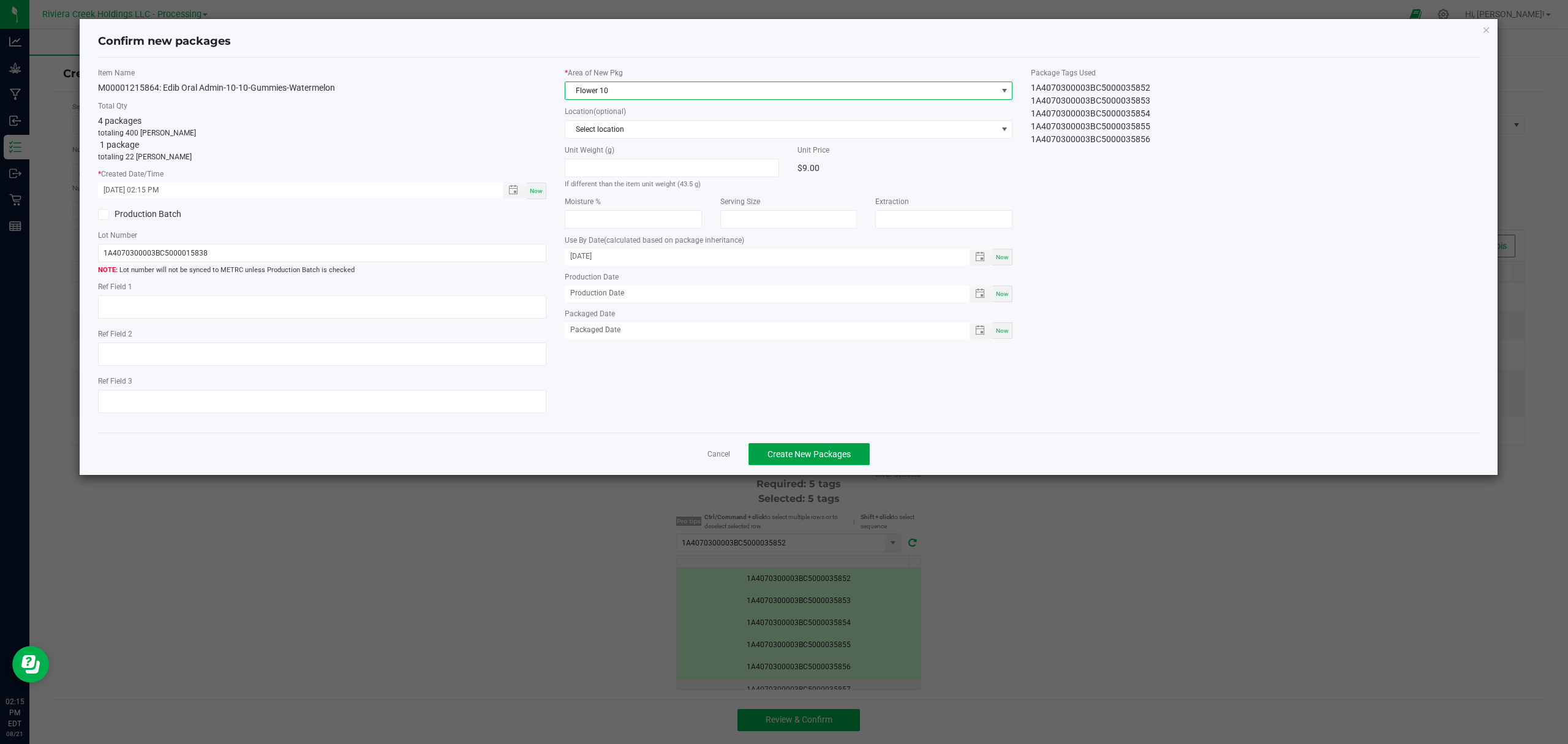
click at [808, 459] on span "Create New Packages" at bounding box center [809, 454] width 83 height 10
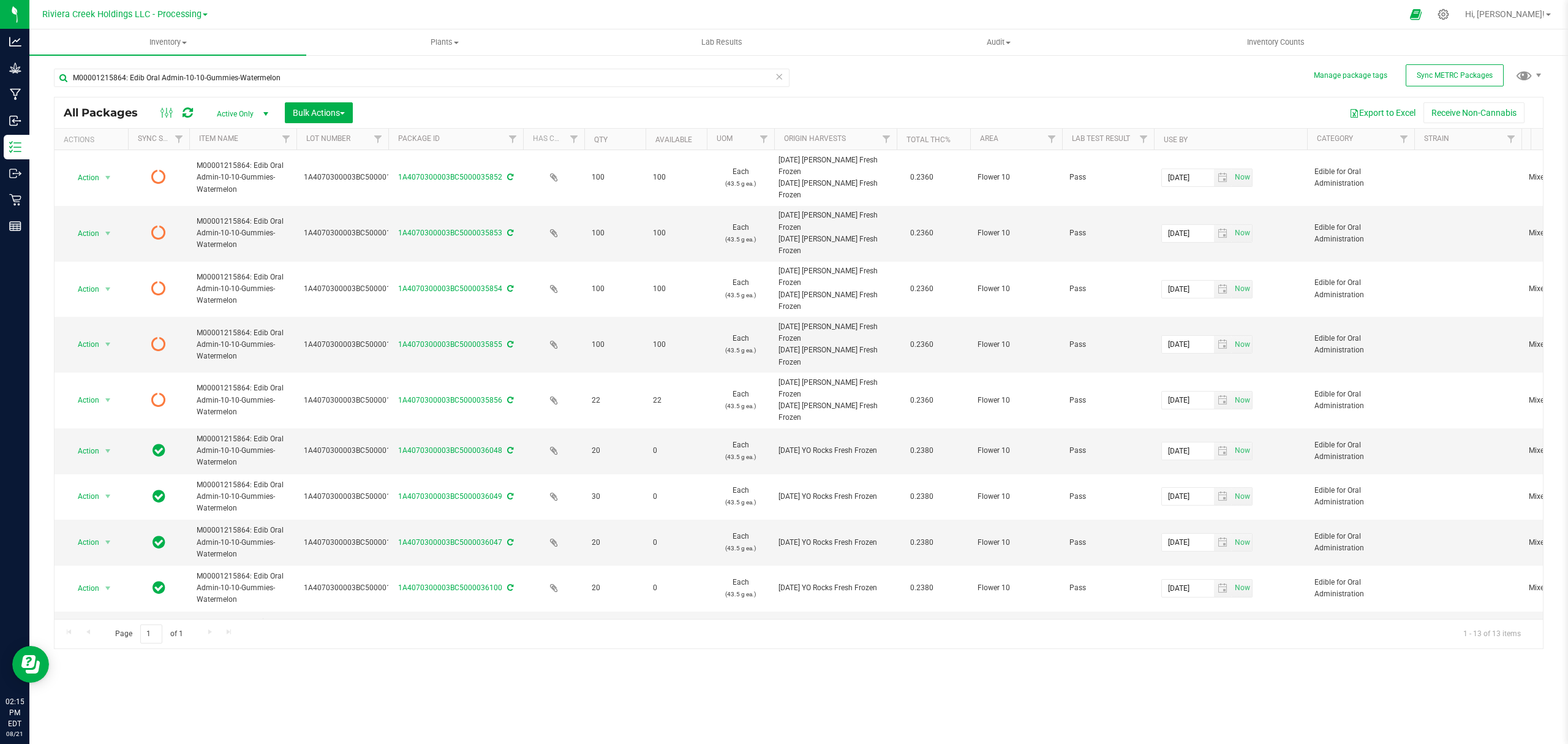
click at [189, 109] on icon at bounding box center [187, 112] width 10 height 12
click at [1254, 34] on uib-tab-heading "Inventory Counts" at bounding box center [1276, 42] width 275 height 25
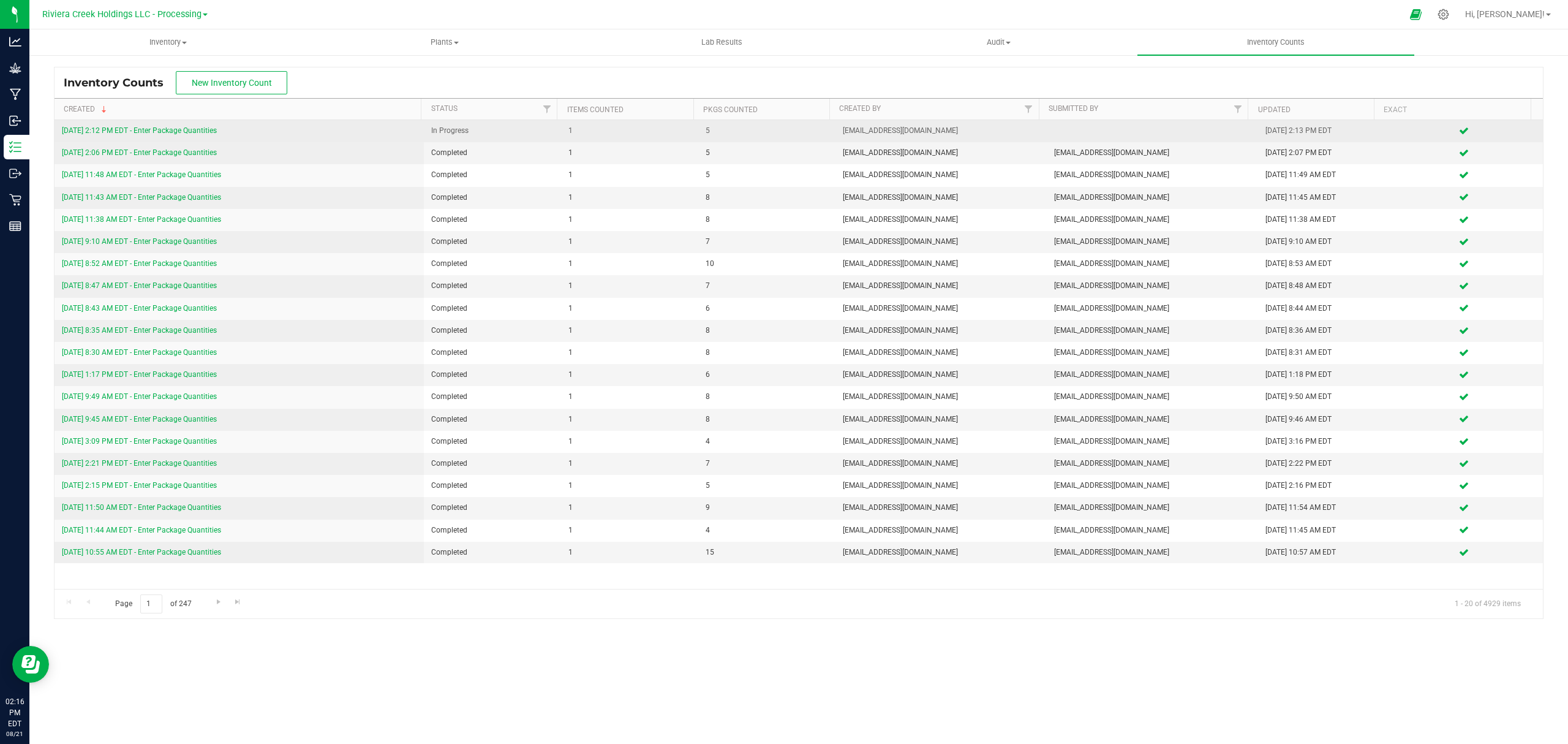
click at [208, 133] on link "[DATE] 2:12 PM EDT - Enter Package Quantities" at bounding box center [139, 131] width 155 height 9
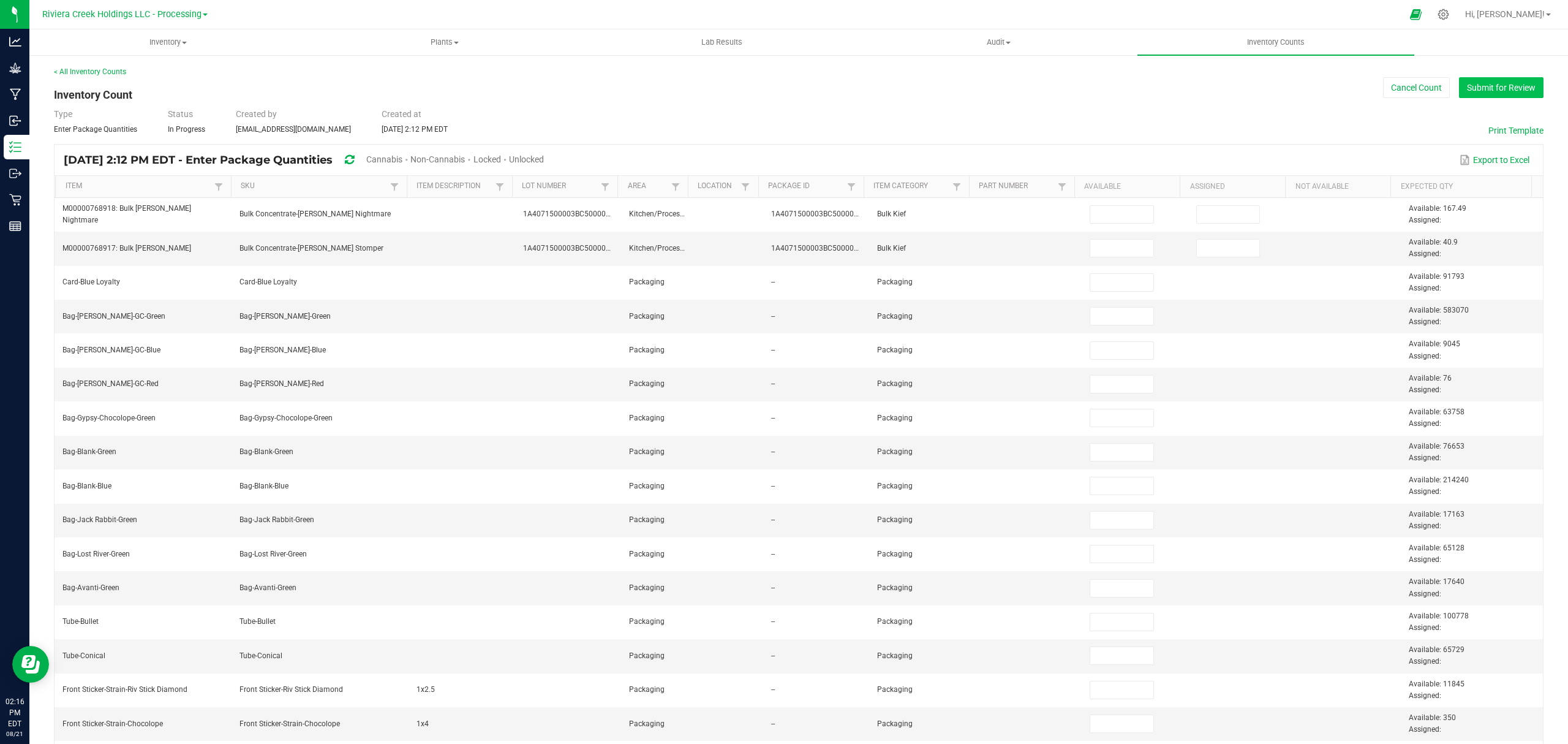
click at [1254, 82] on button "Submit for Review" at bounding box center [1502, 87] width 85 height 21
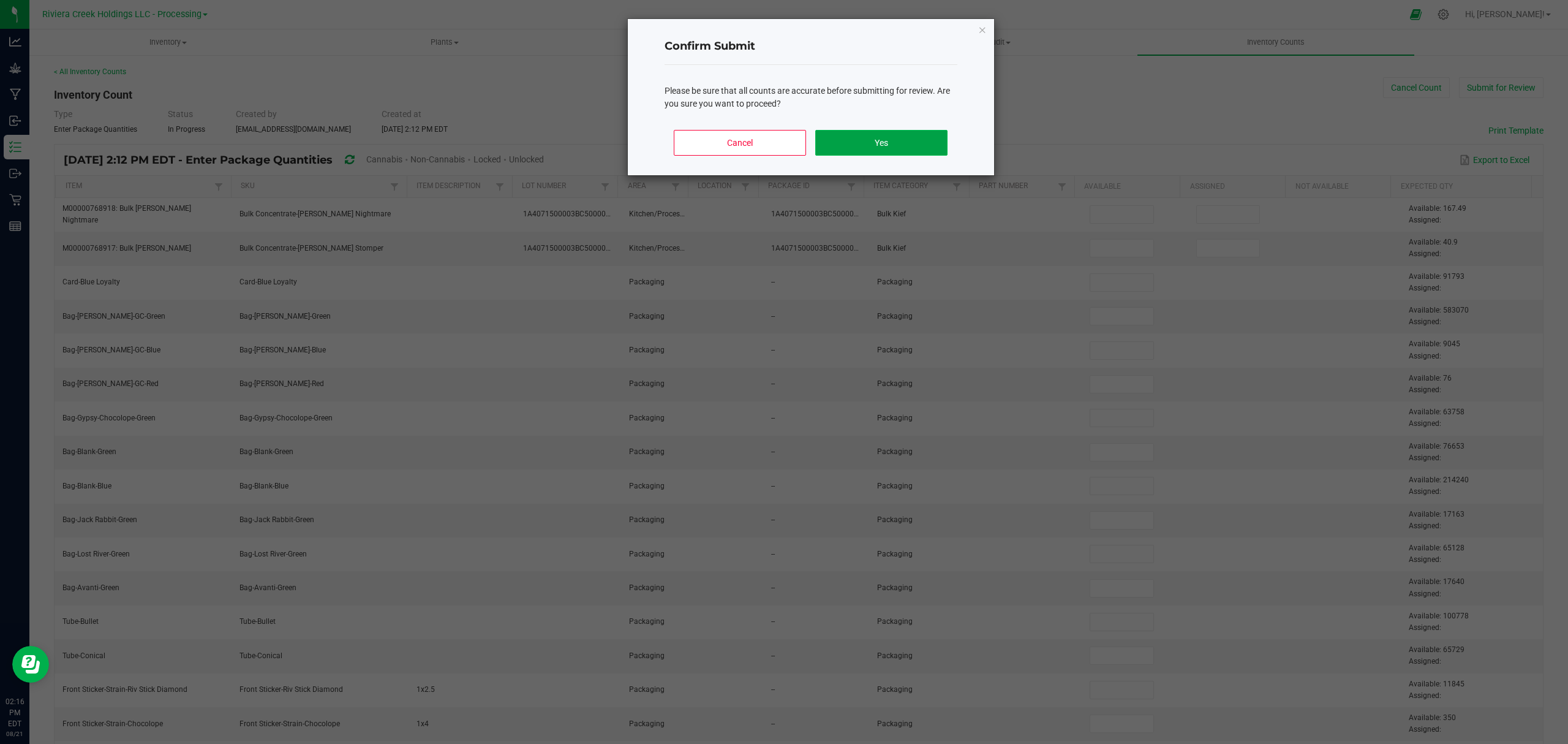
click at [851, 134] on button "Yes" at bounding box center [881, 143] width 132 height 26
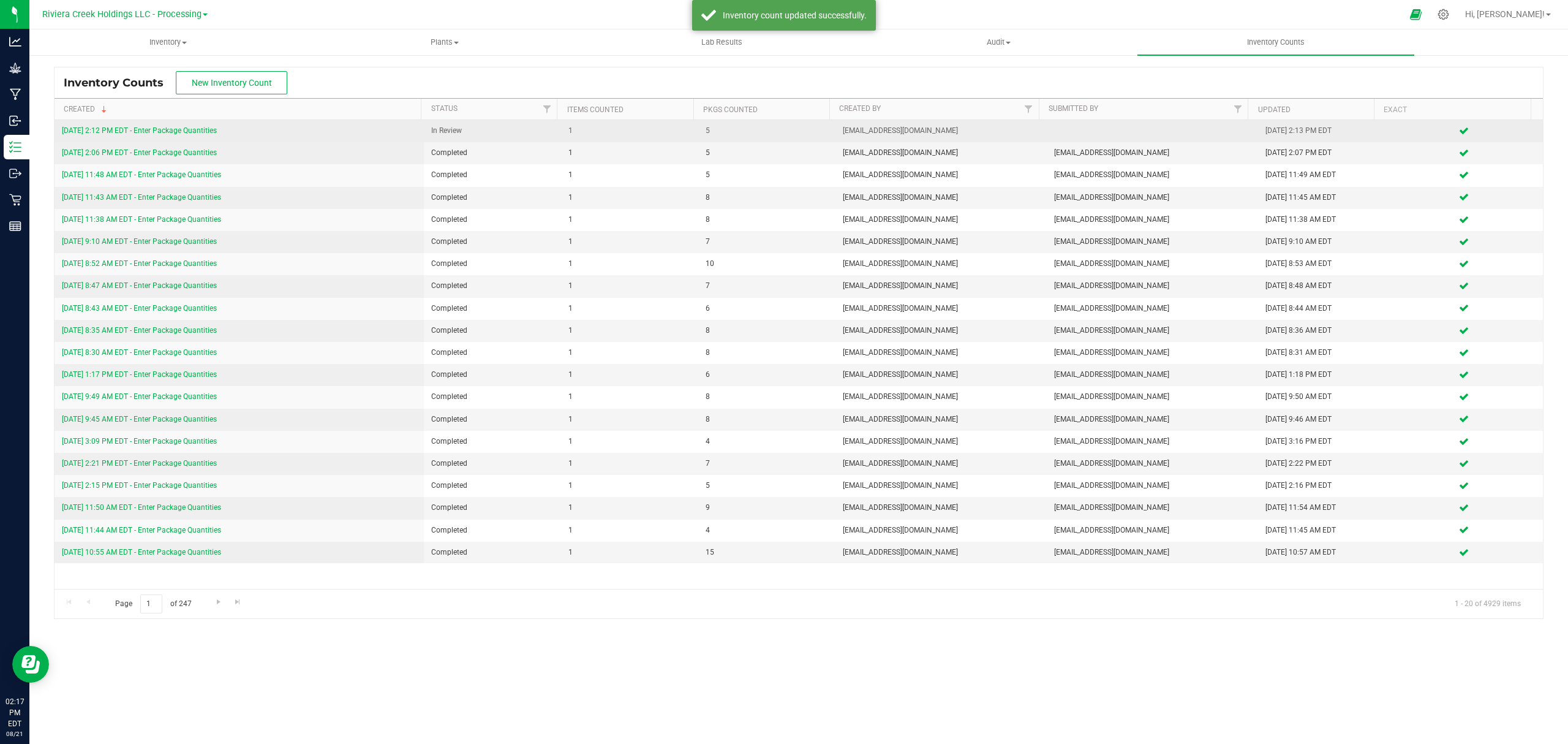
click at [211, 129] on link "[DATE] 2:12 PM EDT - Enter Package Quantities" at bounding box center [139, 131] width 155 height 9
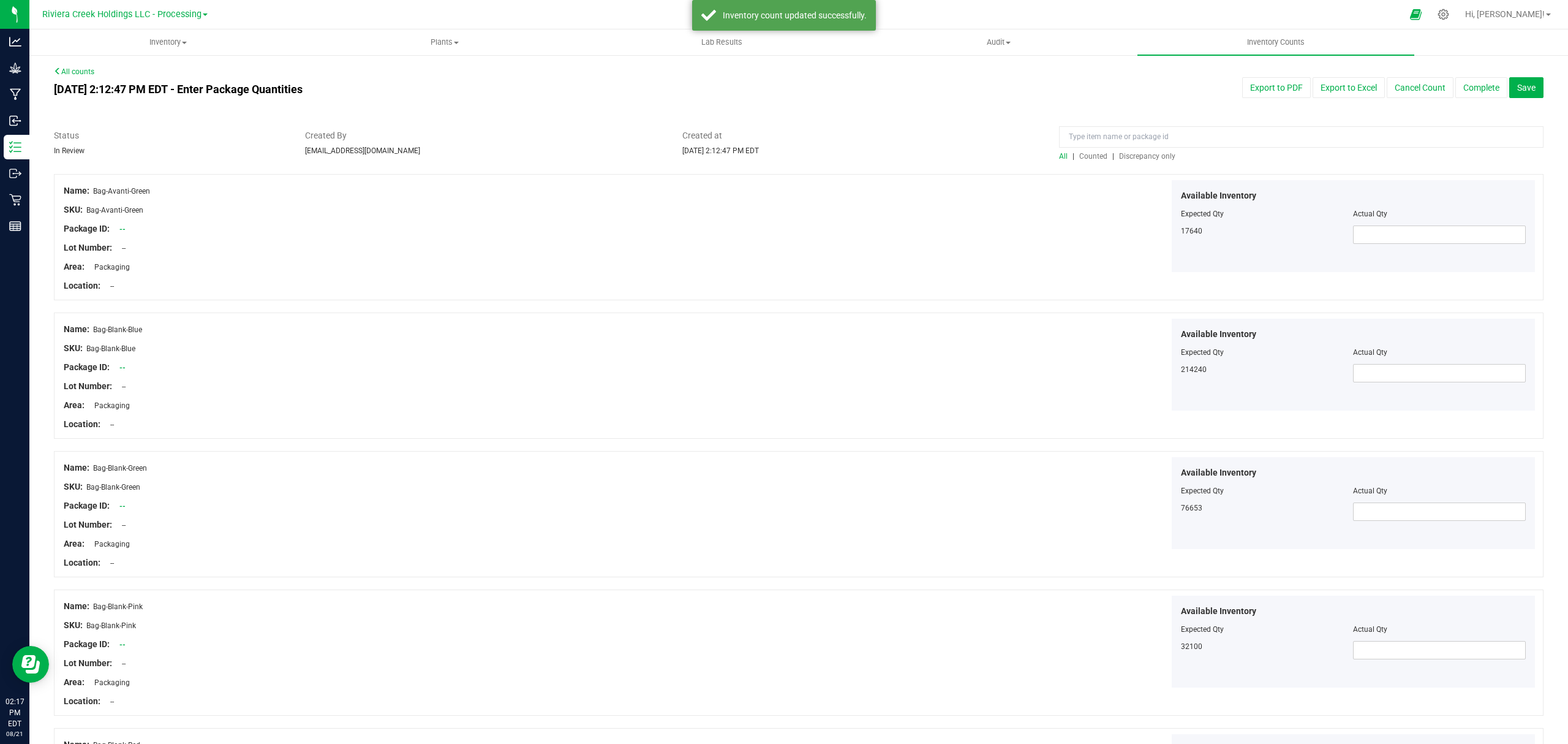
click at [1079, 155] on span "Counted" at bounding box center [1093, 156] width 28 height 9
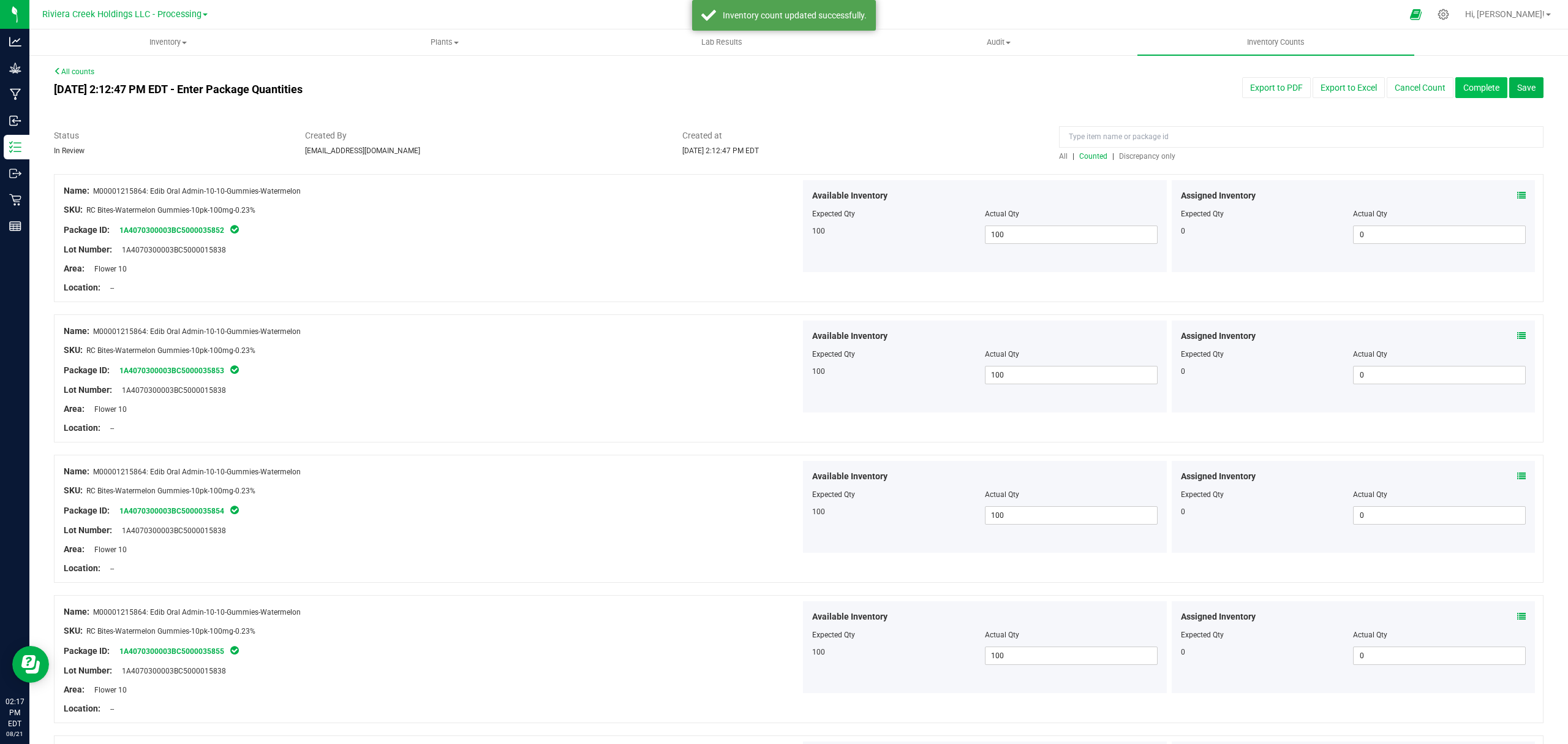
click at [1254, 86] on button "Complete" at bounding box center [1481, 87] width 52 height 21
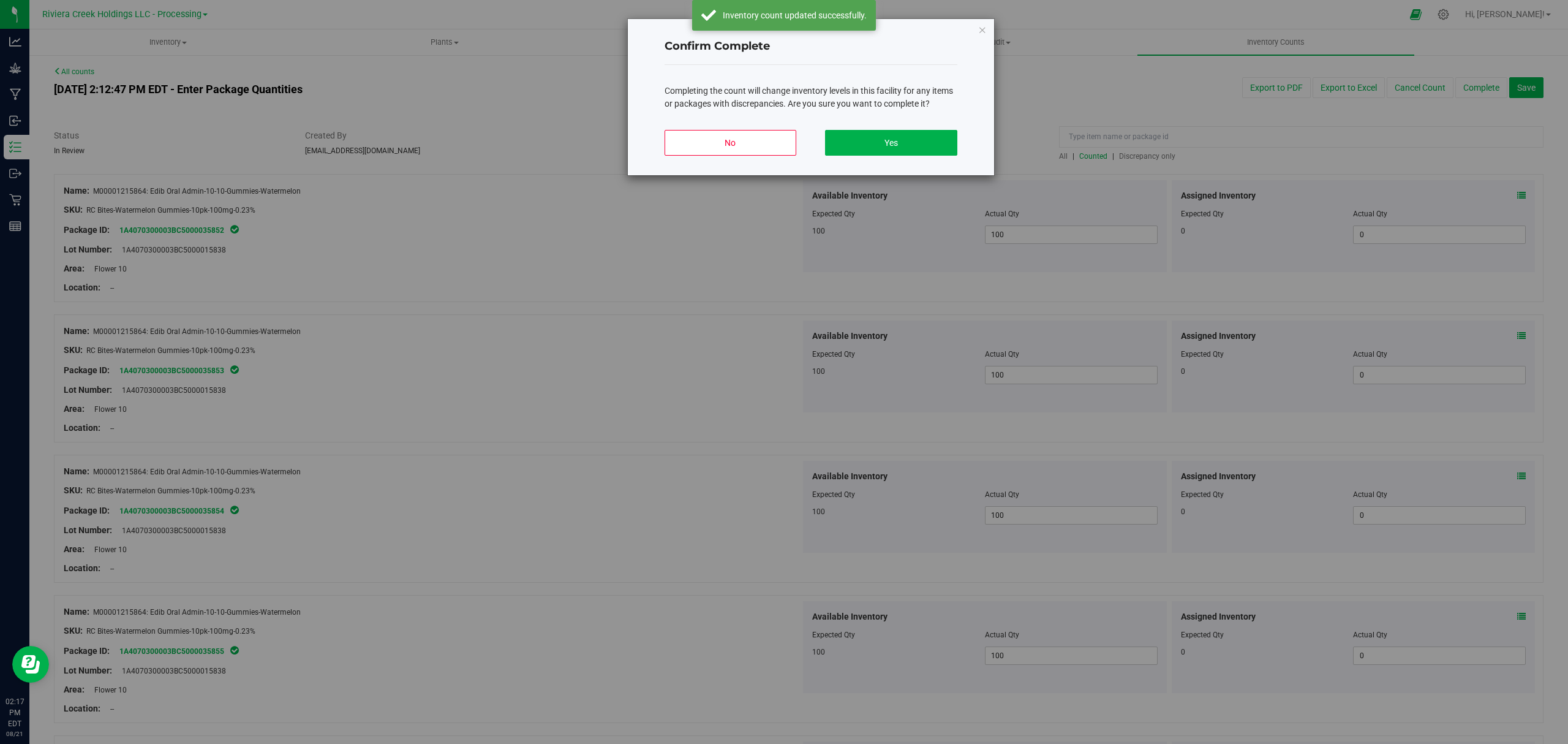
click at [928, 129] on div "No Yes" at bounding box center [811, 147] width 293 height 55
click at [919, 136] on button "Yes" at bounding box center [891, 143] width 132 height 26
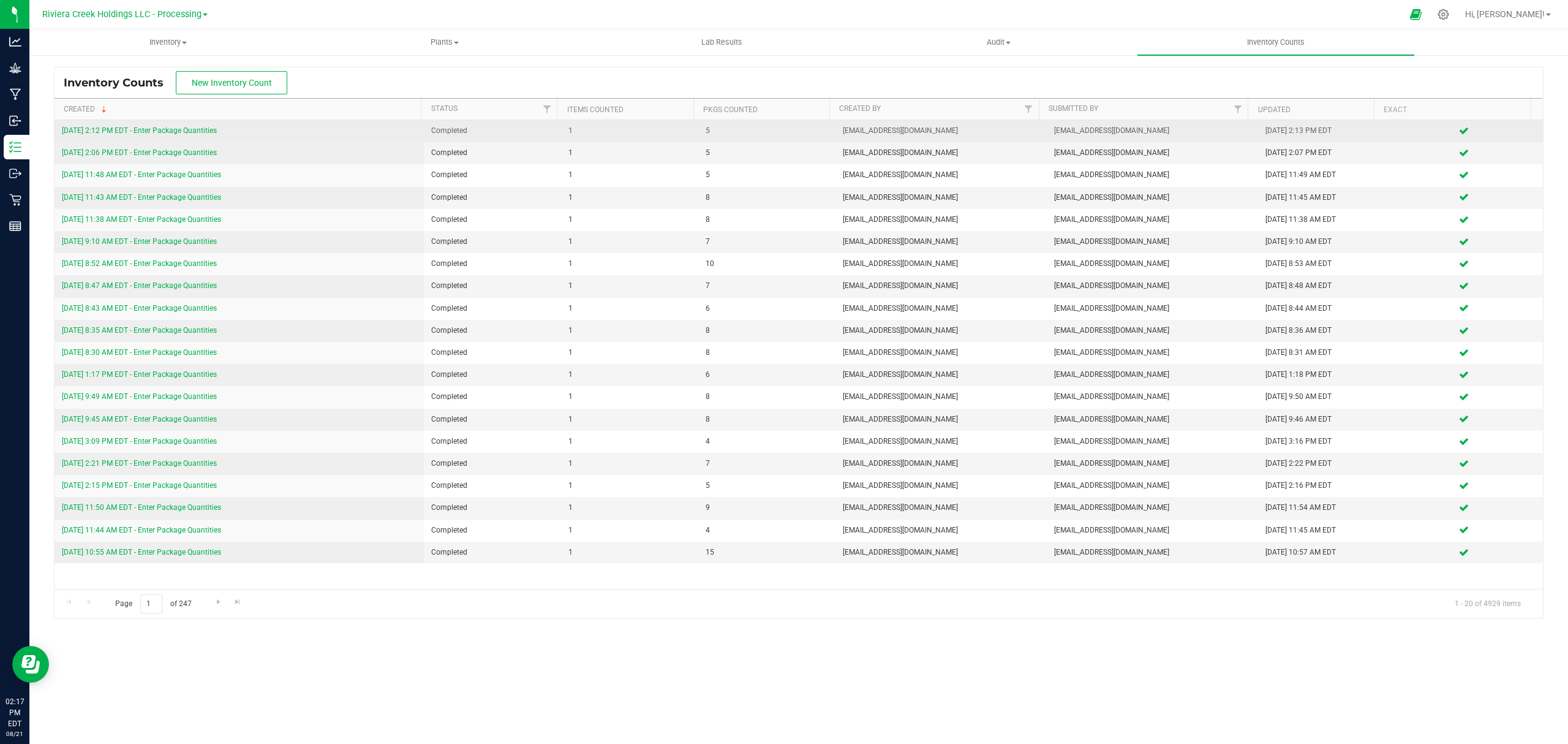
click at [177, 130] on link "[DATE] 2:12 PM EDT - Enter Package Quantities" at bounding box center [139, 131] width 155 height 9
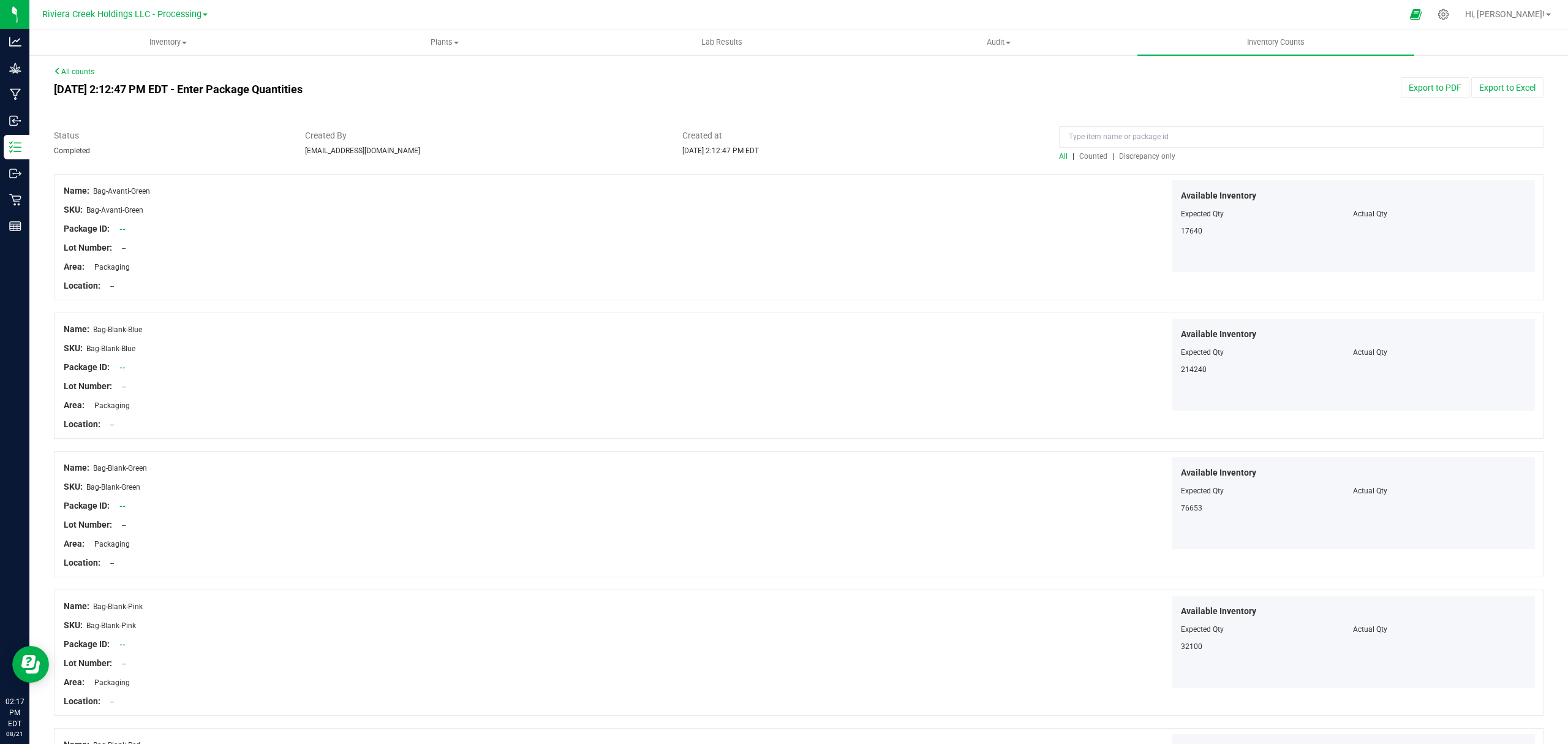
click at [1085, 152] on span "Counted" at bounding box center [1093, 156] width 28 height 9
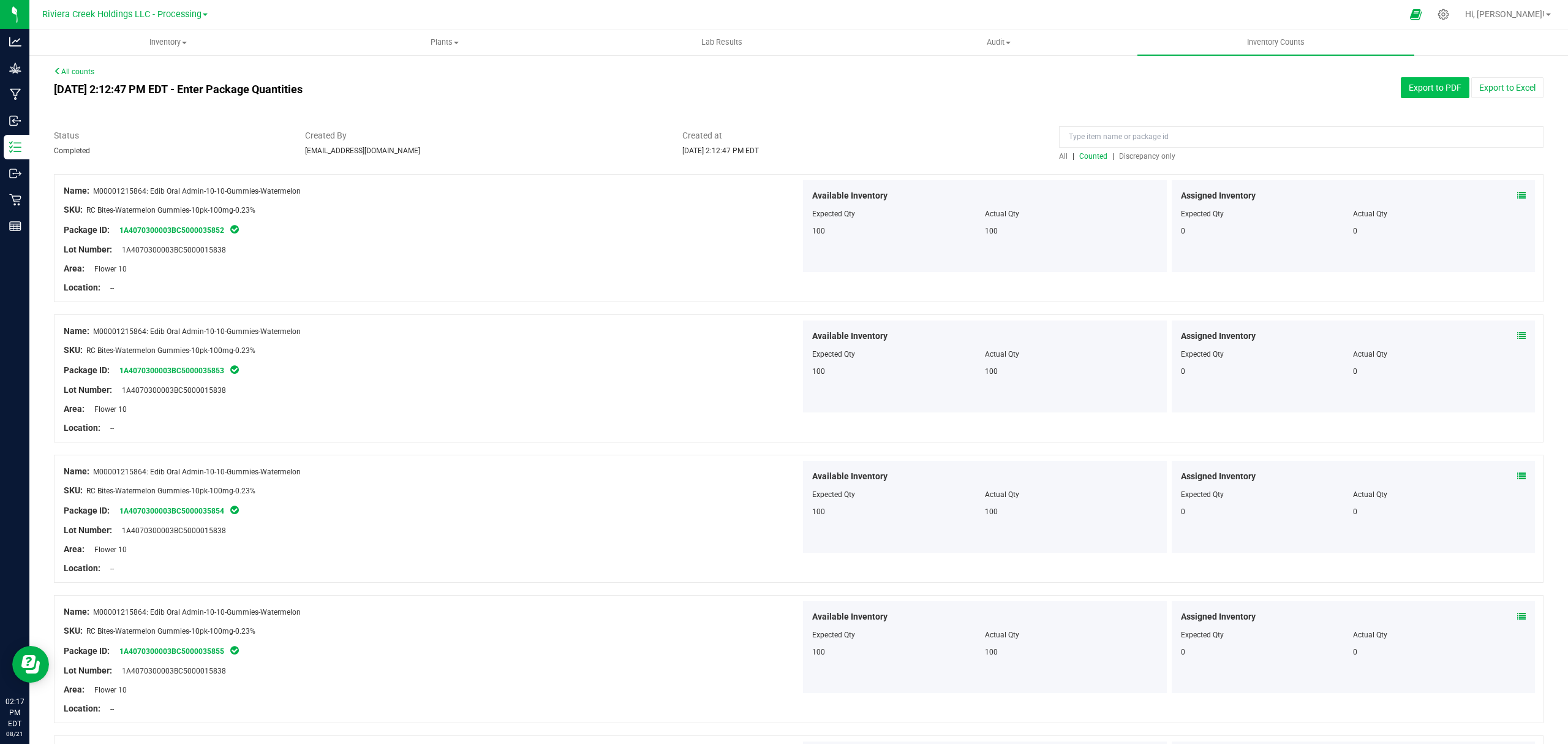
click at [1254, 92] on button "Export to PDF" at bounding box center [1435, 87] width 69 height 21
click at [166, 38] on span "Inventory" at bounding box center [167, 42] width 275 height 11
click at [131, 71] on li "All packages" at bounding box center [168, 74] width 277 height 14
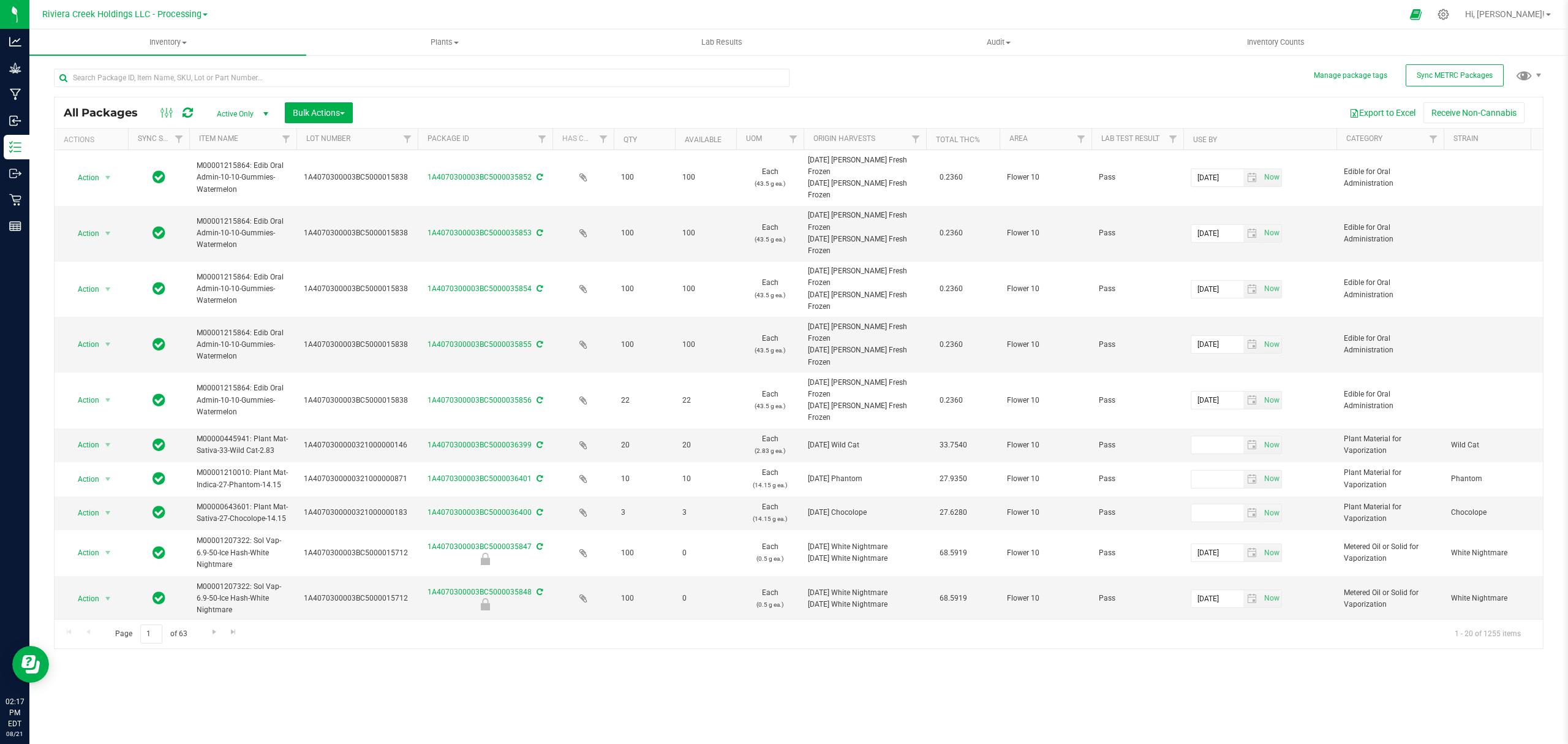
drag, startPoint x: 388, startPoint y: 138, endPoint x: 425, endPoint y: 145, distance: 37.7
click at [425, 145] on div "Actions Sync Status Item Name Lot Number Package ID Has COA Qty Available UOM O…" at bounding box center [792, 139] width 1477 height 21
click at [317, 104] on button "Bulk Actions" at bounding box center [319, 113] width 68 height 21
click at [323, 231] on span "Lock/Unlock packages" at bounding box center [334, 231] width 84 height 10
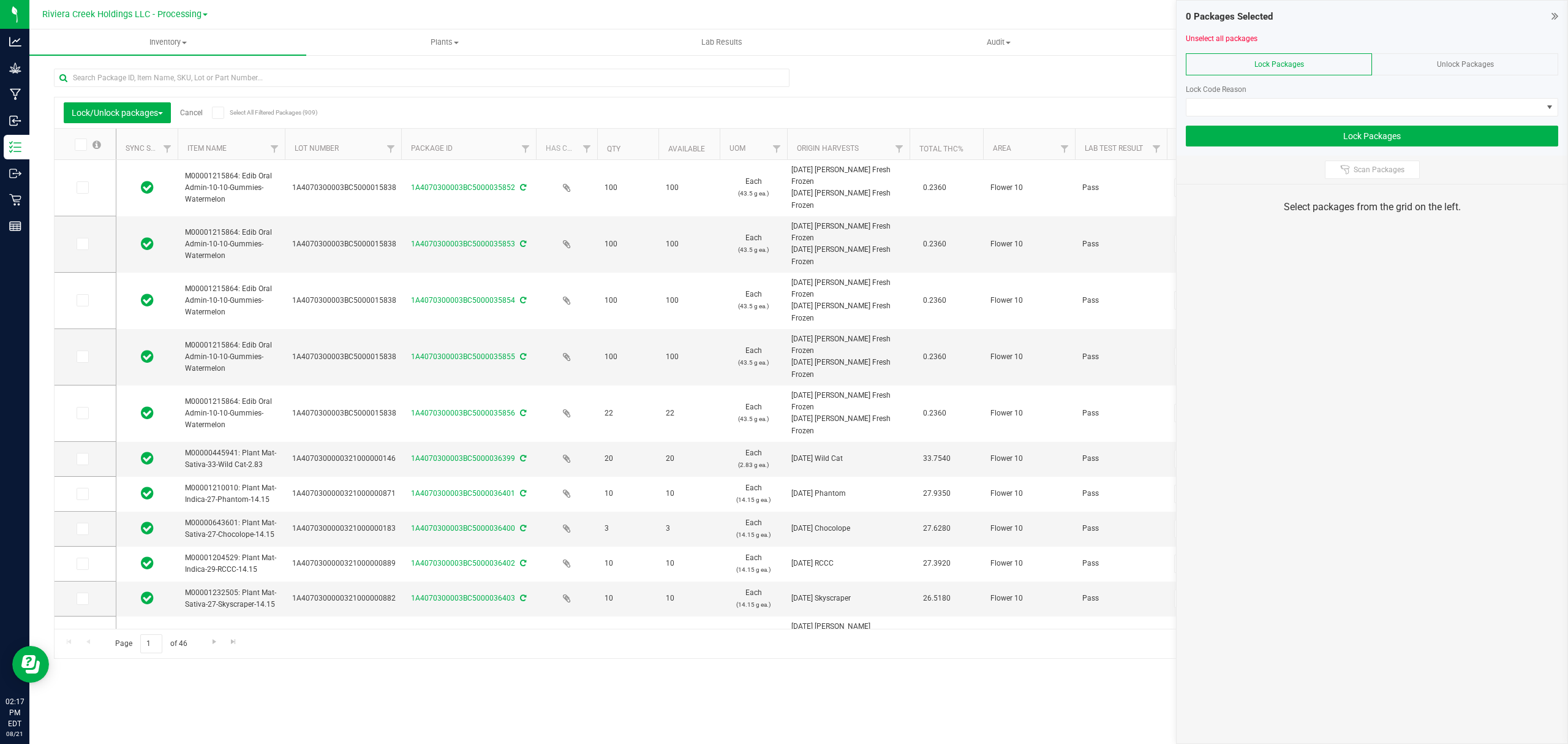
drag, startPoint x: 376, startPoint y: 147, endPoint x: 403, endPoint y: 150, distance: 27.2
click at [83, 187] on icon at bounding box center [82, 187] width 8 height 0
click at [0, 0] on input "checkbox" at bounding box center [0, 0] width 0 height 0
click at [82, 244] on icon at bounding box center [82, 244] width 8 height 0
click at [0, 0] on input "checkbox" at bounding box center [0, 0] width 0 height 0
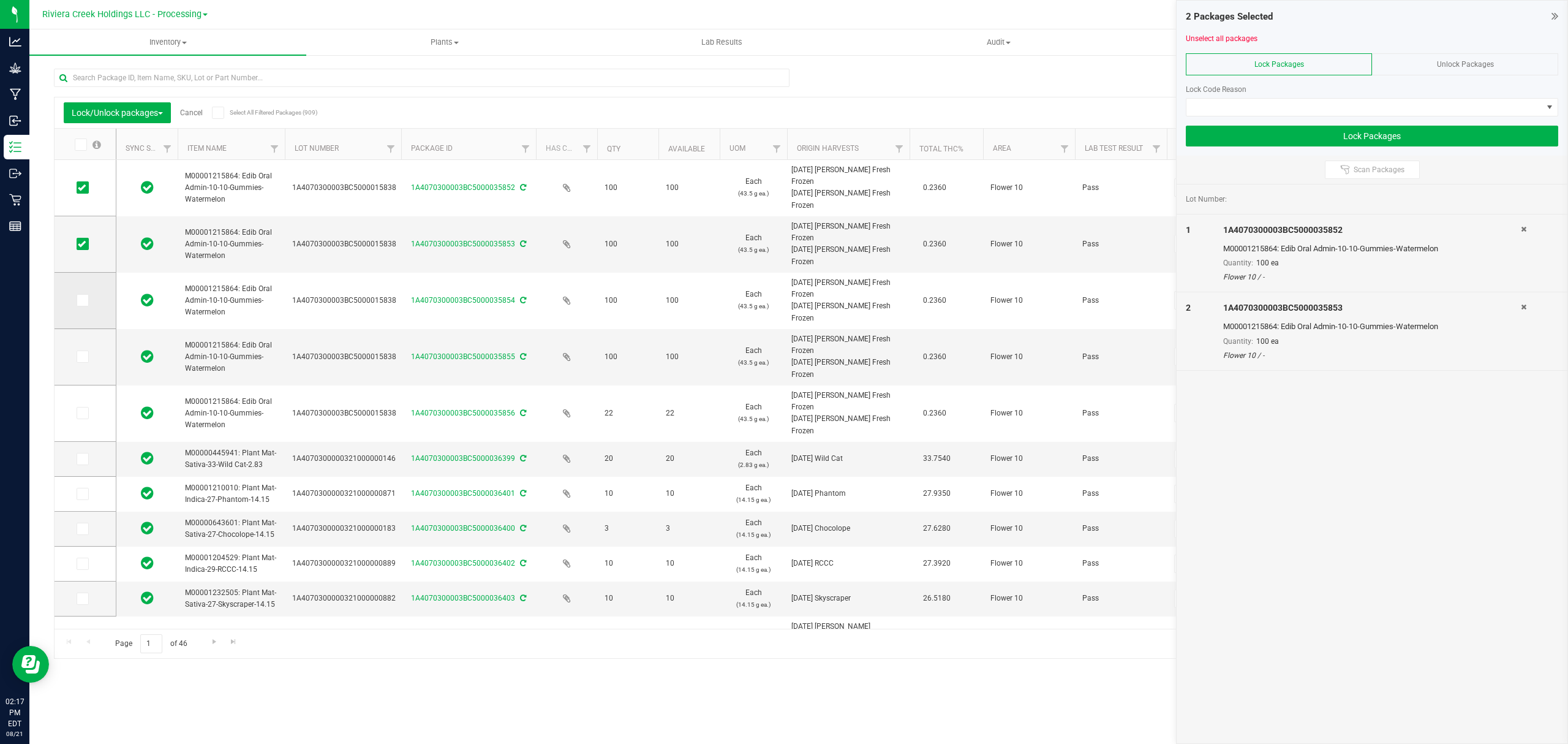
click at [81, 300] on icon at bounding box center [82, 300] width 8 height 0
click at [0, 0] on input "checkbox" at bounding box center [0, 0] width 0 height 0
drag, startPoint x: 86, startPoint y: 359, endPoint x: 85, endPoint y: 403, distance: 44.0
click at [86, 360] on span at bounding box center [82, 356] width 12 height 12
click at [0, 0] on input "checkbox" at bounding box center [0, 0] width 0 height 0
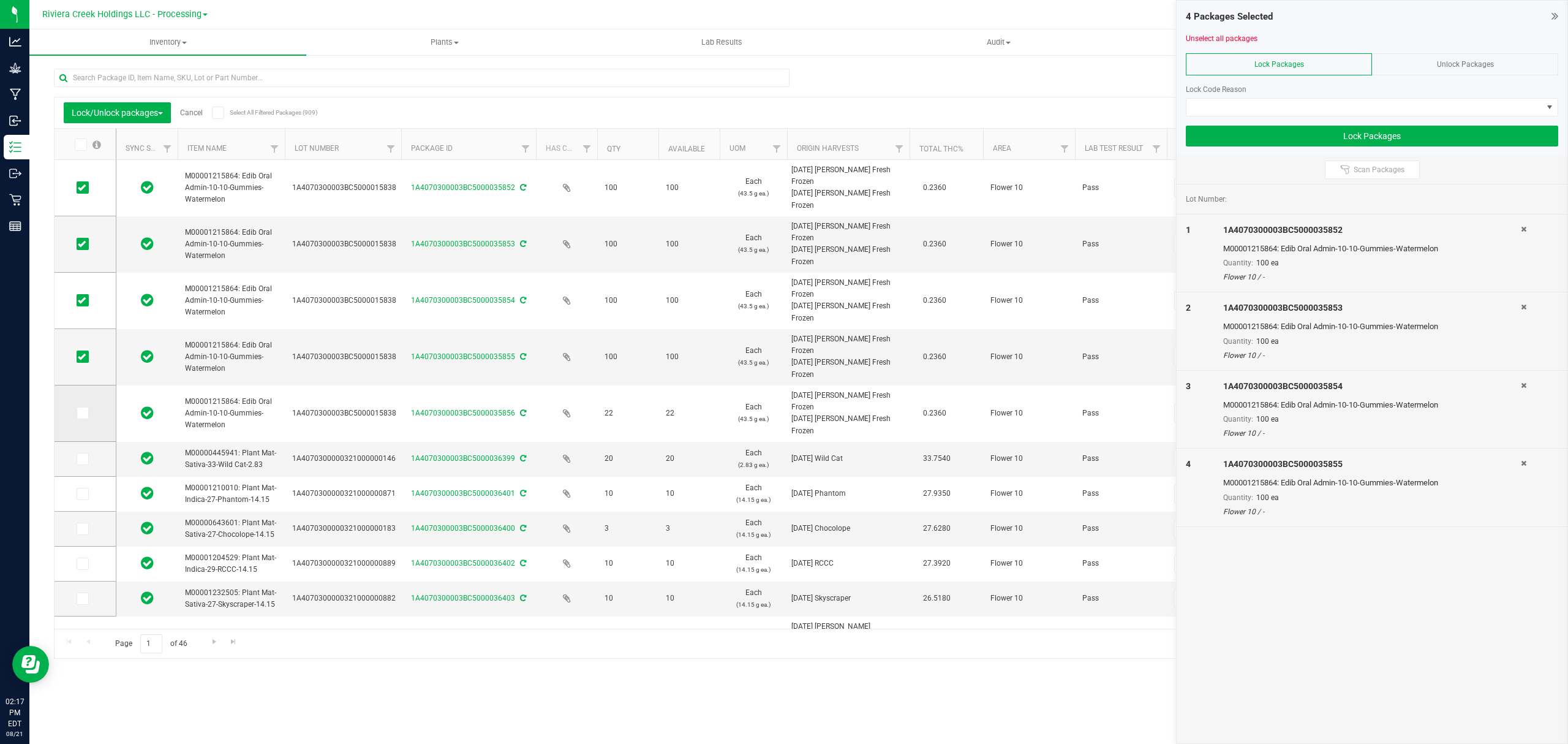
click at [82, 413] on icon at bounding box center [82, 413] width 8 height 0
click at [0, 0] on input "checkbox" at bounding box center [0, 0] width 0 height 0
click at [1215, 111] on span at bounding box center [1364, 107] width 356 height 17
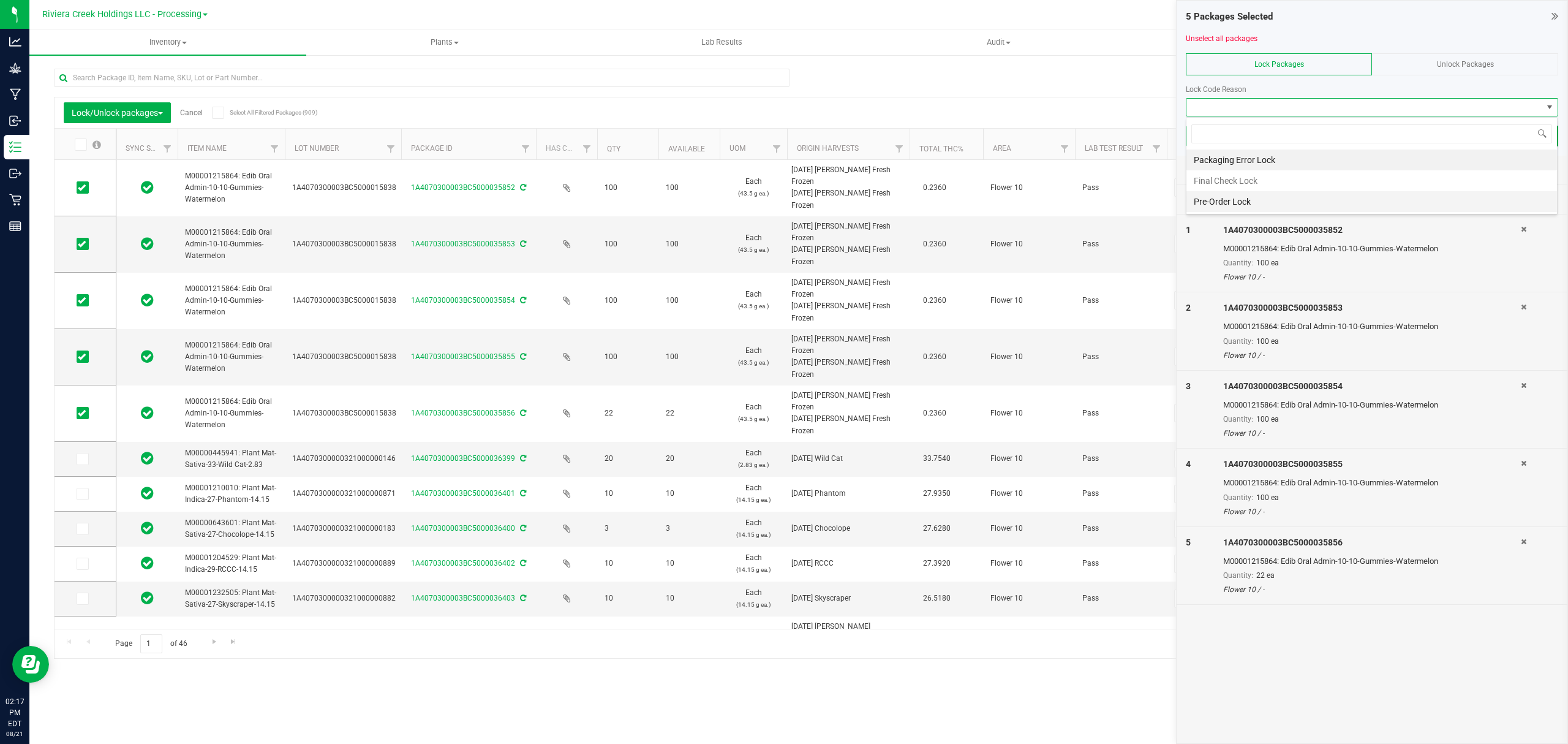
scroll to position [18, 371]
click at [1208, 182] on li "Final Check Lock" at bounding box center [1371, 181] width 371 height 21
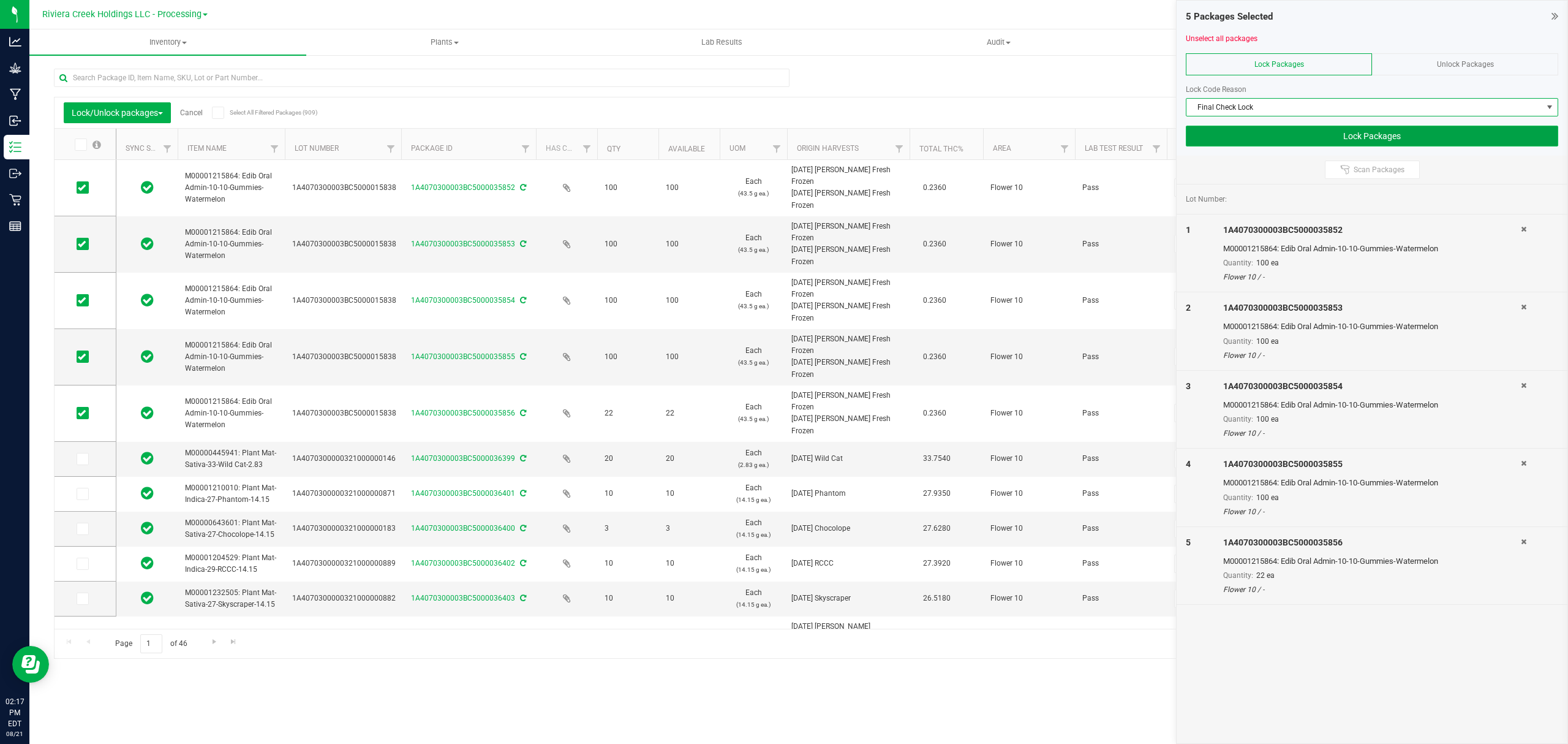
click at [1215, 132] on button "Lock Packages" at bounding box center [1372, 136] width 372 height 21
